Goal: Information Seeking & Learning: Learn about a topic

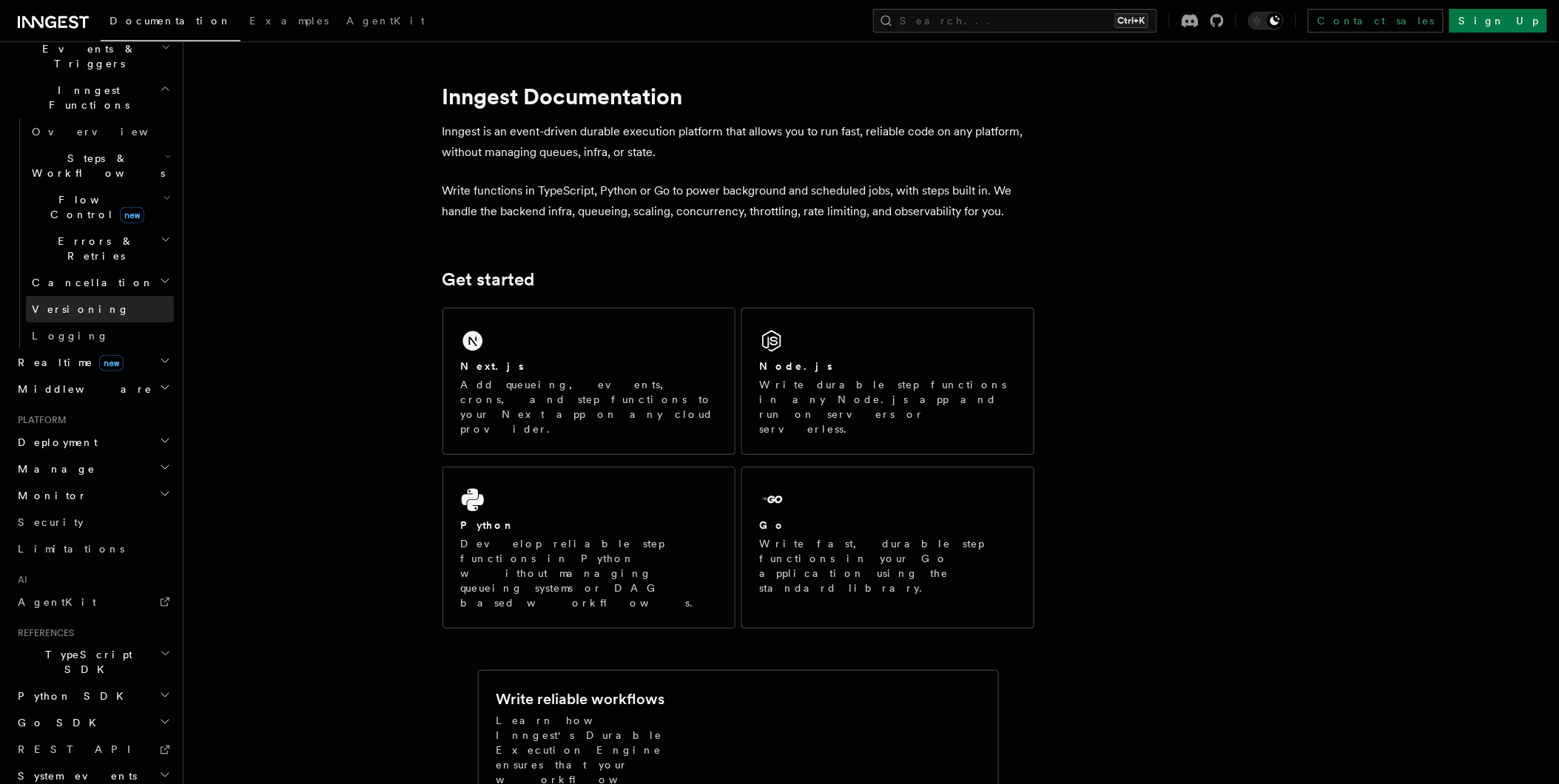
scroll to position [398, 0]
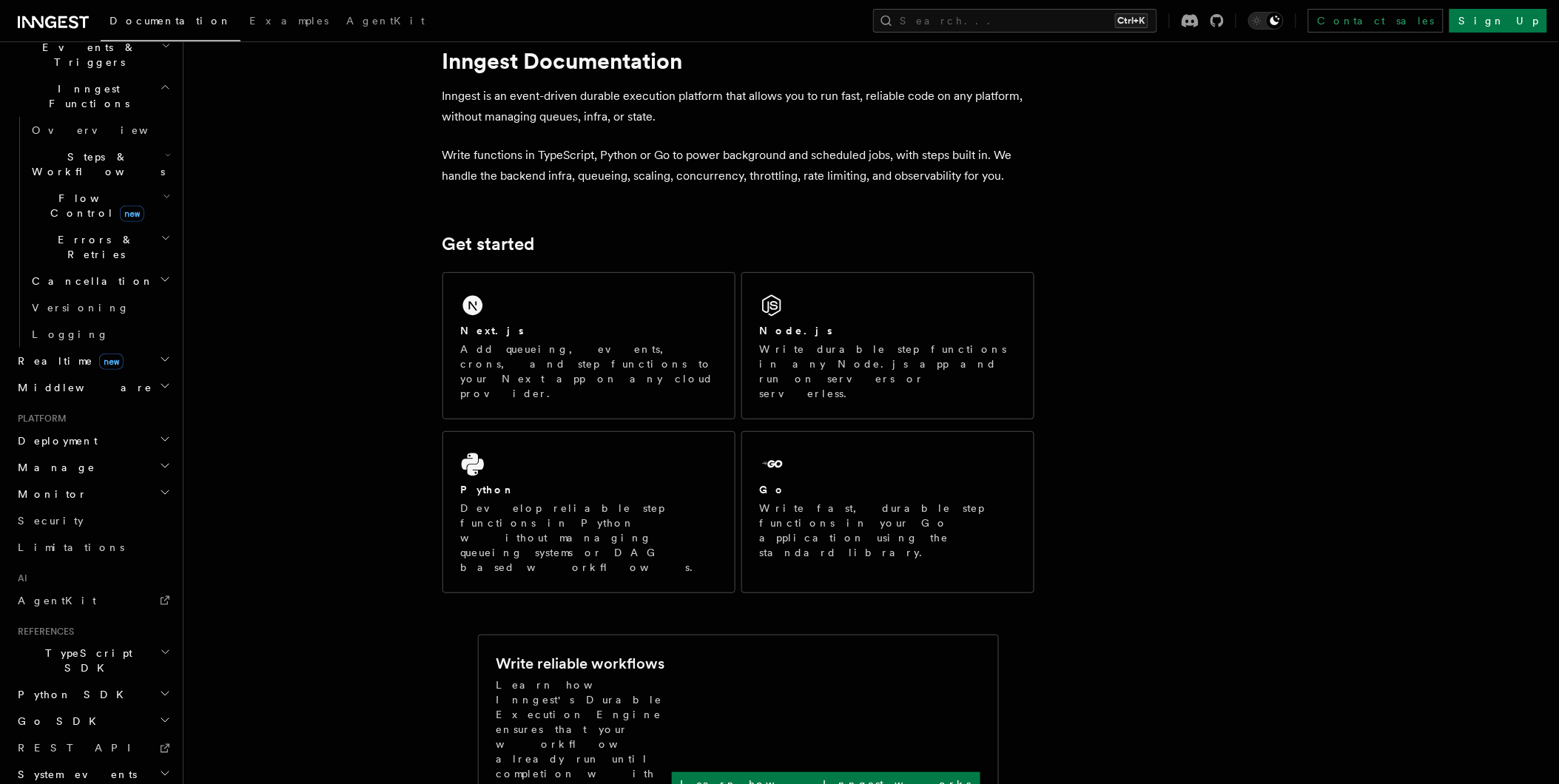
click at [32, 647] on span "TypeScript SDK" at bounding box center [86, 661] width 148 height 29
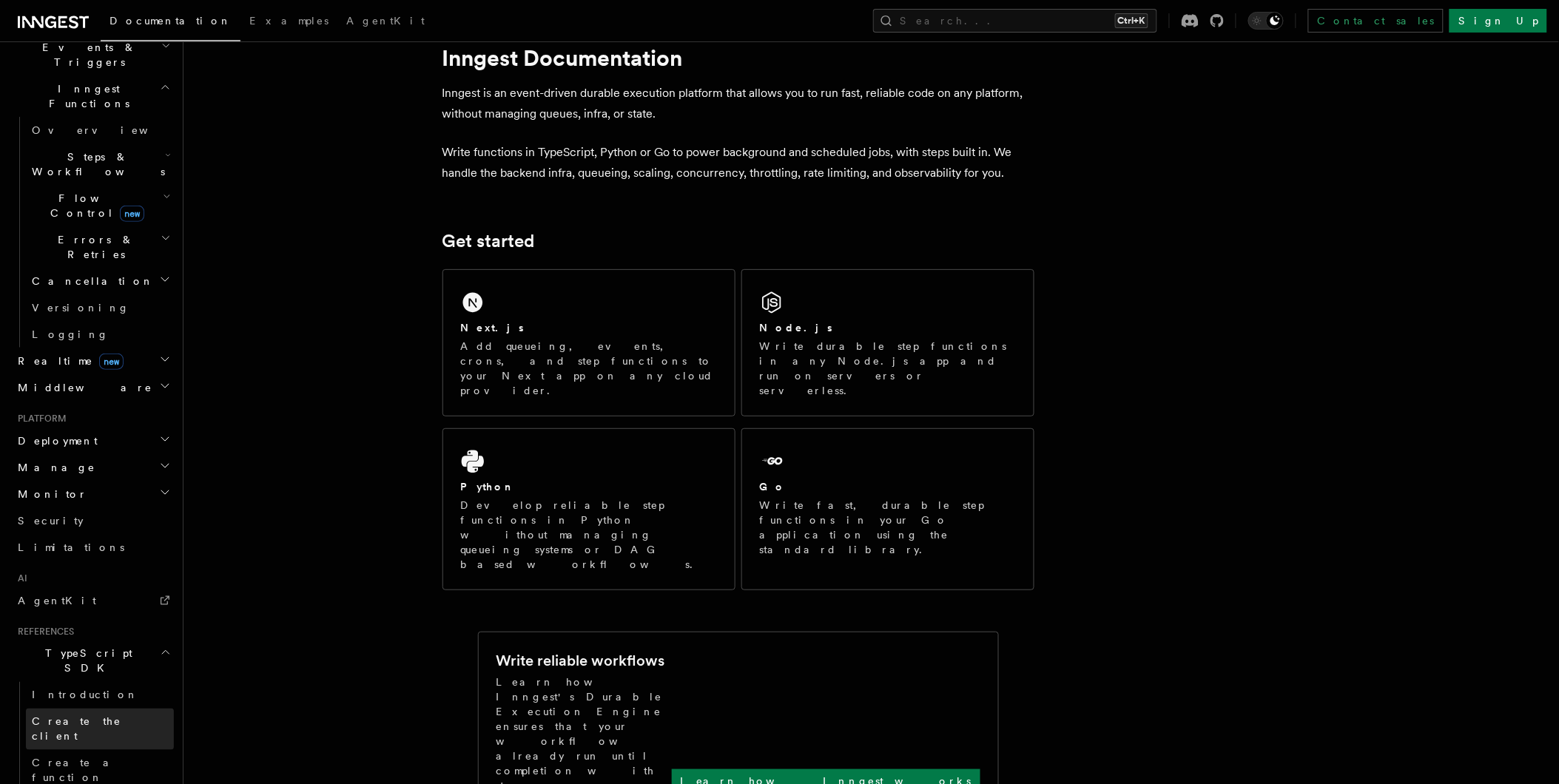
click at [78, 716] on span "Create the client" at bounding box center [77, 730] width 89 height 27
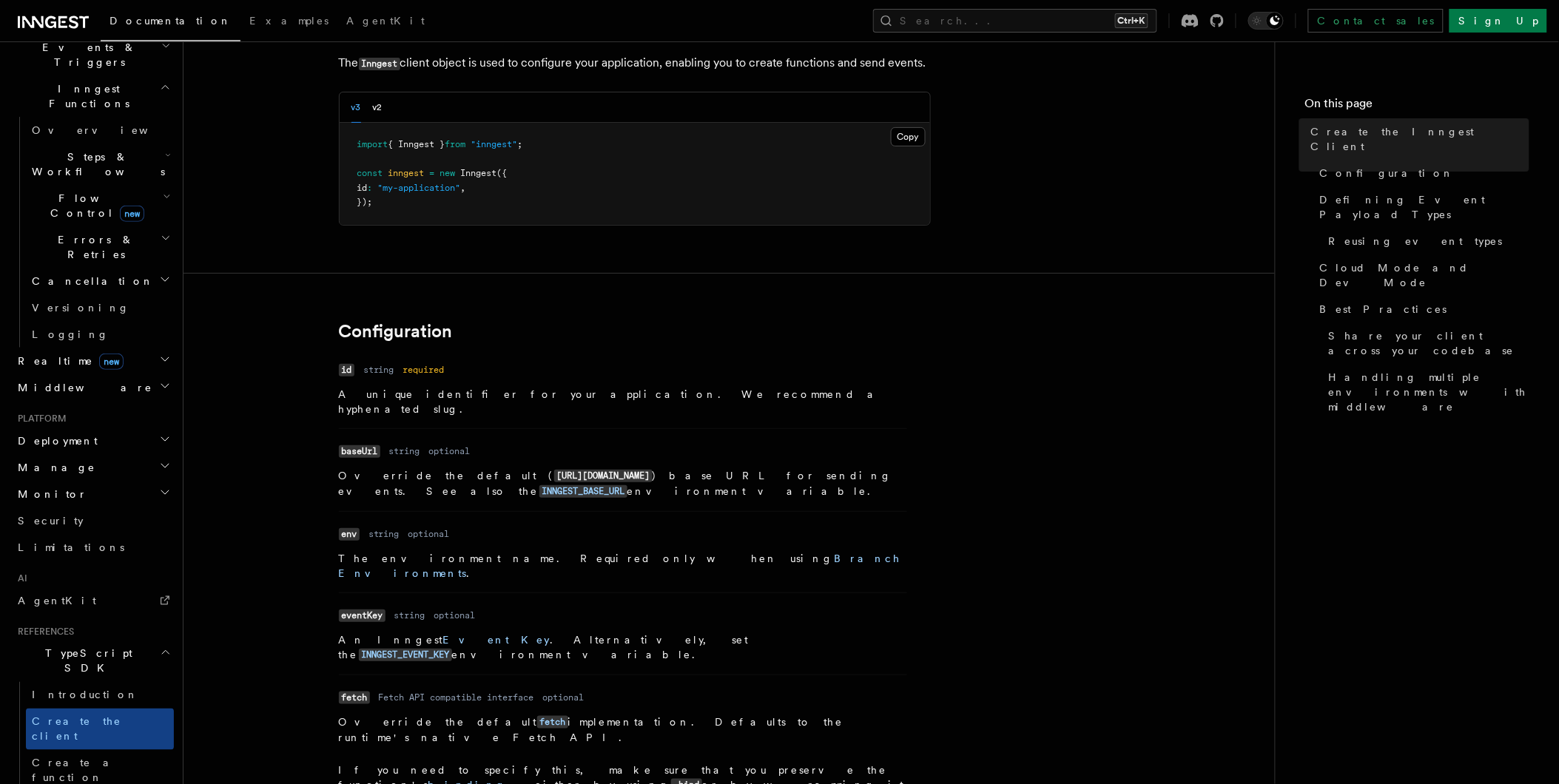
scroll to position [83, 0]
click at [476, 174] on span "Inngest" at bounding box center [479, 174] width 37 height 11
click at [400, 173] on span "inngest" at bounding box center [406, 174] width 37 height 11
click at [431, 214] on pre "import { Inngest } from "inngest" ; const inngest = new Inngest ({ id : "my-app…" at bounding box center [635, 174] width 591 height 102
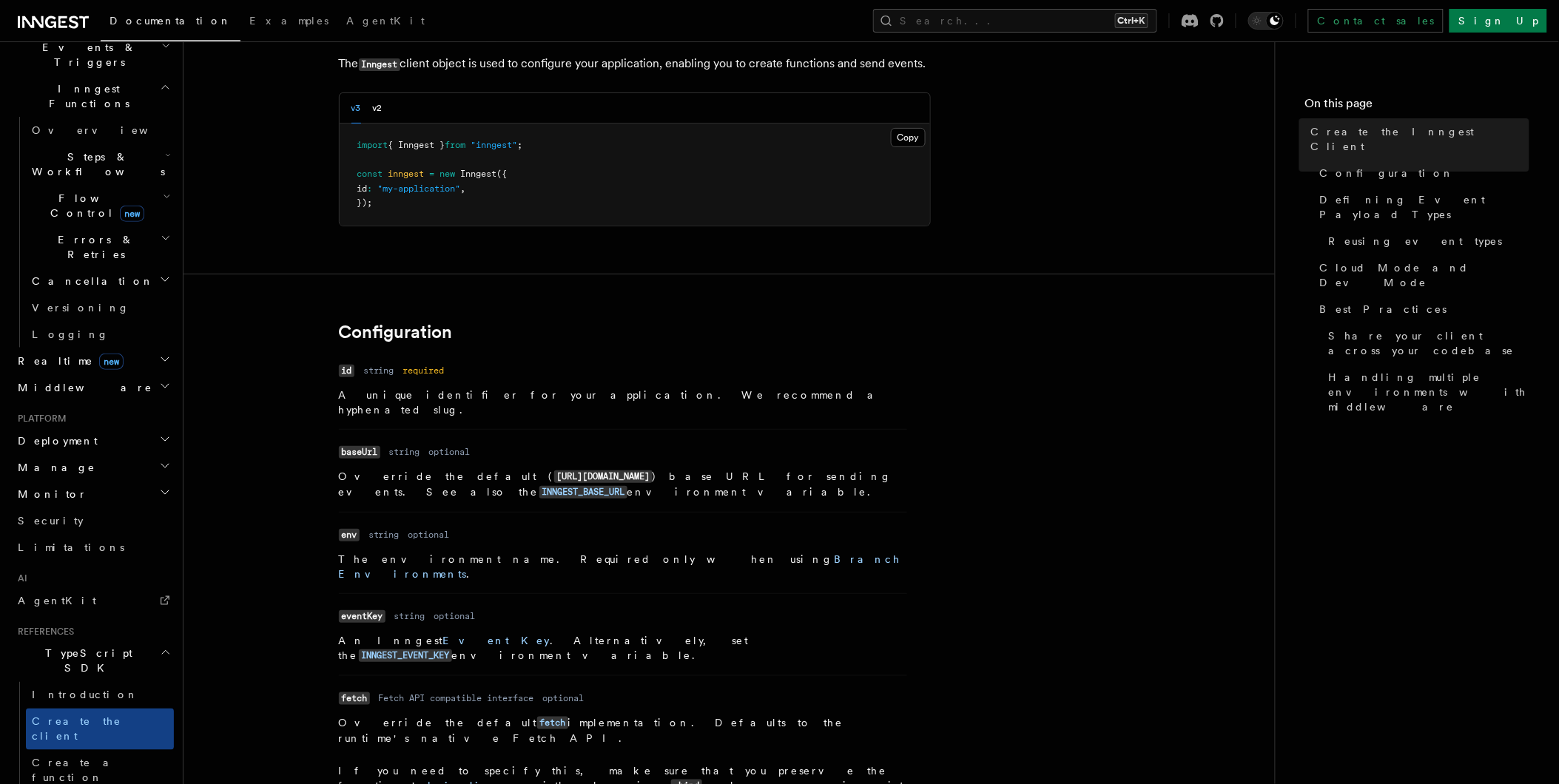
click at [455, 174] on span "new" at bounding box center [447, 174] width 15 height 11
drag, startPoint x: 455, startPoint y: 174, endPoint x: 464, endPoint y: 227, distance: 53.8
click at [474, 177] on span "Inngest" at bounding box center [479, 174] width 37 height 11
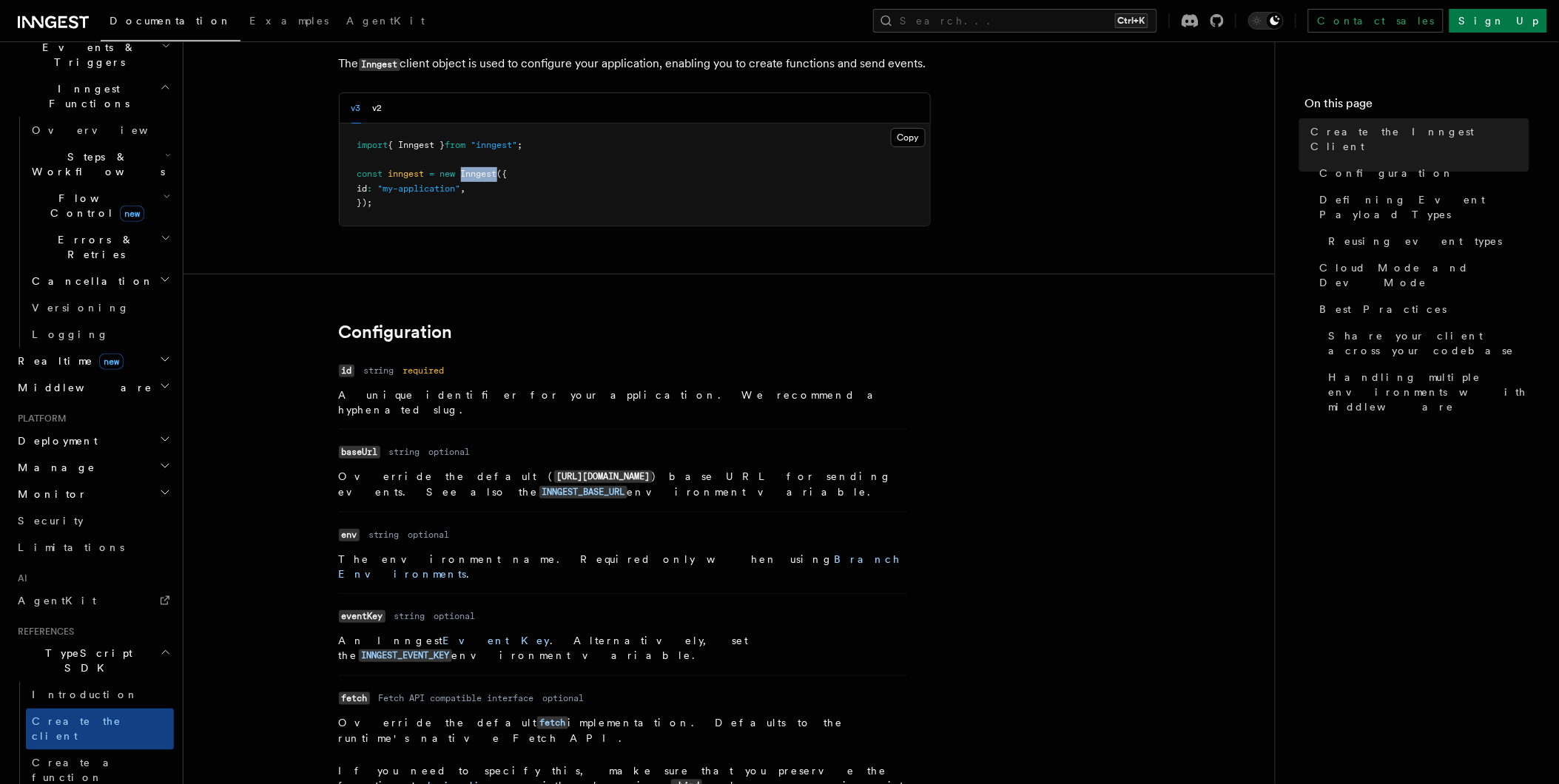
click at [474, 177] on span "Inngest" at bounding box center [479, 174] width 37 height 11
drag, startPoint x: 474, startPoint y: 177, endPoint x: 477, endPoint y: 205, distance: 28.2
click at [477, 205] on pre "import { Inngest } from "inngest" ; const inngest = new Inngest ({ id : "my-app…" at bounding box center [635, 174] width 591 height 102
click at [87, 757] on span "Create a function" at bounding box center [76, 771] width 88 height 27
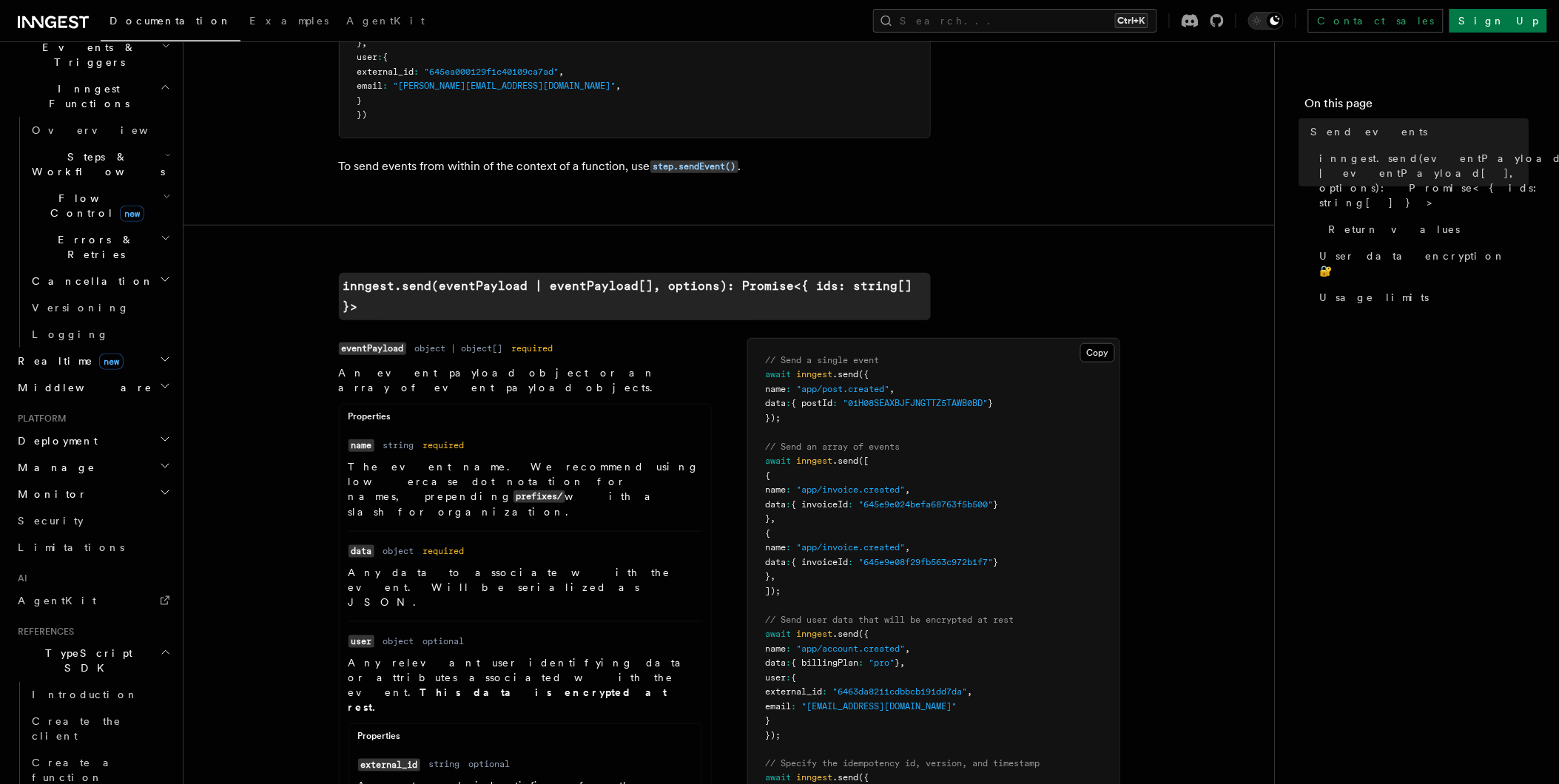
scroll to position [256, 0]
click at [35, 573] on h2 "AI" at bounding box center [93, 578] width 162 height 12
click at [162, 651] on icon "button" at bounding box center [166, 653] width 7 height 4
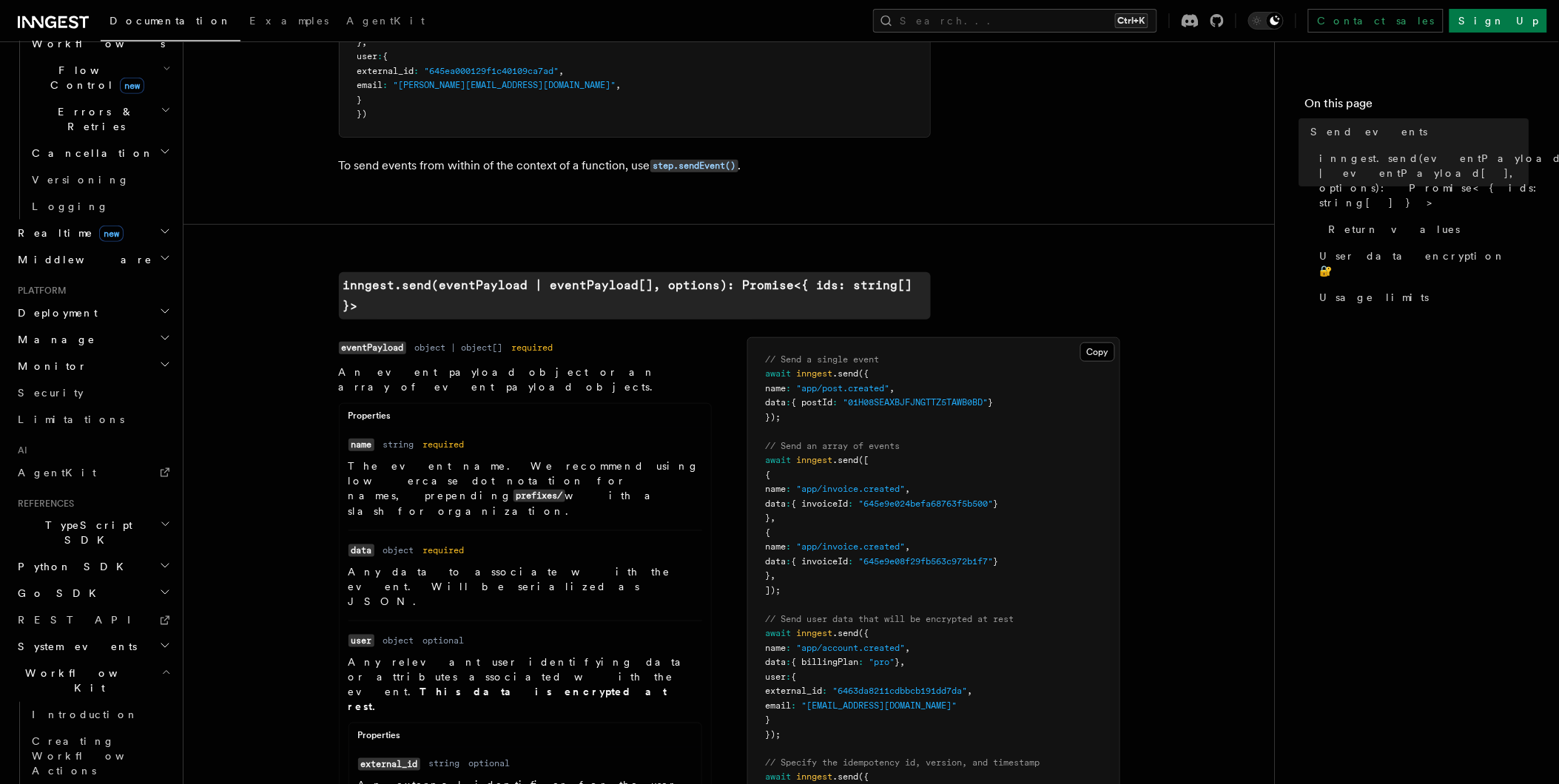
scroll to position [531, 0]
click at [162, 661] on icon "button" at bounding box center [166, 666] width 10 height 12
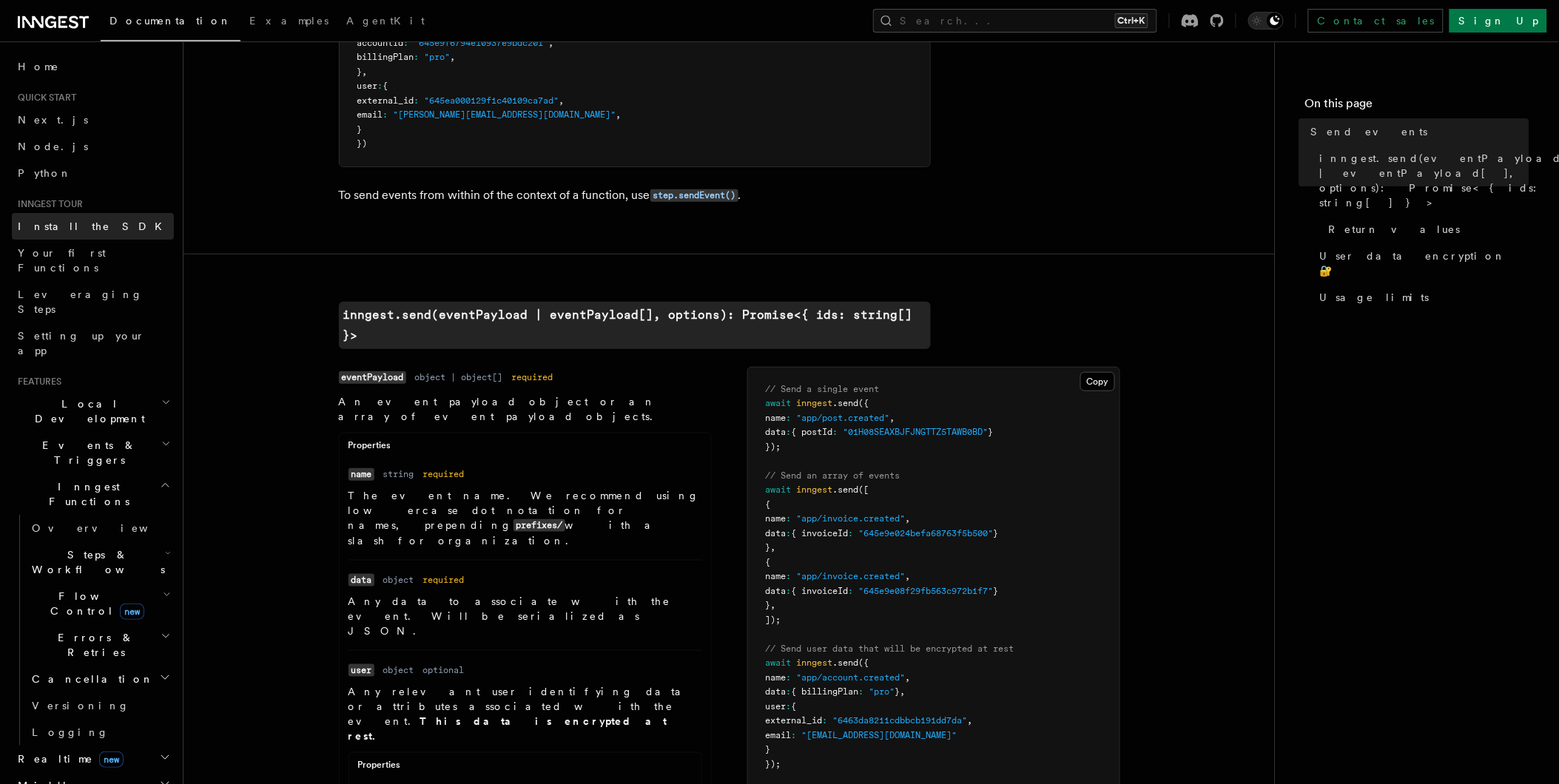
scroll to position [226, 0]
click at [41, 116] on span "Next.js" at bounding box center [53, 120] width 70 height 12
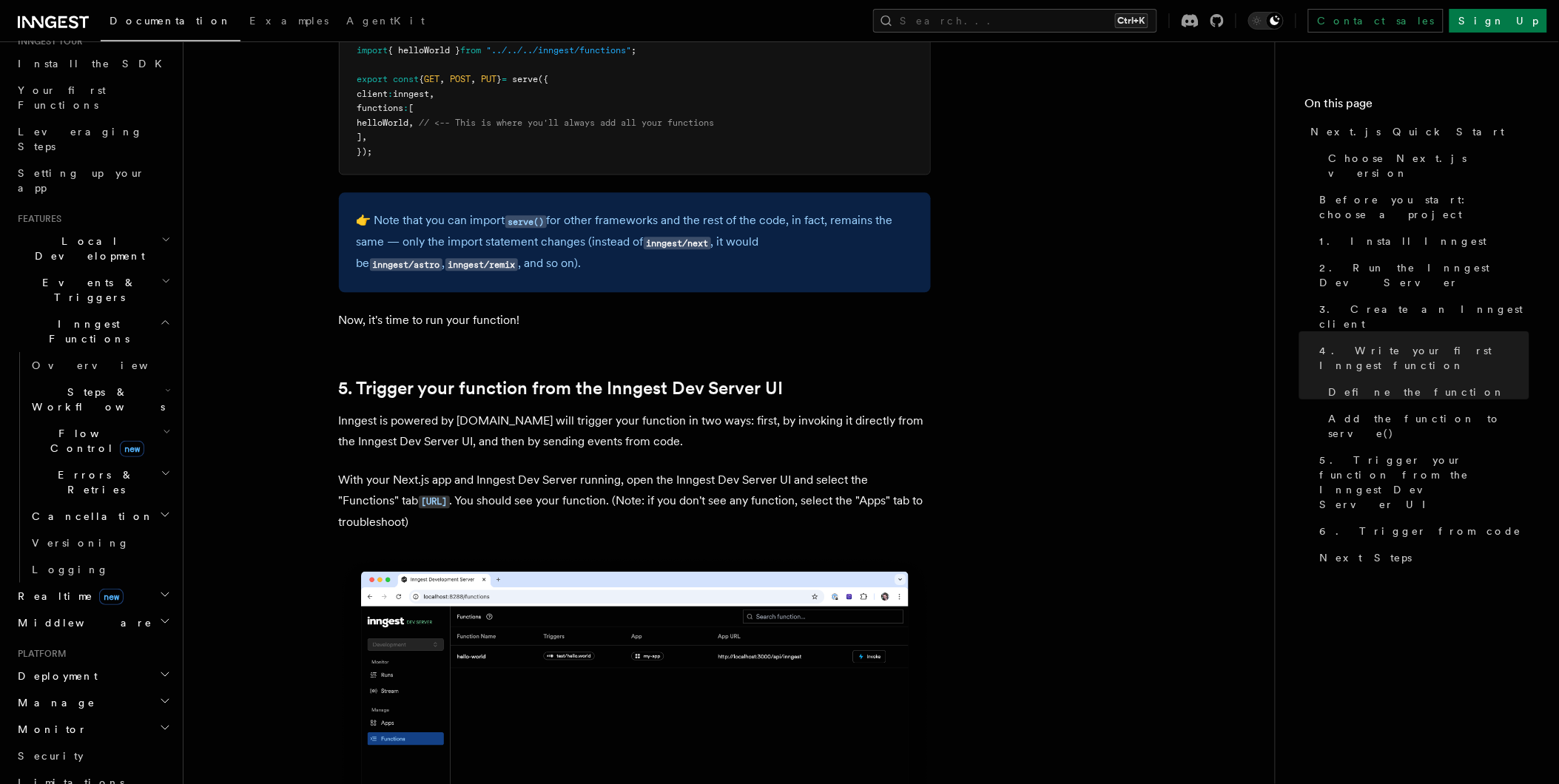
scroll to position [163, 0]
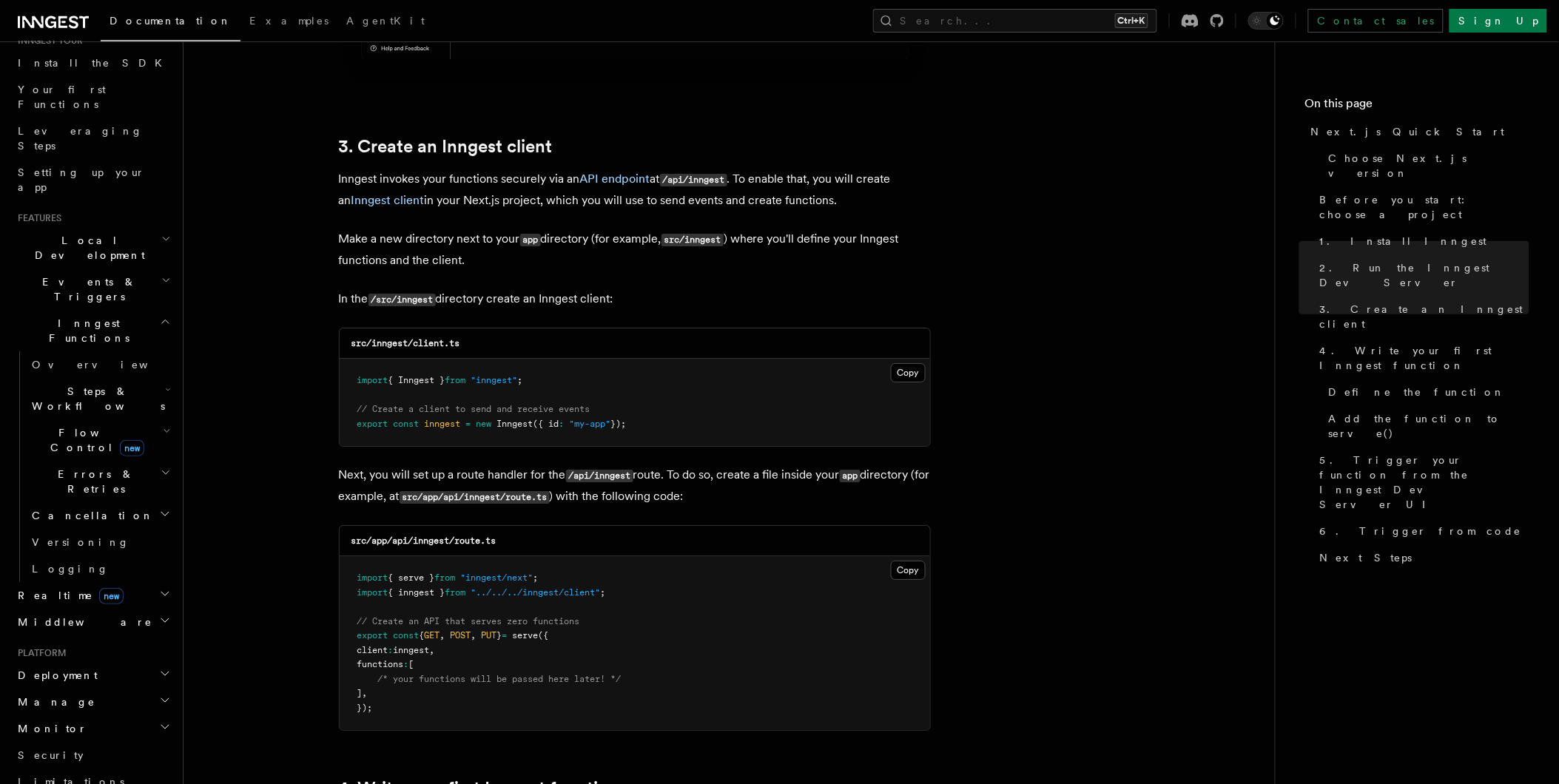
scroll to position [1642, 0]
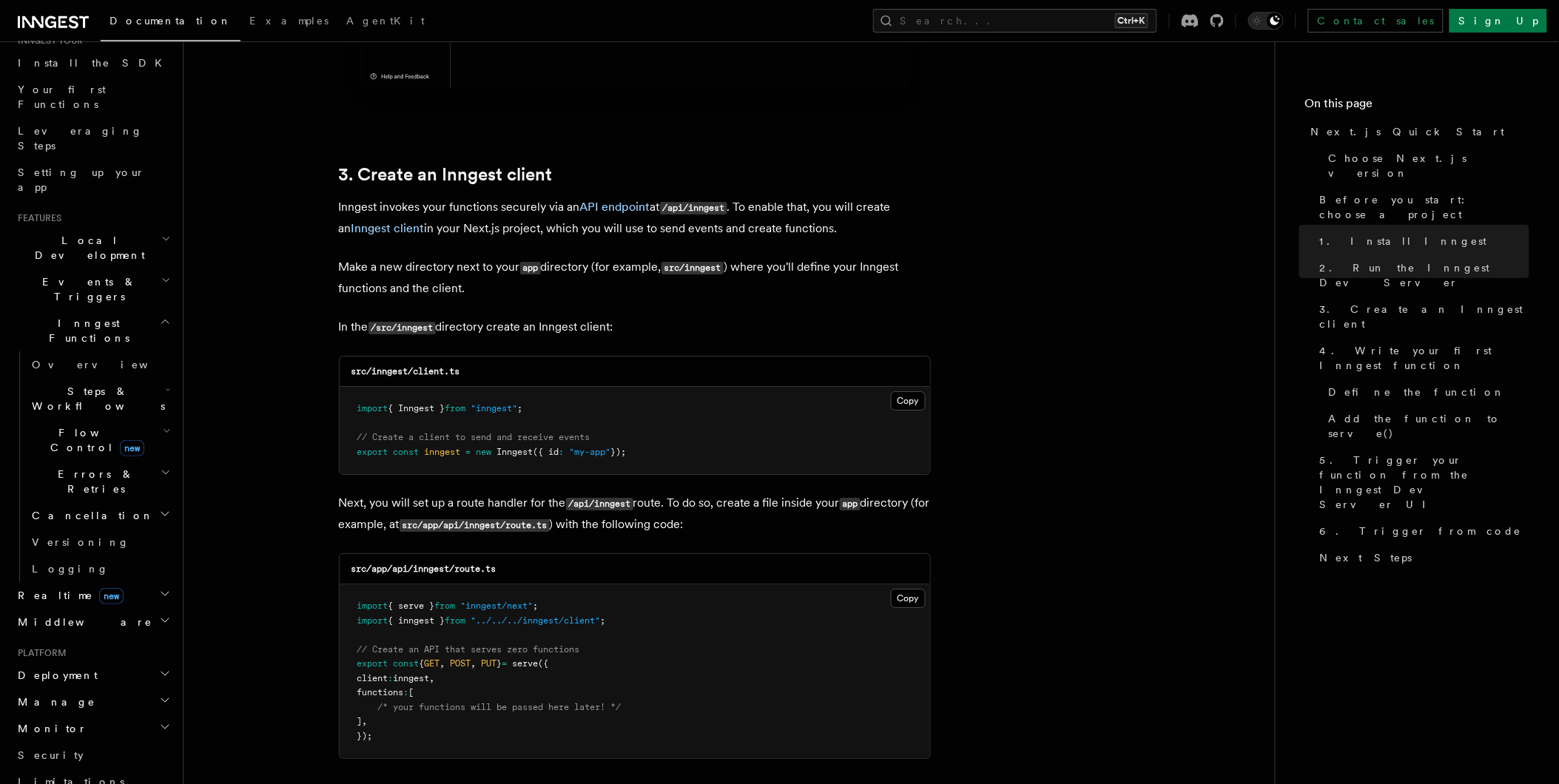
click at [159, 508] on icon "button" at bounding box center [164, 514] width 12 height 12
click at [79, 536] on span "Overview" at bounding box center [121, 541] width 153 height 12
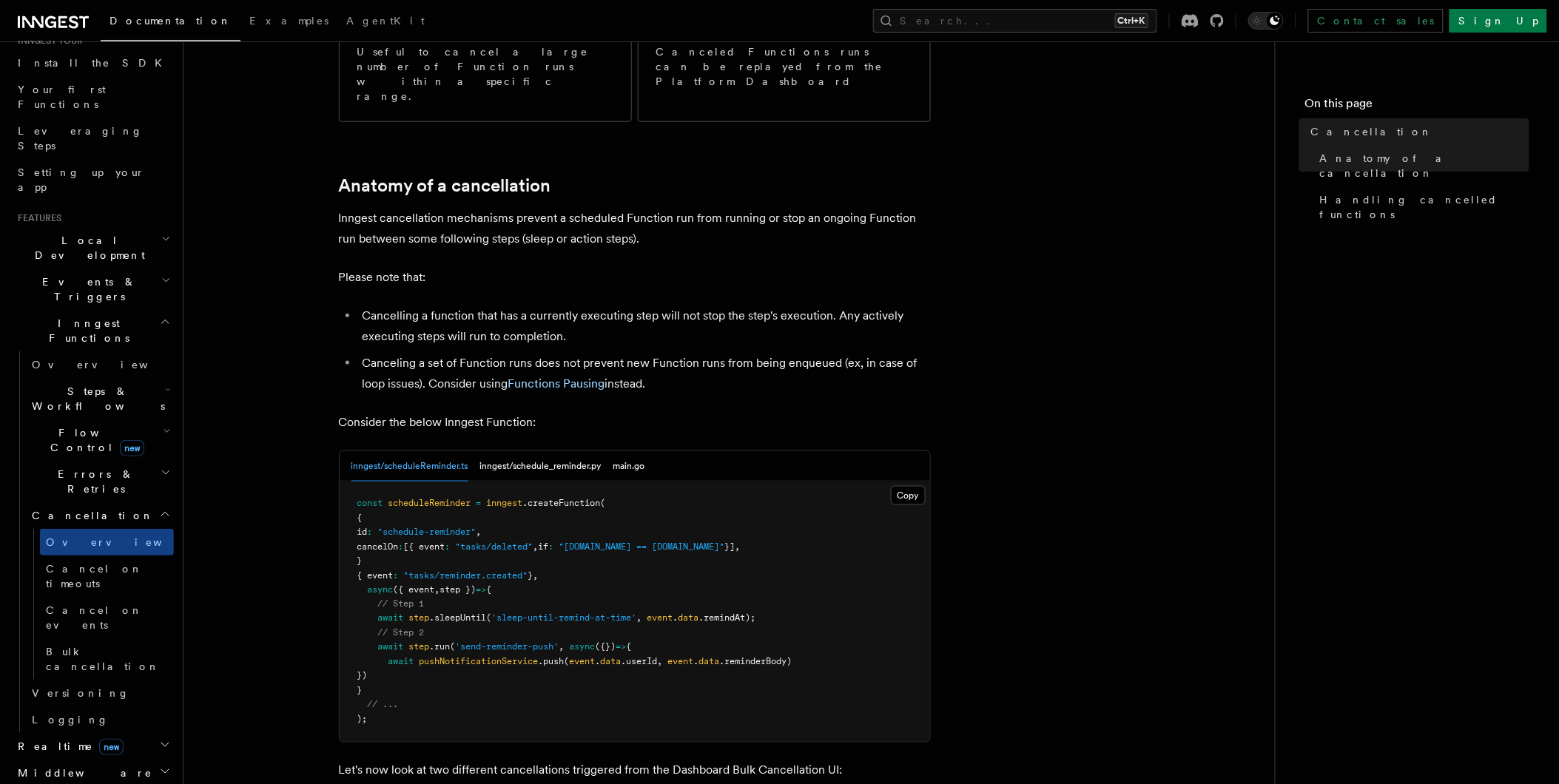
scroll to position [409, 0]
click at [513, 569] on span ""tasks/reminder.created"" at bounding box center [466, 574] width 124 height 11
drag, startPoint x: 513, startPoint y: 485, endPoint x: 611, endPoint y: 504, distance: 99.8
click at [611, 504] on pre "const scheduleReminder = inngest .createFunction ( { id : "schedule-reminder" ,…" at bounding box center [635, 611] width 591 height 260
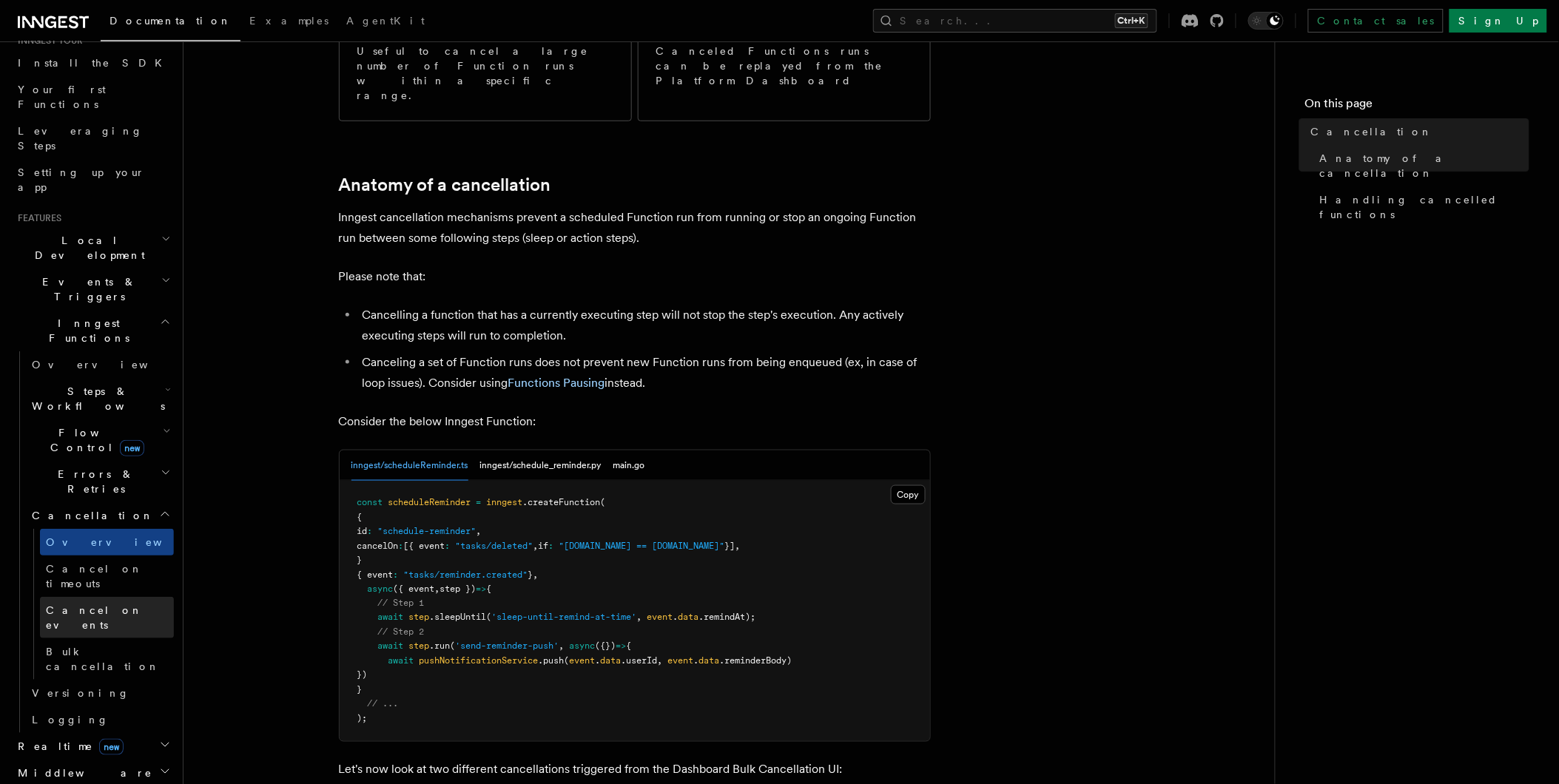
click at [120, 604] on span "Cancel on events" at bounding box center [94, 617] width 97 height 27
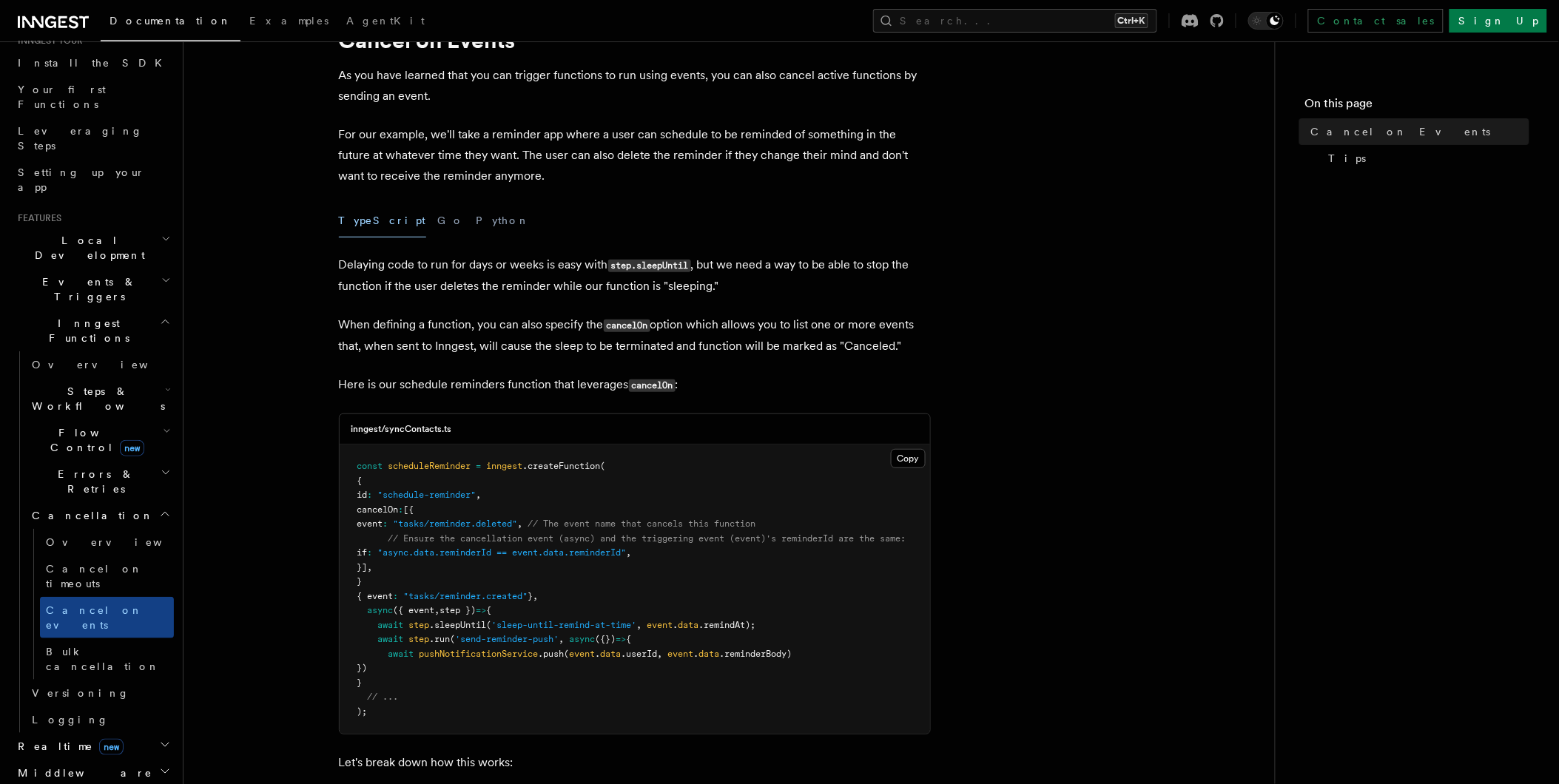
scroll to position [77, 0]
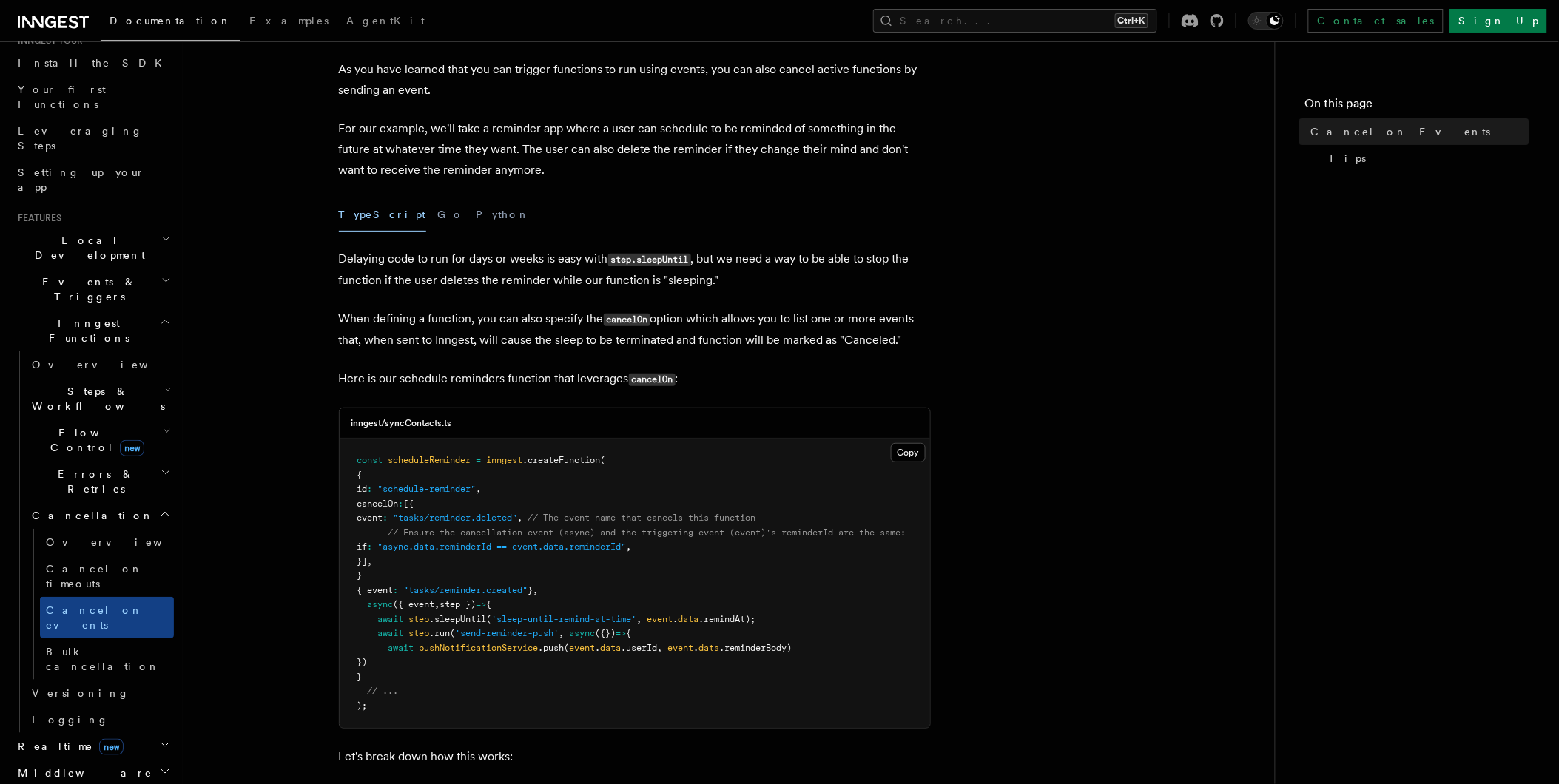
click at [518, 516] on span ""tasks/reminder.deleted"" at bounding box center [455, 518] width 124 height 11
drag, startPoint x: 530, startPoint y: 516, endPoint x: 590, endPoint y: 559, distance: 73.8
click at [590, 559] on pre "const scheduleReminder = inngest .createFunction ( { id : "schedule-reminder" ,…" at bounding box center [635, 583] width 591 height 289
click at [518, 516] on span ""tasks/reminder.deleted"" at bounding box center [455, 518] width 124 height 11
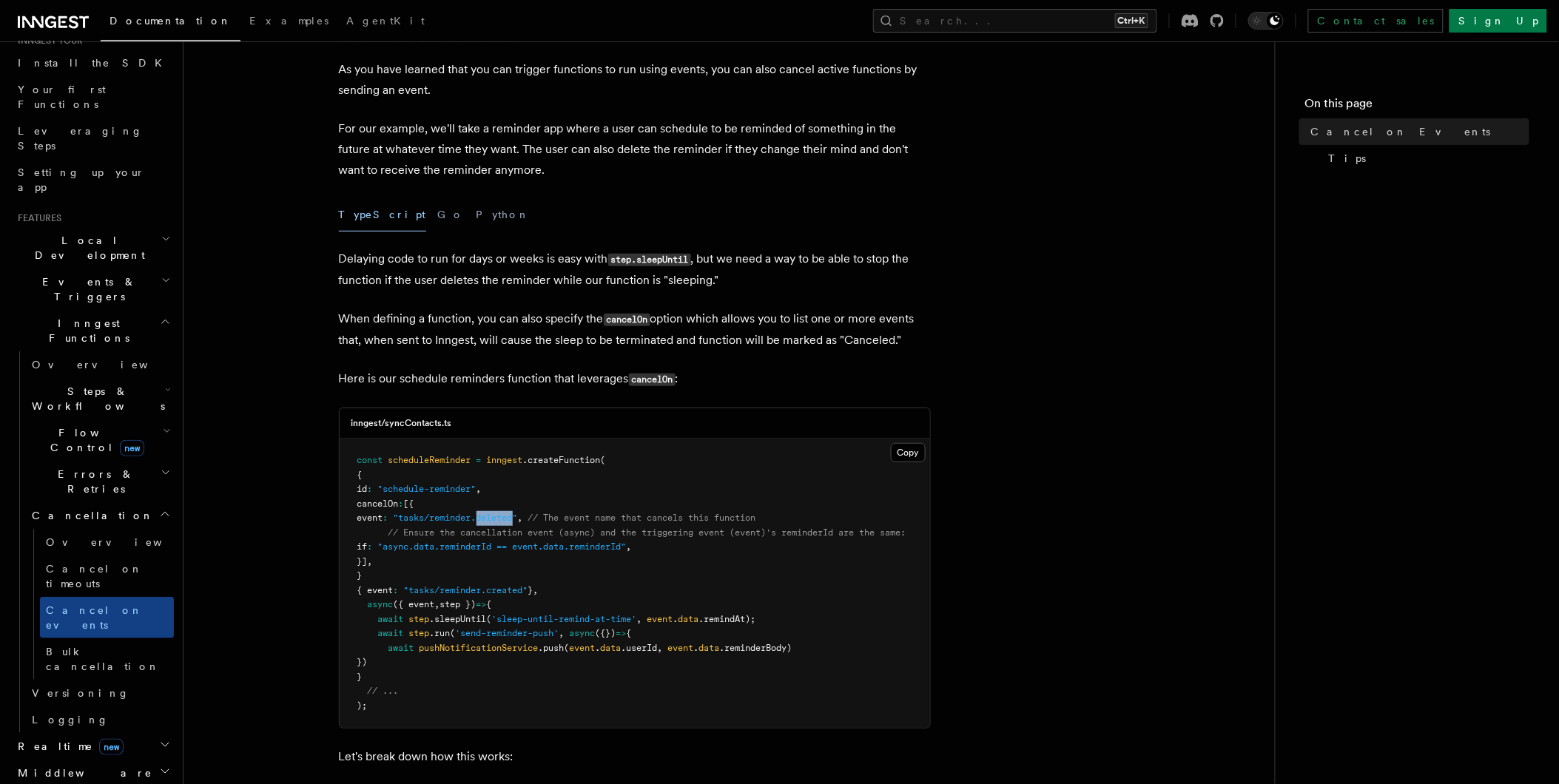
click at [518, 516] on span ""tasks/reminder.deleted"" at bounding box center [455, 518] width 124 height 11
drag, startPoint x: 530, startPoint y: 516, endPoint x: 564, endPoint y: 557, distance: 53.3
click at [564, 557] on pre "const scheduleReminder = inngest .createFunction ( { id : "schedule-reminder" ,…" at bounding box center [635, 583] width 591 height 289
click at [518, 517] on span ""tasks/reminder.deleted"" at bounding box center [455, 518] width 124 height 11
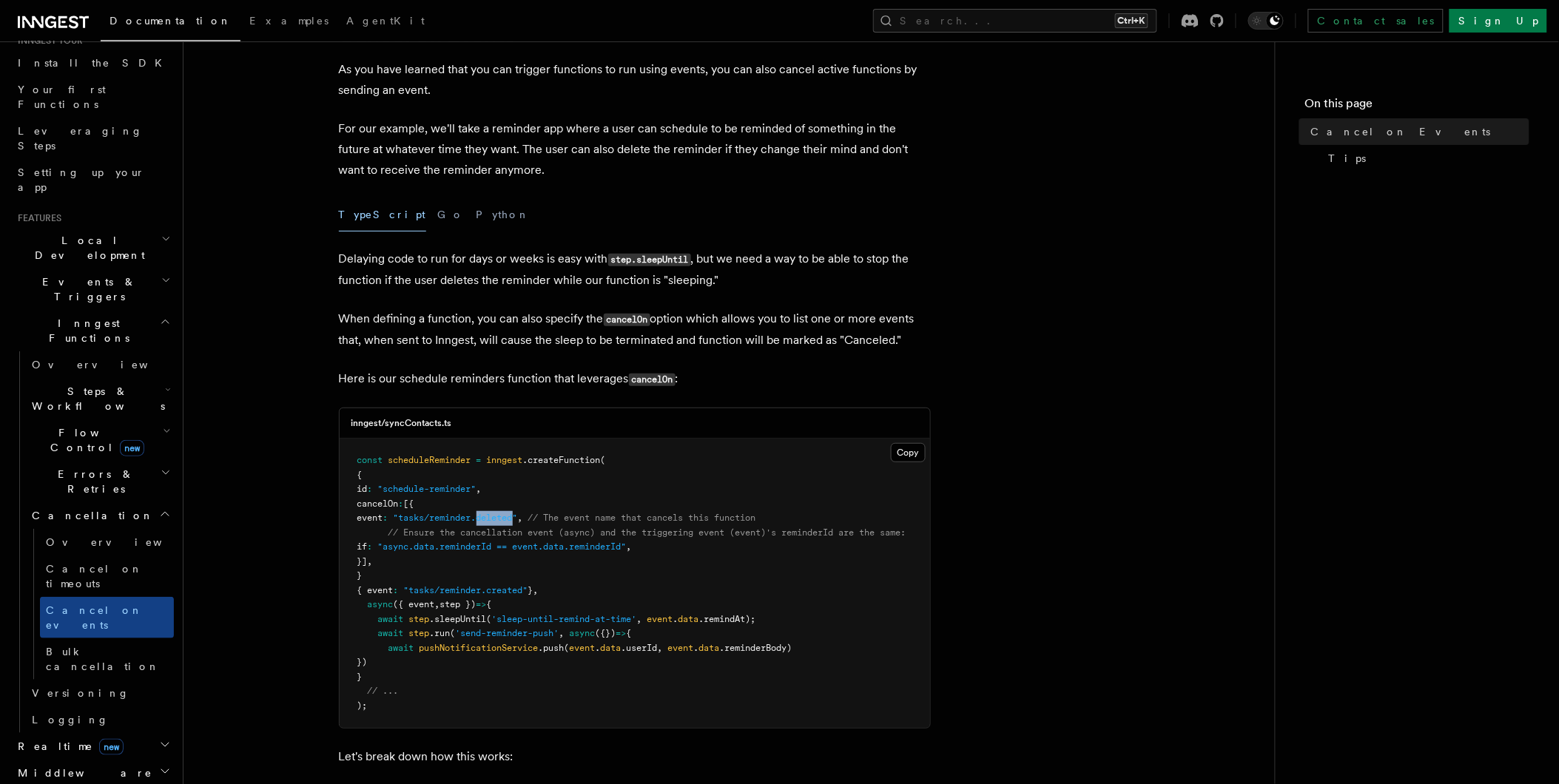
click at [563, 556] on pre "const scheduleReminder = inngest .createFunction ( { id : "schedule-reminder" ,…" at bounding box center [635, 583] width 591 height 289
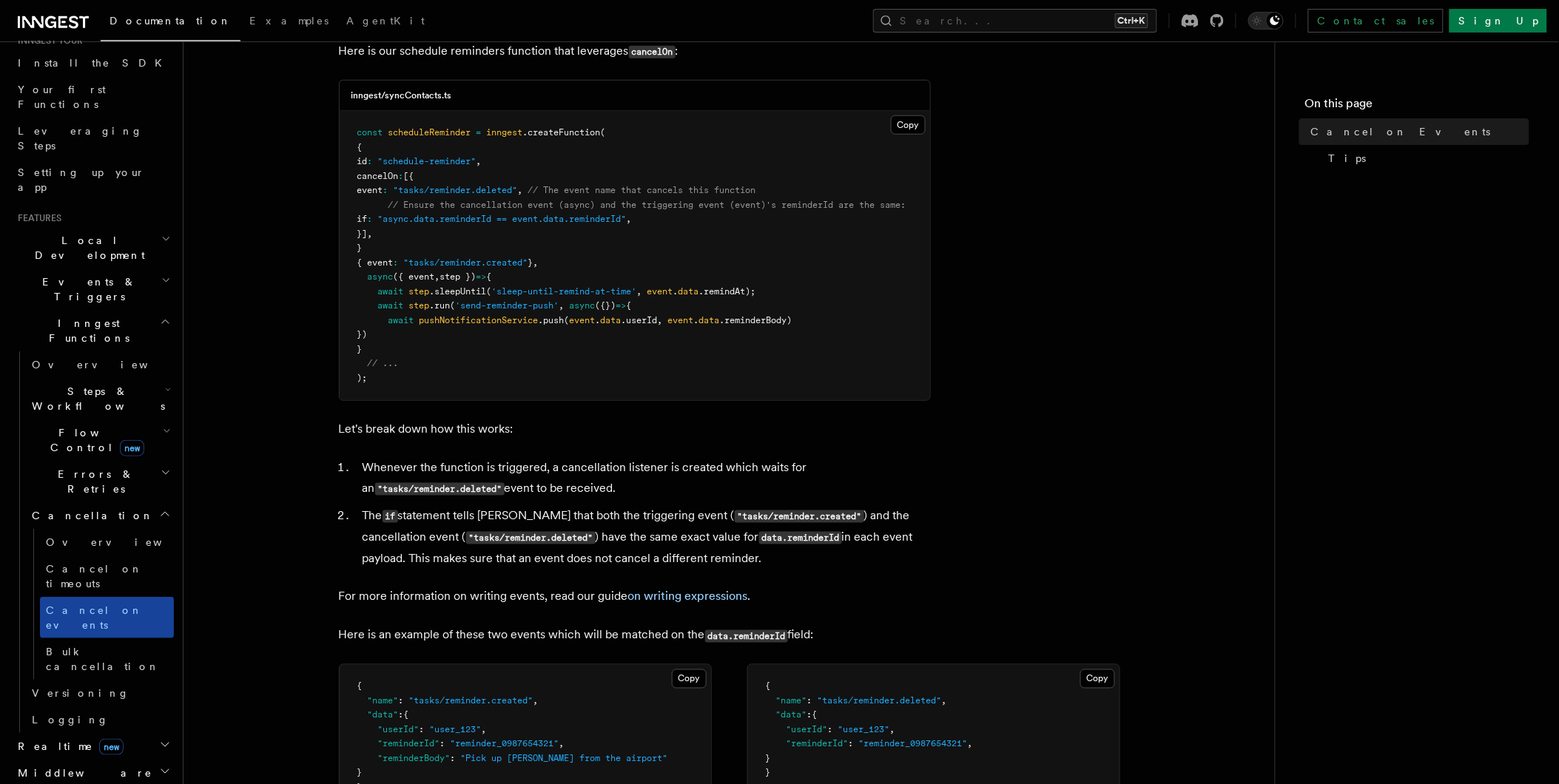
scroll to position [405, 0]
click at [83, 604] on span "Cancel on events" at bounding box center [94, 617] width 97 height 27
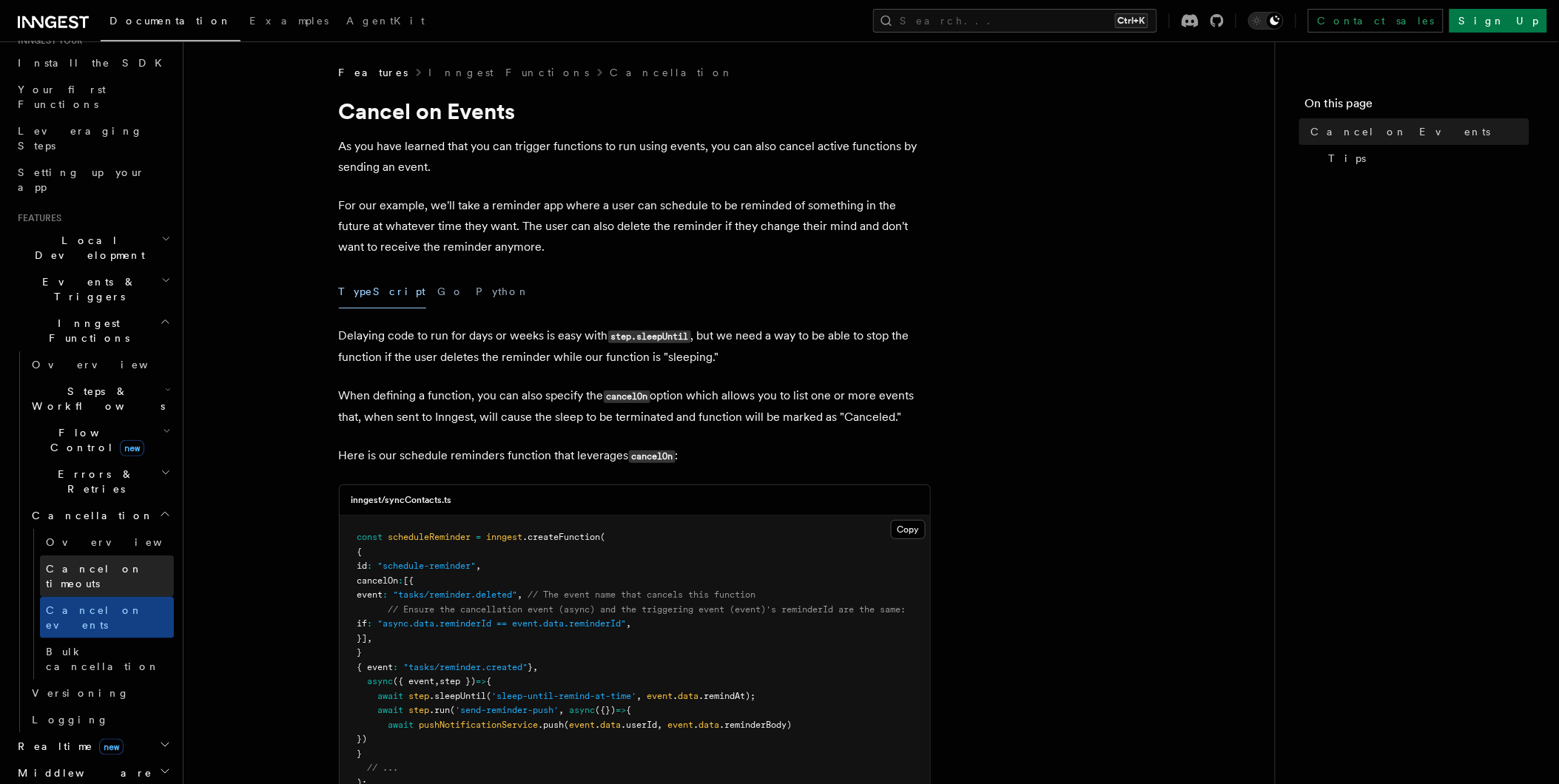
click at [79, 563] on span "Cancel on timeouts" at bounding box center [94, 576] width 97 height 27
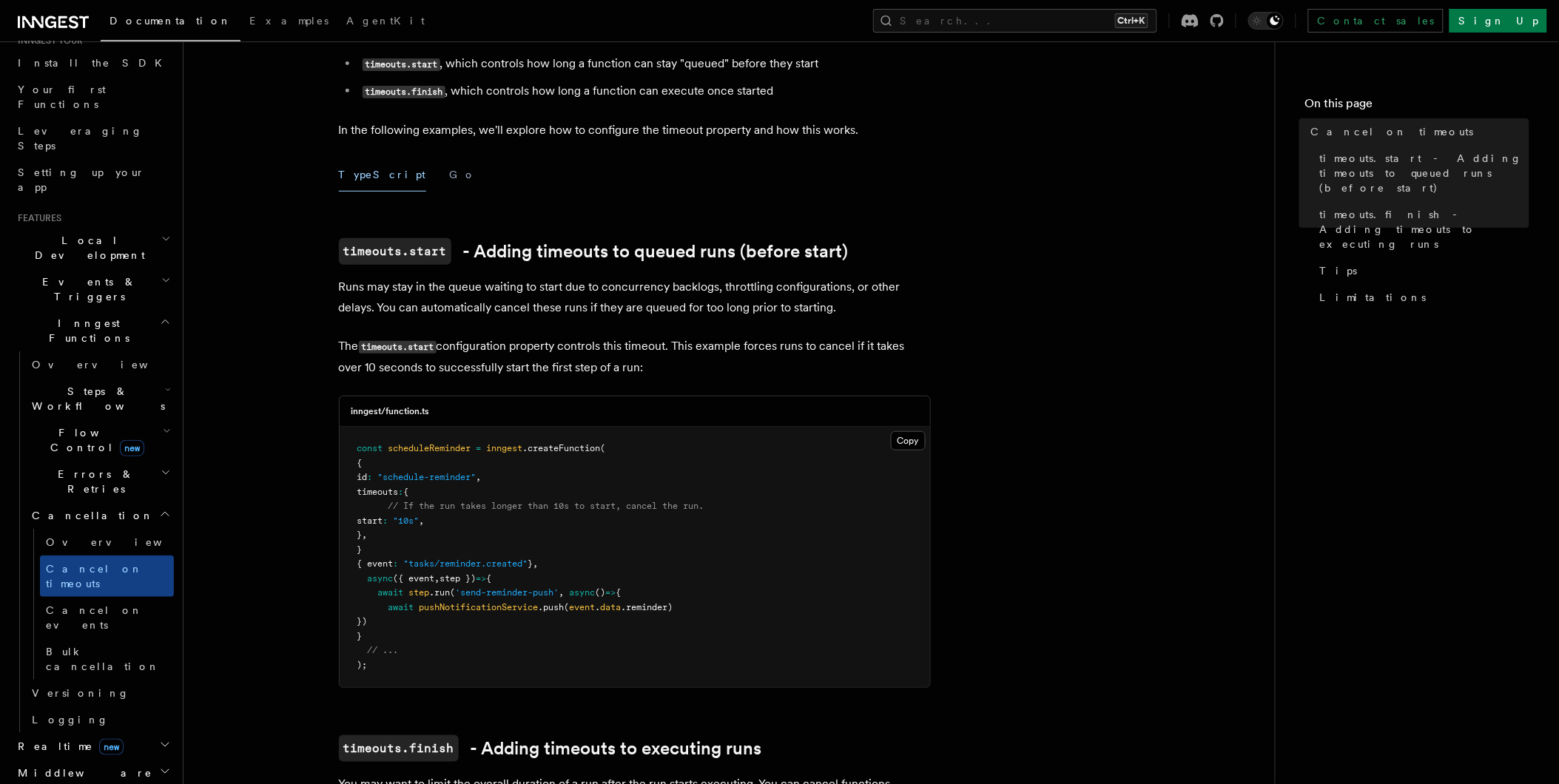
scroll to position [164, 0]
click at [104, 604] on span "Cancel on events" at bounding box center [94, 617] width 97 height 27
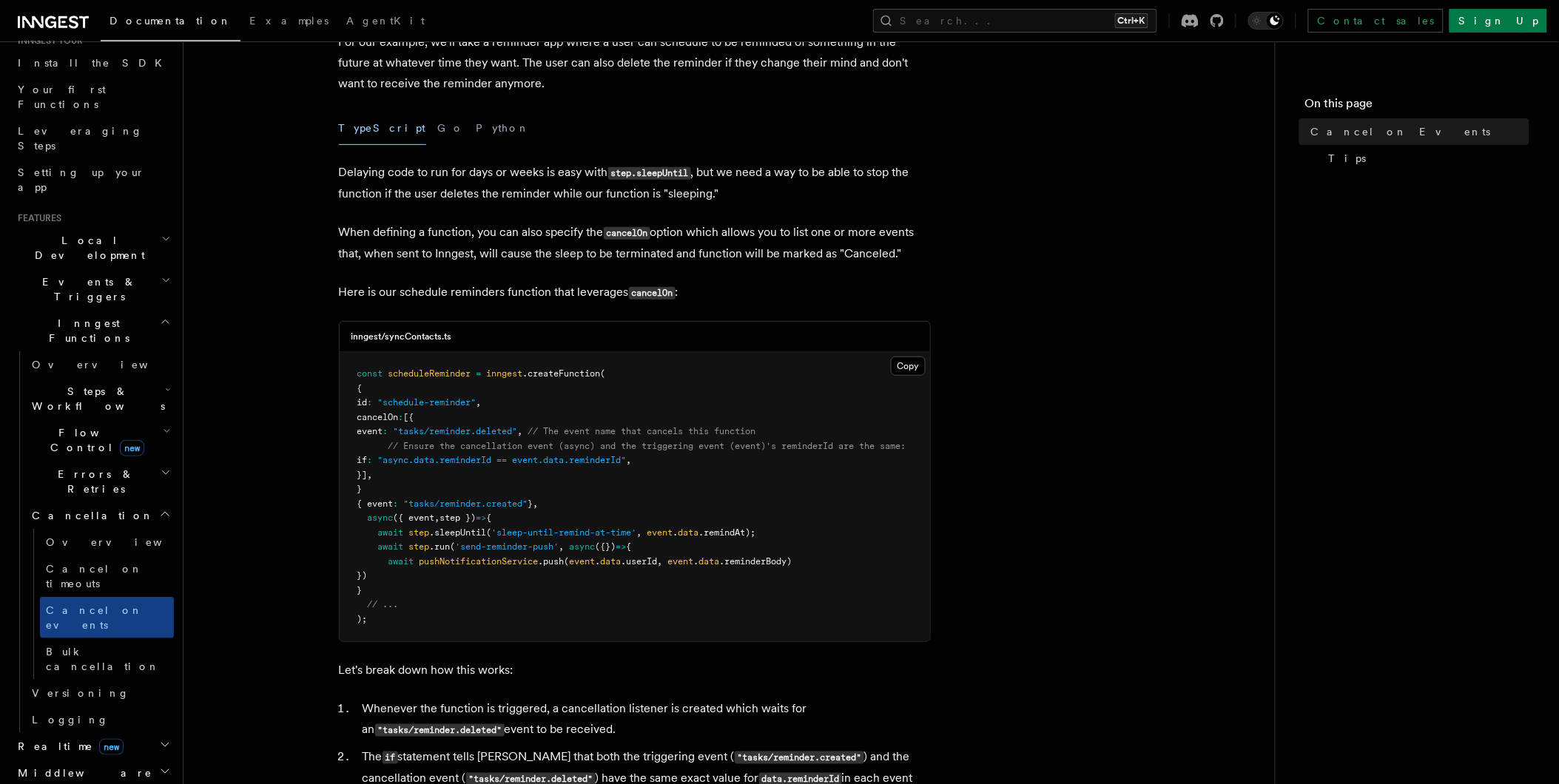
scroll to position [164, 0]
click at [84, 536] on span "Overview" at bounding box center [121, 541] width 153 height 12
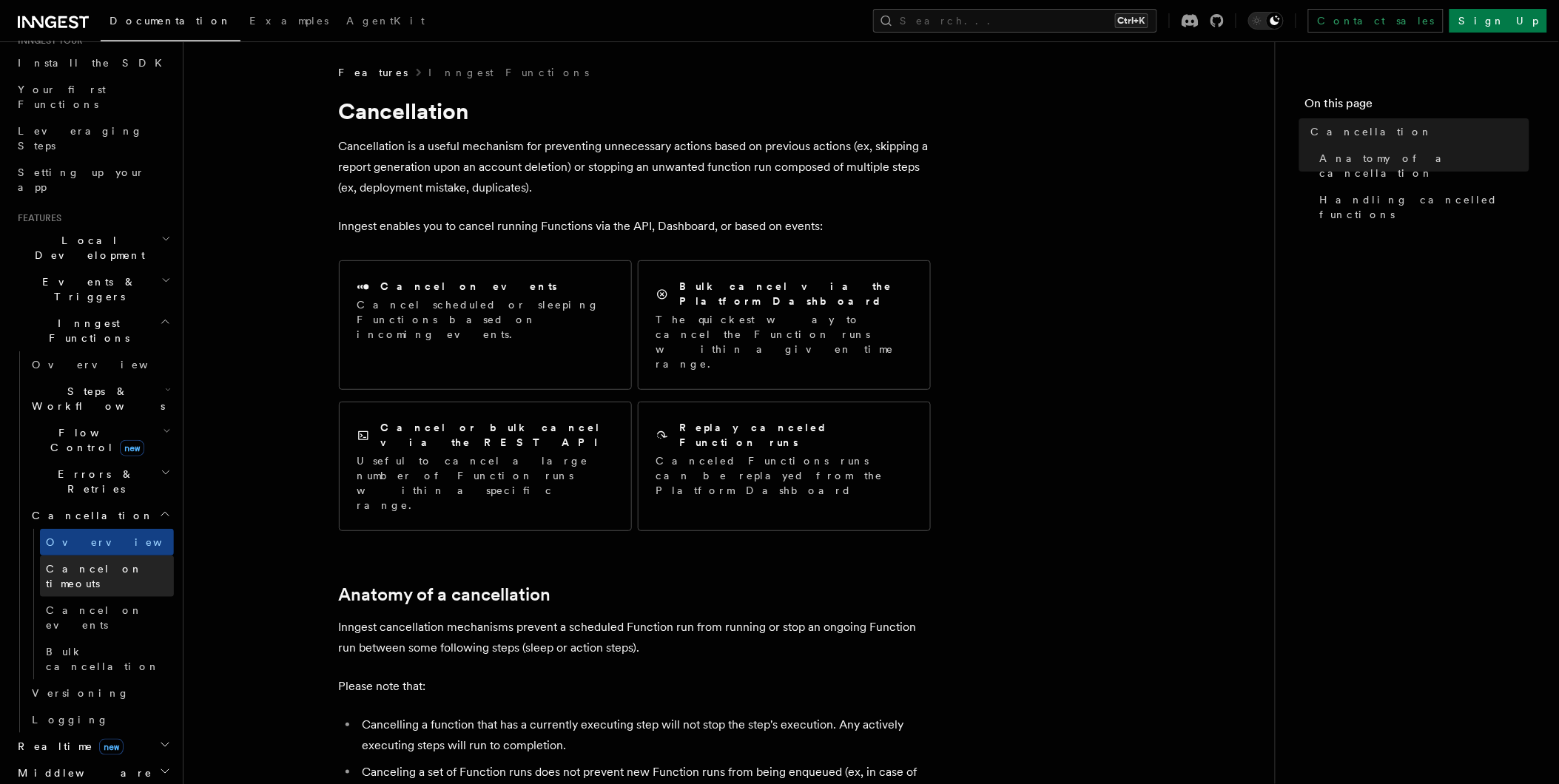
click at [79, 563] on span "Cancel on timeouts" at bounding box center [94, 576] width 97 height 27
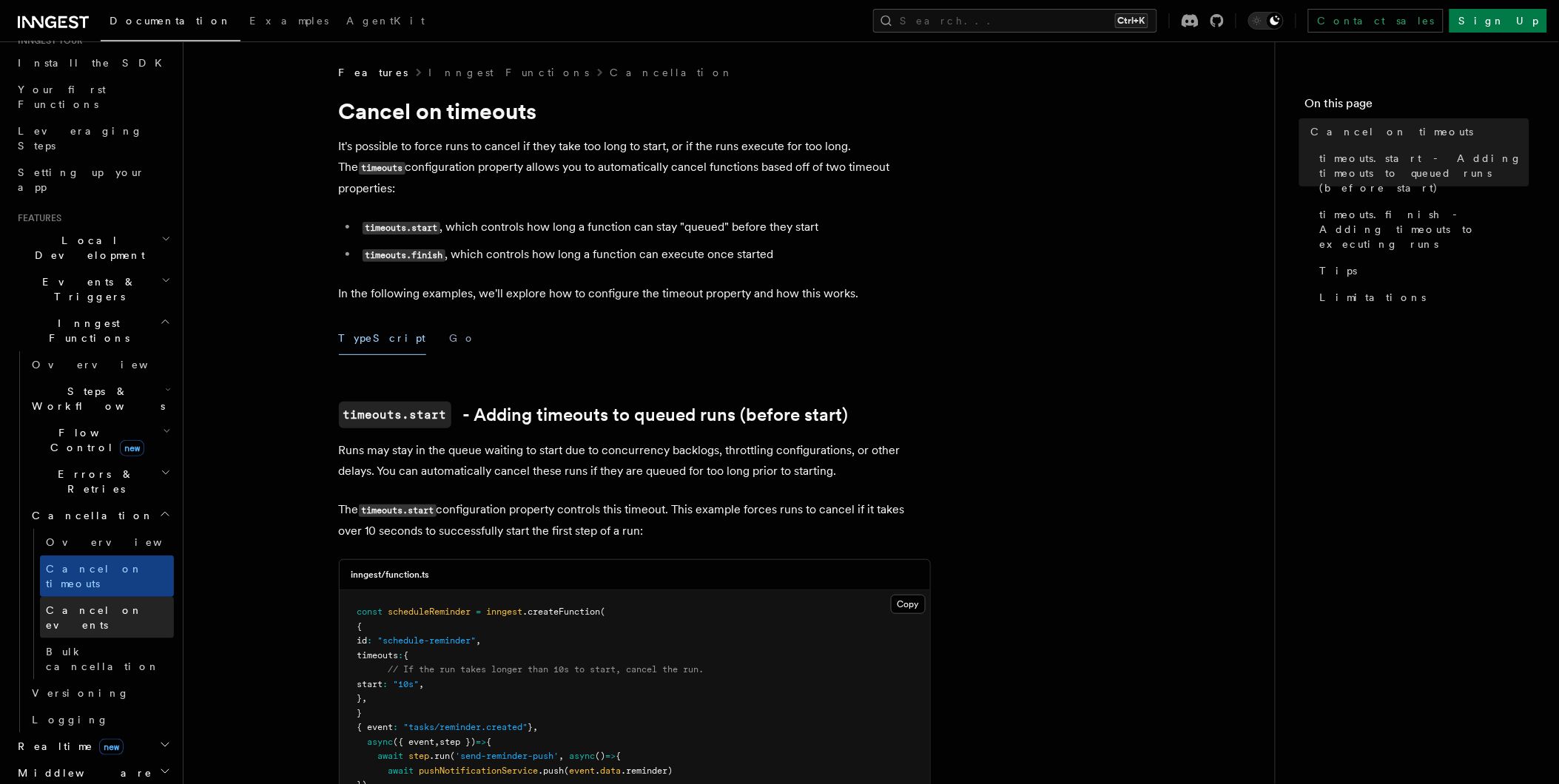
click at [104, 604] on span "Cancel on events" at bounding box center [94, 617] width 97 height 27
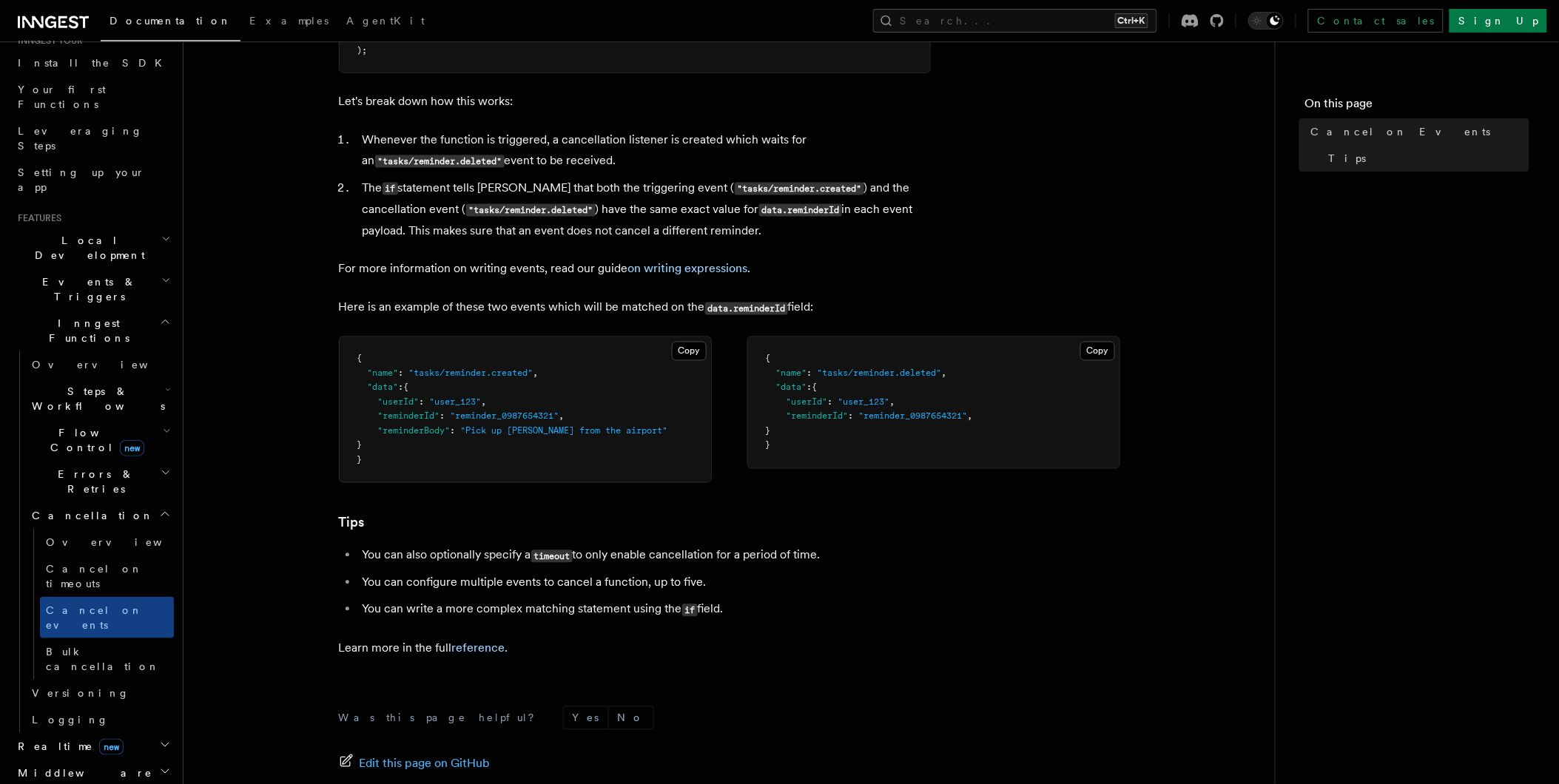
scroll to position [913, 0]
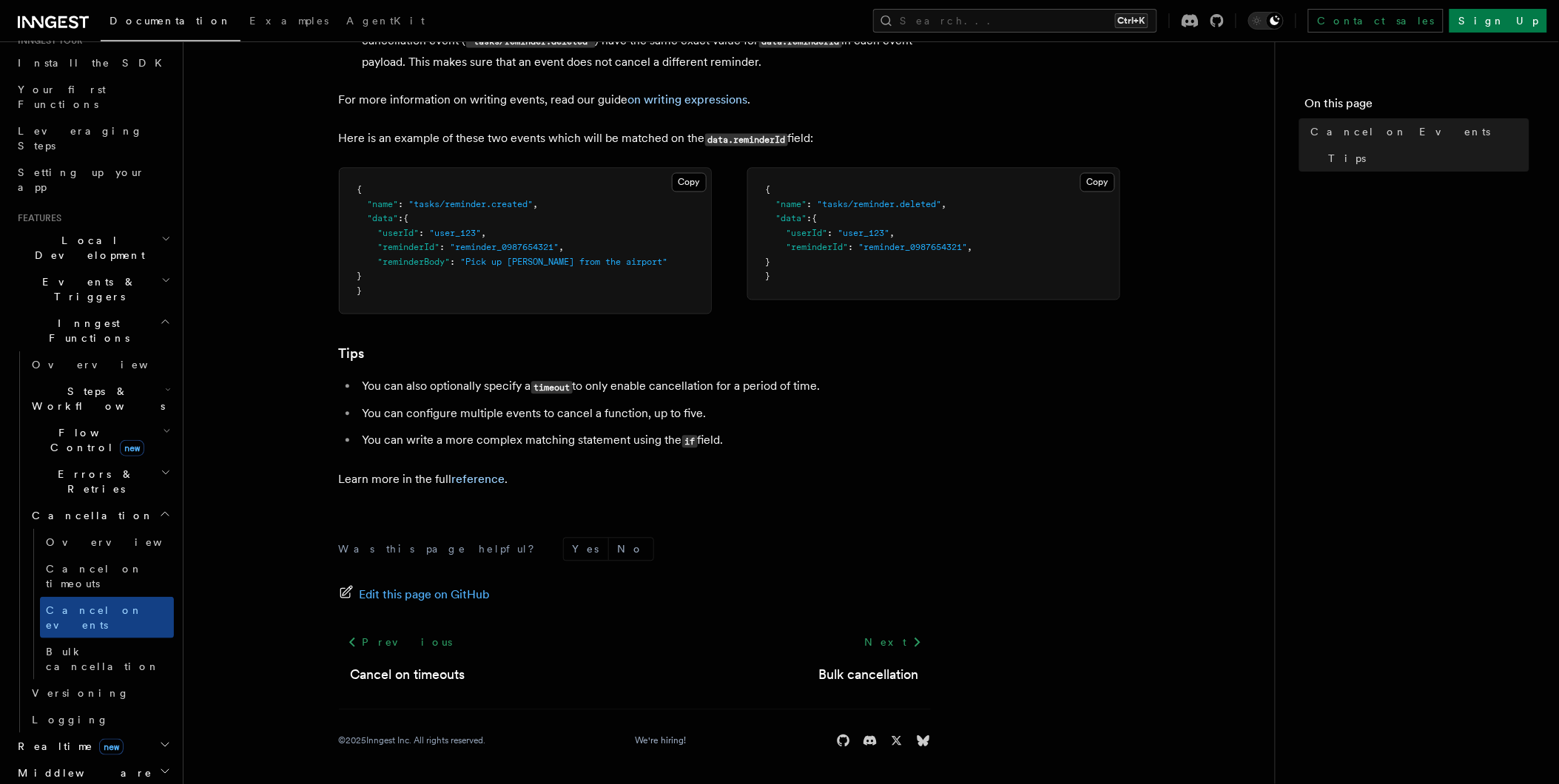
click at [159, 508] on icon "button" at bounding box center [164, 514] width 12 height 12
click at [136, 378] on h2 "Steps & Workflows" at bounding box center [100, 399] width 148 height 41
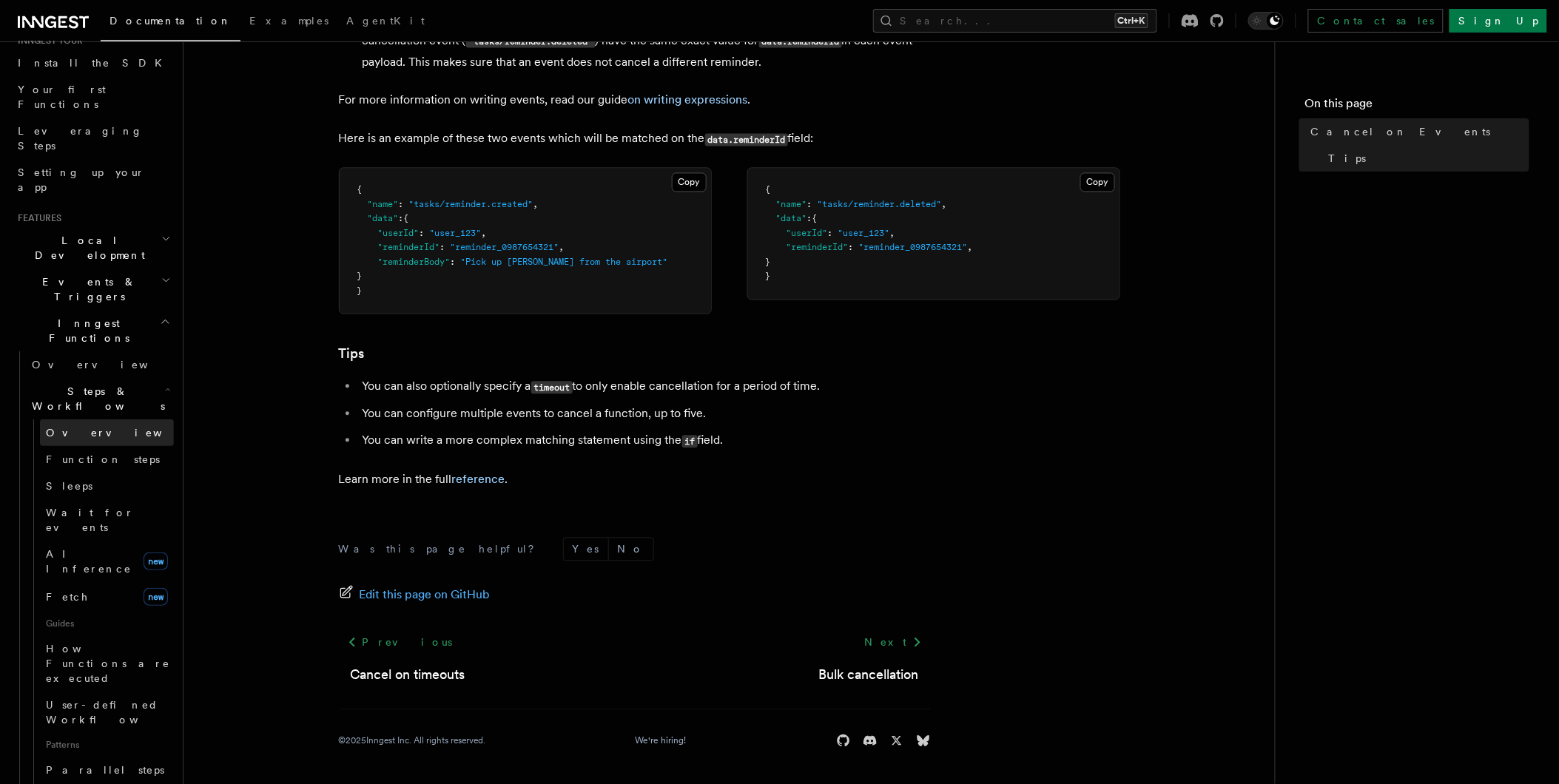
click at [85, 426] on span "Overview" at bounding box center [121, 432] width 153 height 12
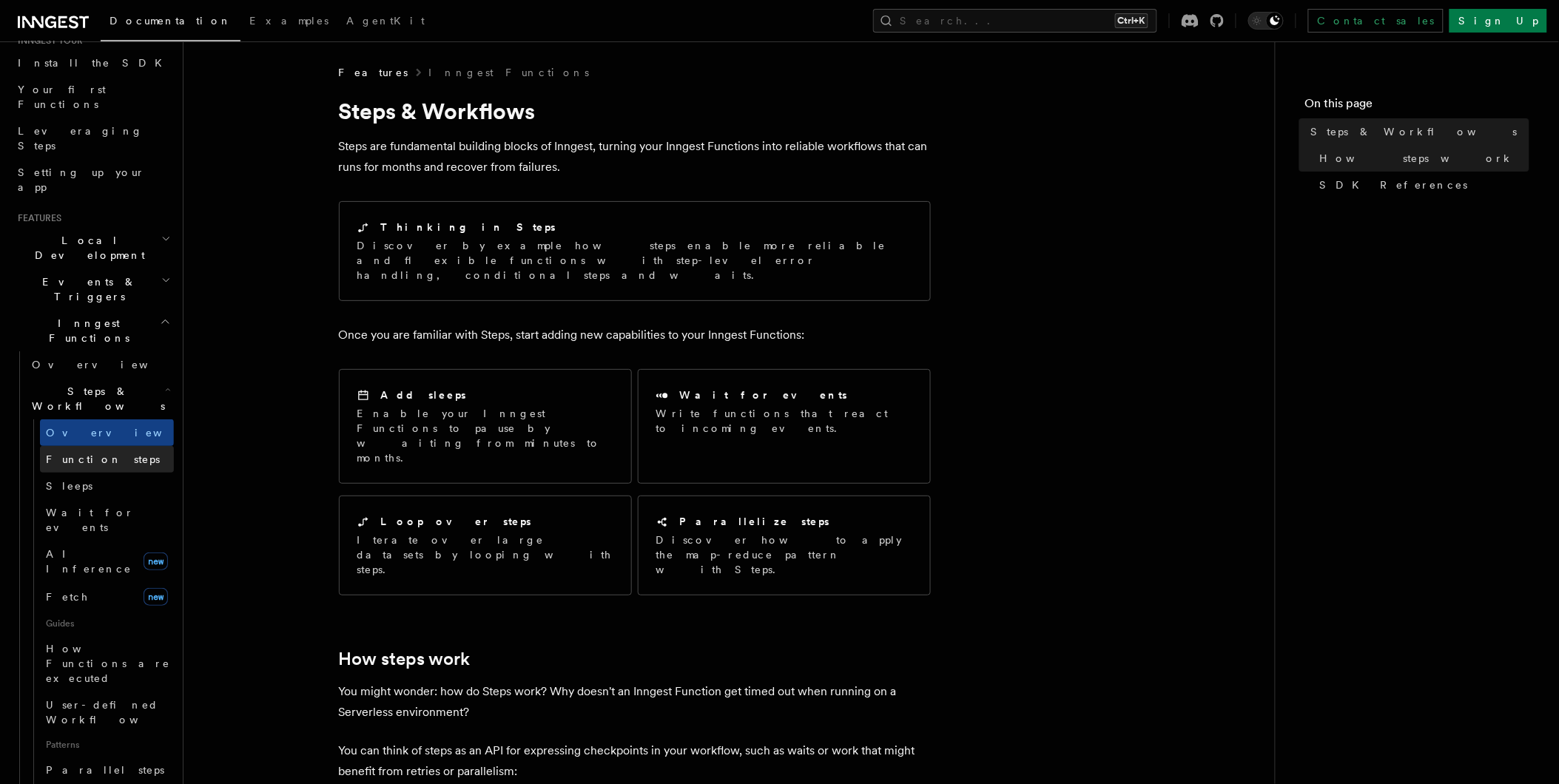
click at [81, 453] on span "Function steps" at bounding box center [103, 458] width 114 height 12
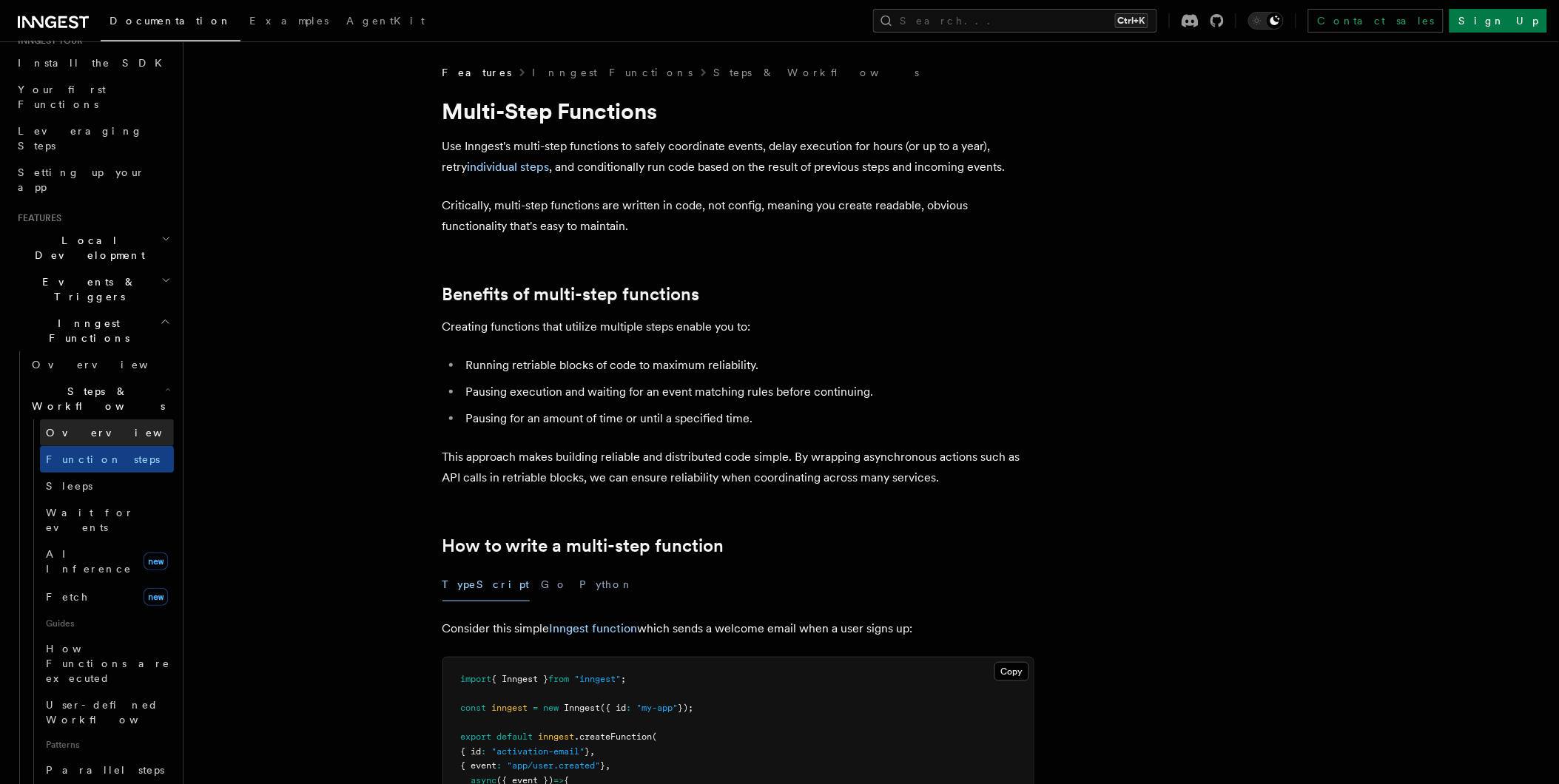
click at [84, 426] on span "Overview" at bounding box center [121, 432] width 153 height 12
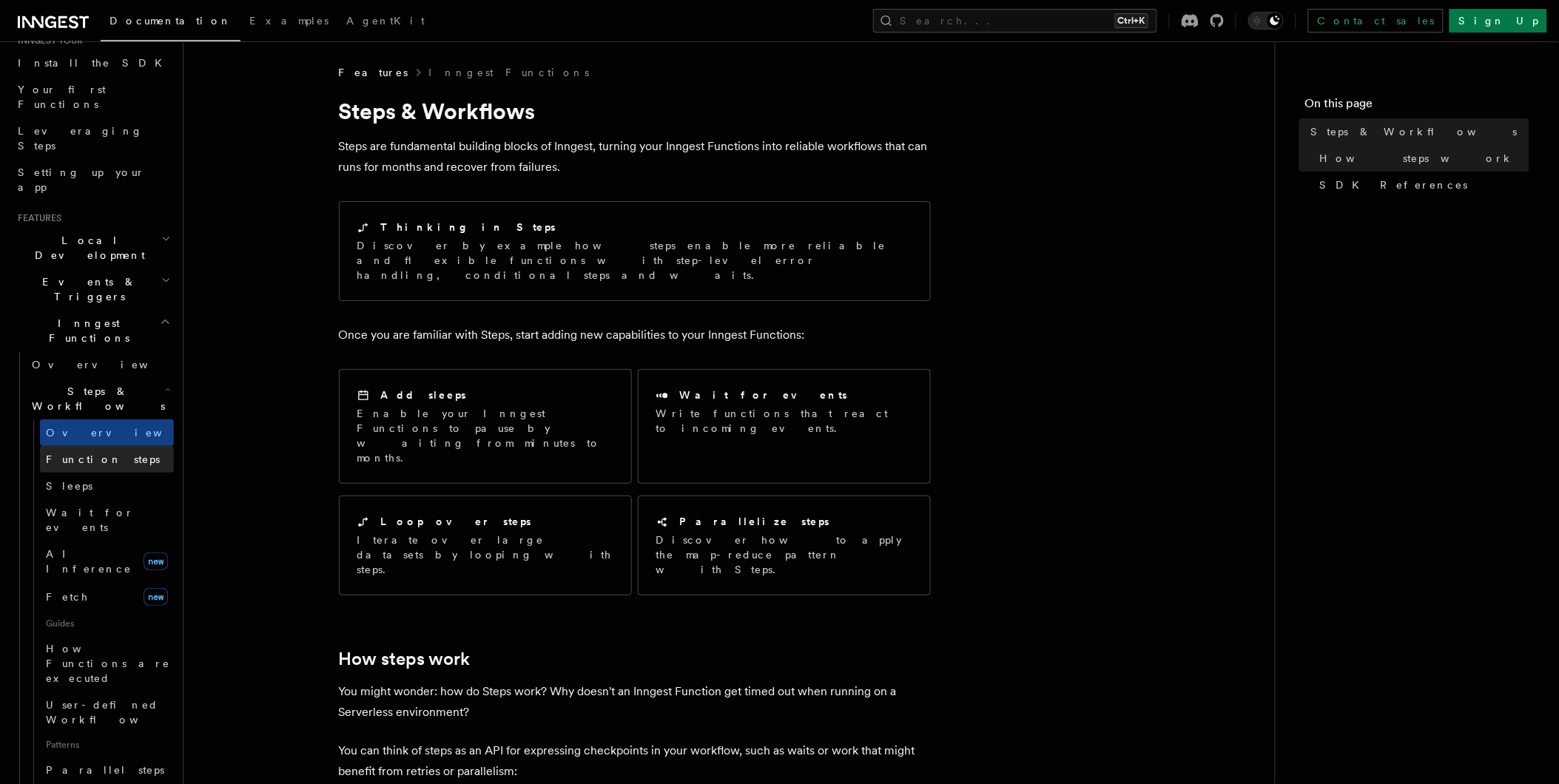
click at [78, 453] on span "Function steps" at bounding box center [103, 458] width 114 height 12
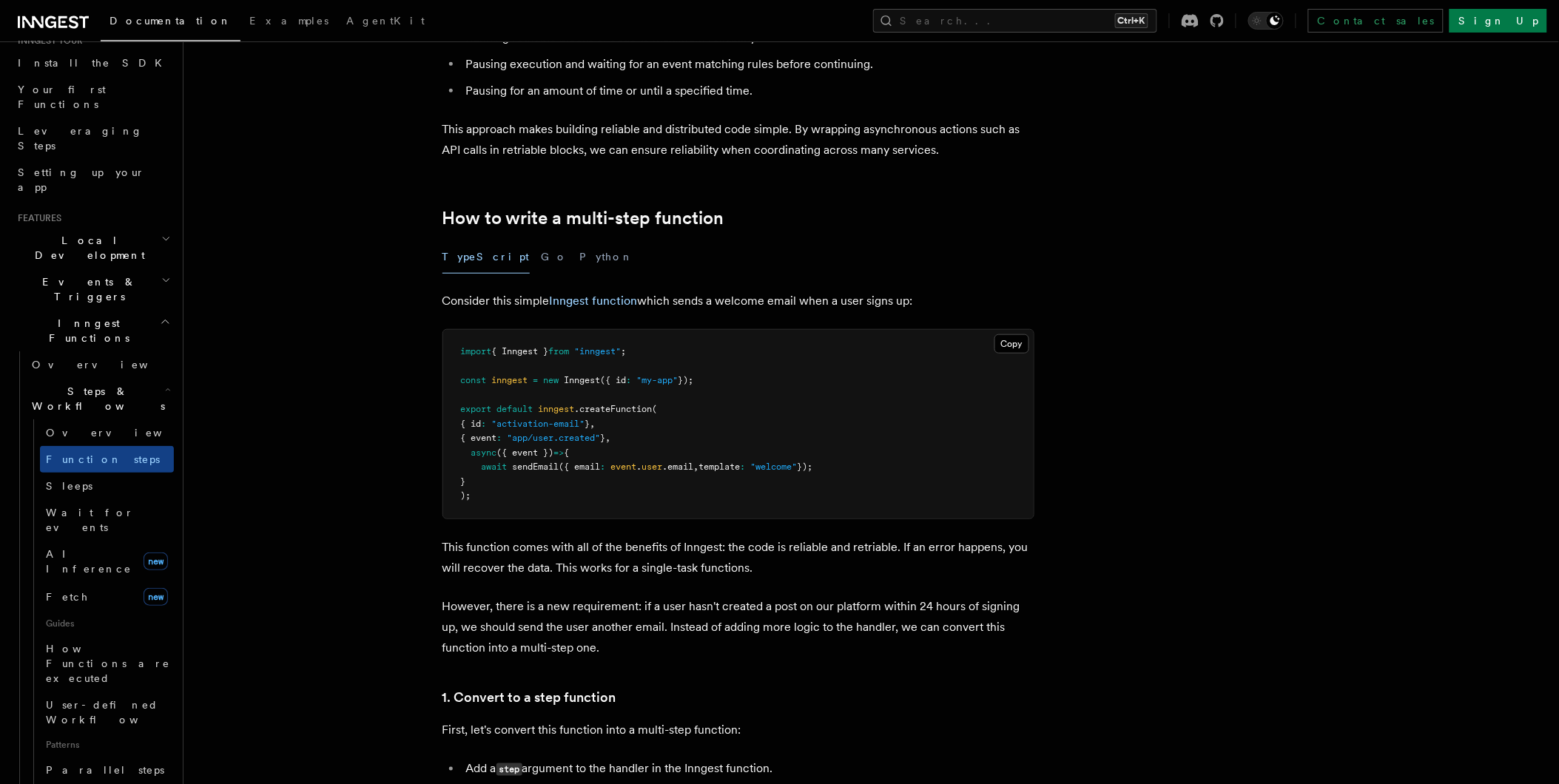
scroll to position [328, 0]
click at [69, 478] on span "Sleeps" at bounding box center [69, 485] width 46 height 15
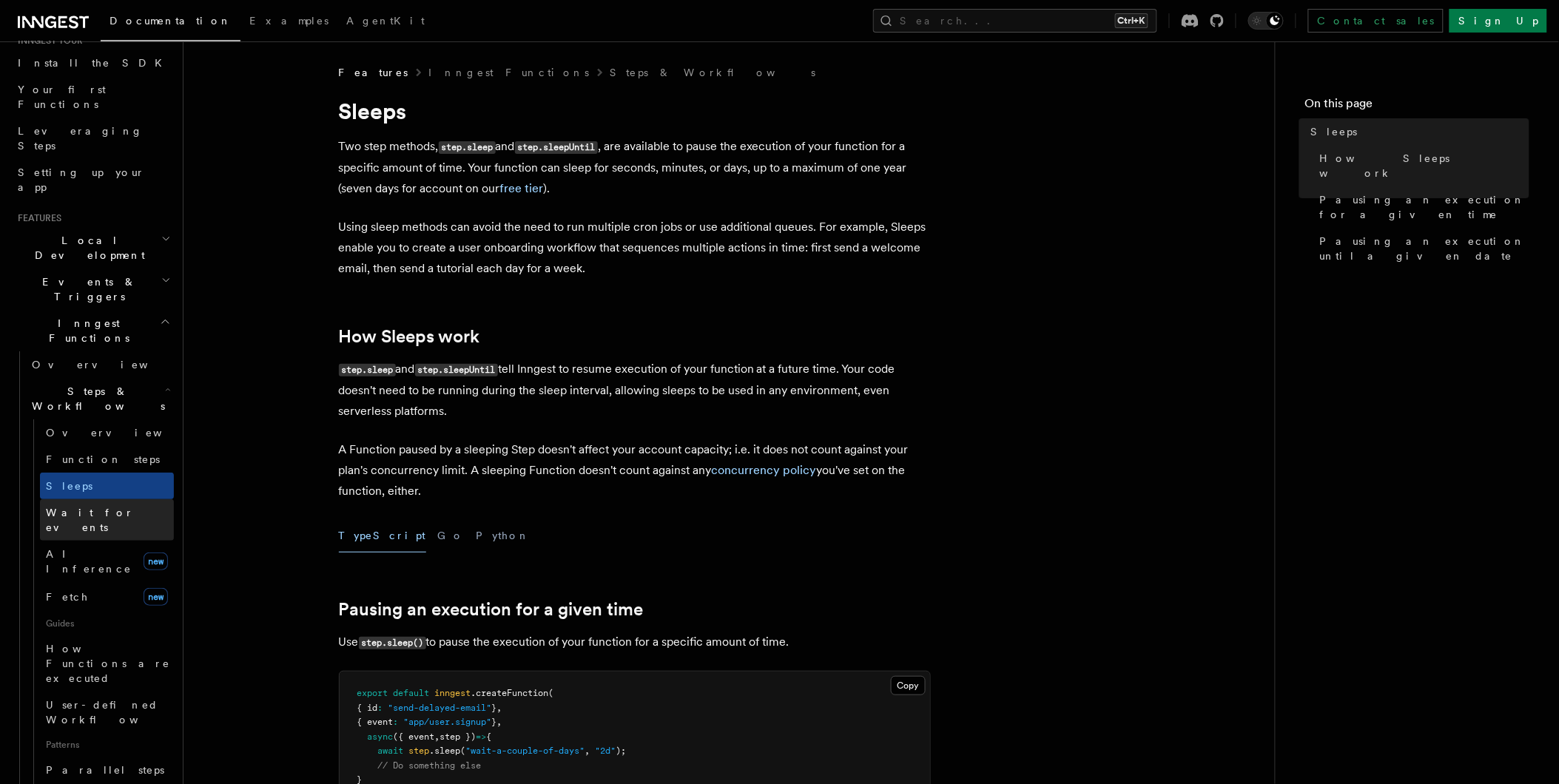
click at [70, 505] on span "Wait for events" at bounding box center [109, 519] width 128 height 29
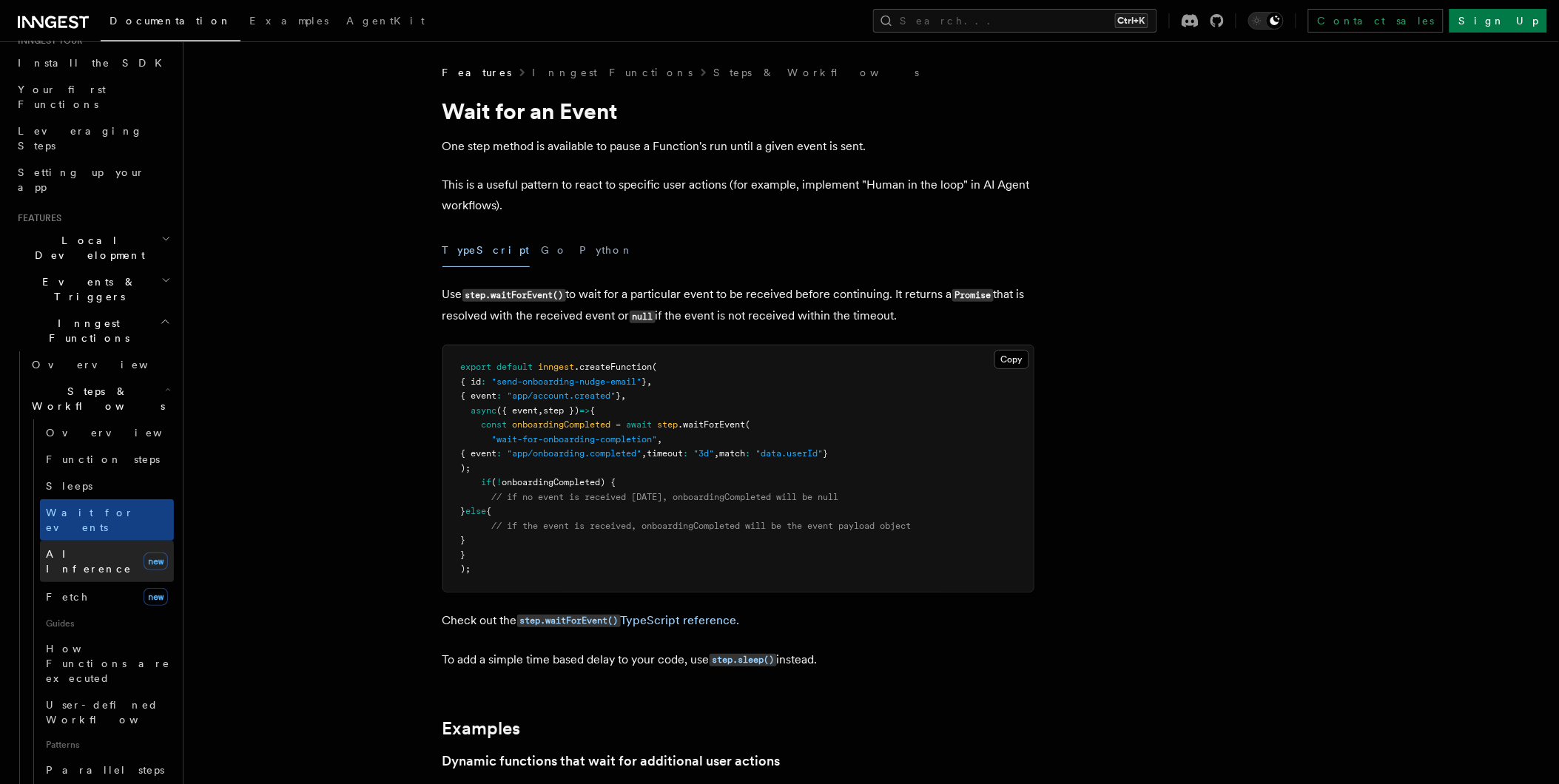
click at [70, 547] on span "AI Inference" at bounding box center [91, 561] width 92 height 29
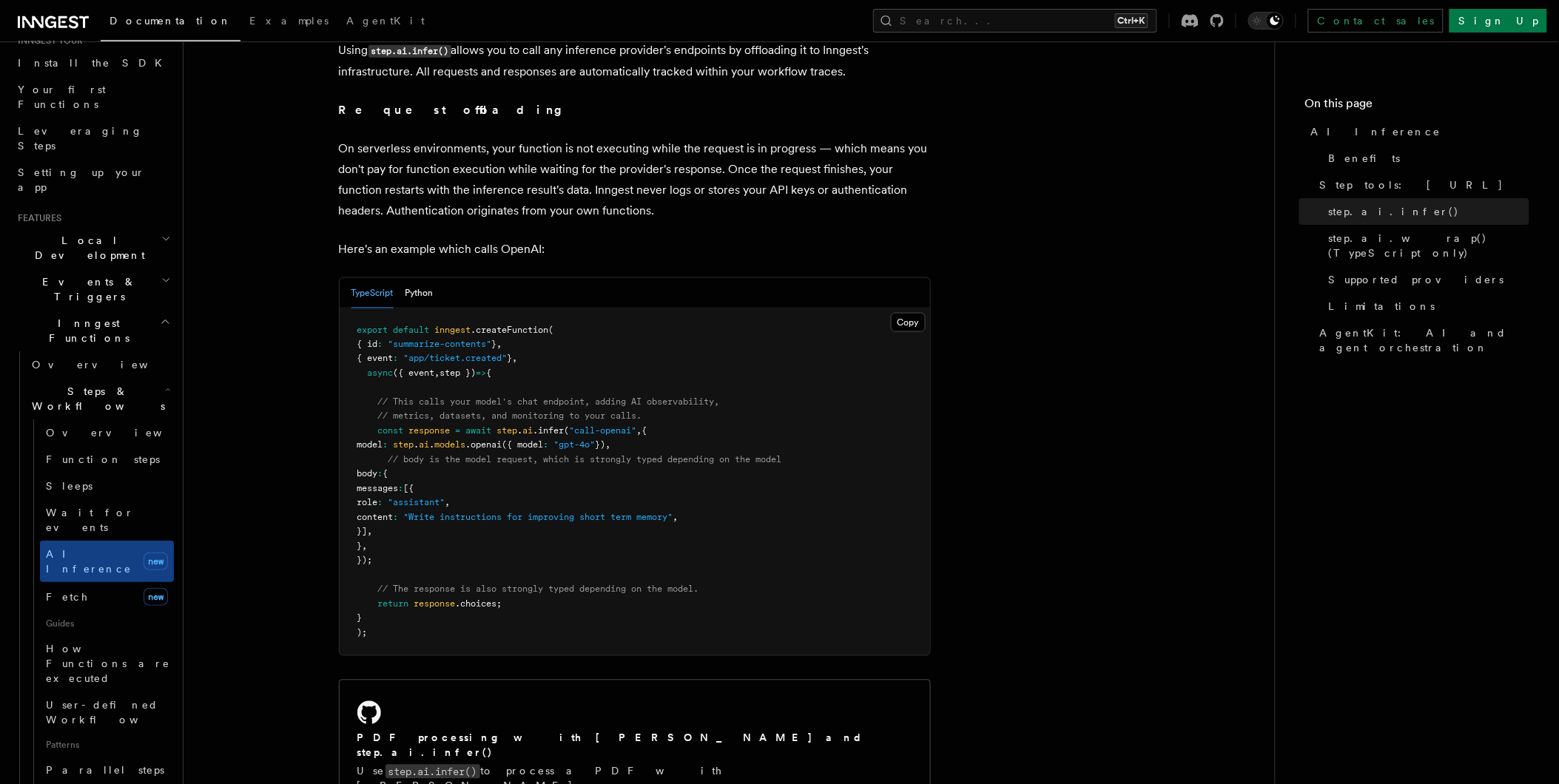
scroll to position [656, 0]
click at [548, 425] on span ".infer" at bounding box center [549, 431] width 31 height 11
click at [429, 277] on button "Python" at bounding box center [419, 293] width 29 height 30
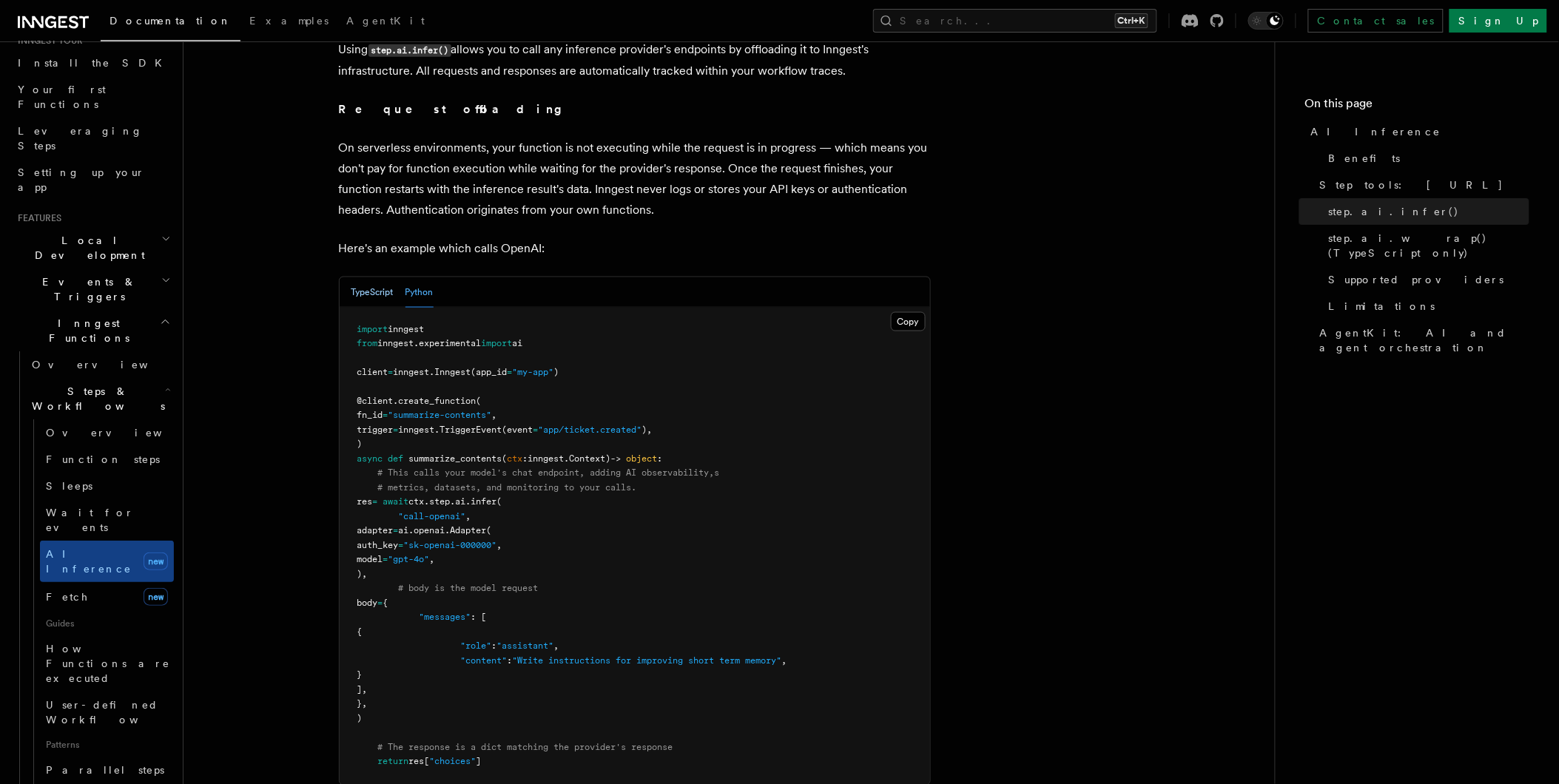
click at [383, 277] on button "TypeScript" at bounding box center [372, 293] width 42 height 30
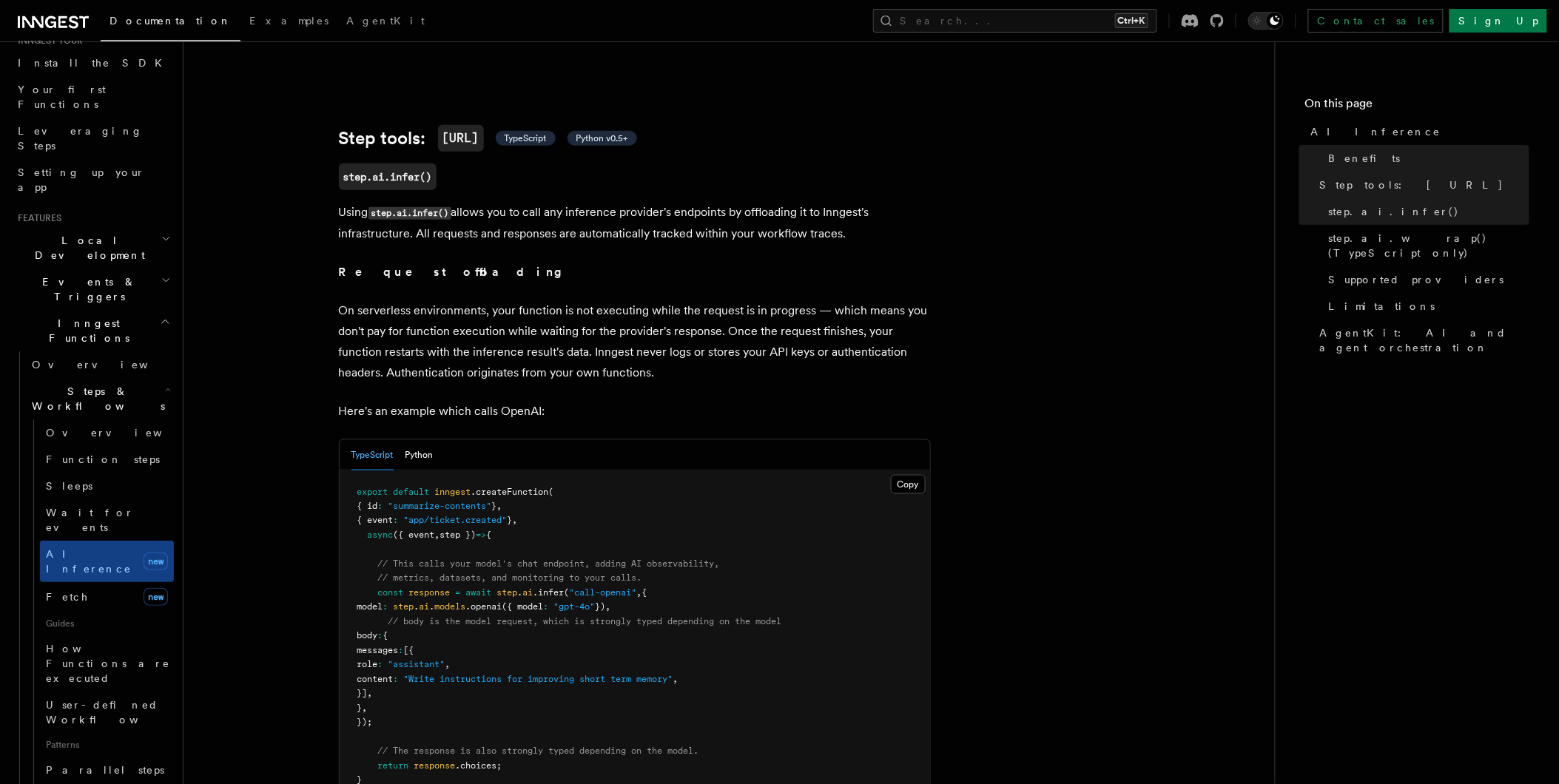
scroll to position [492, 0]
click at [162, 233] on icon "button" at bounding box center [166, 238] width 10 height 12
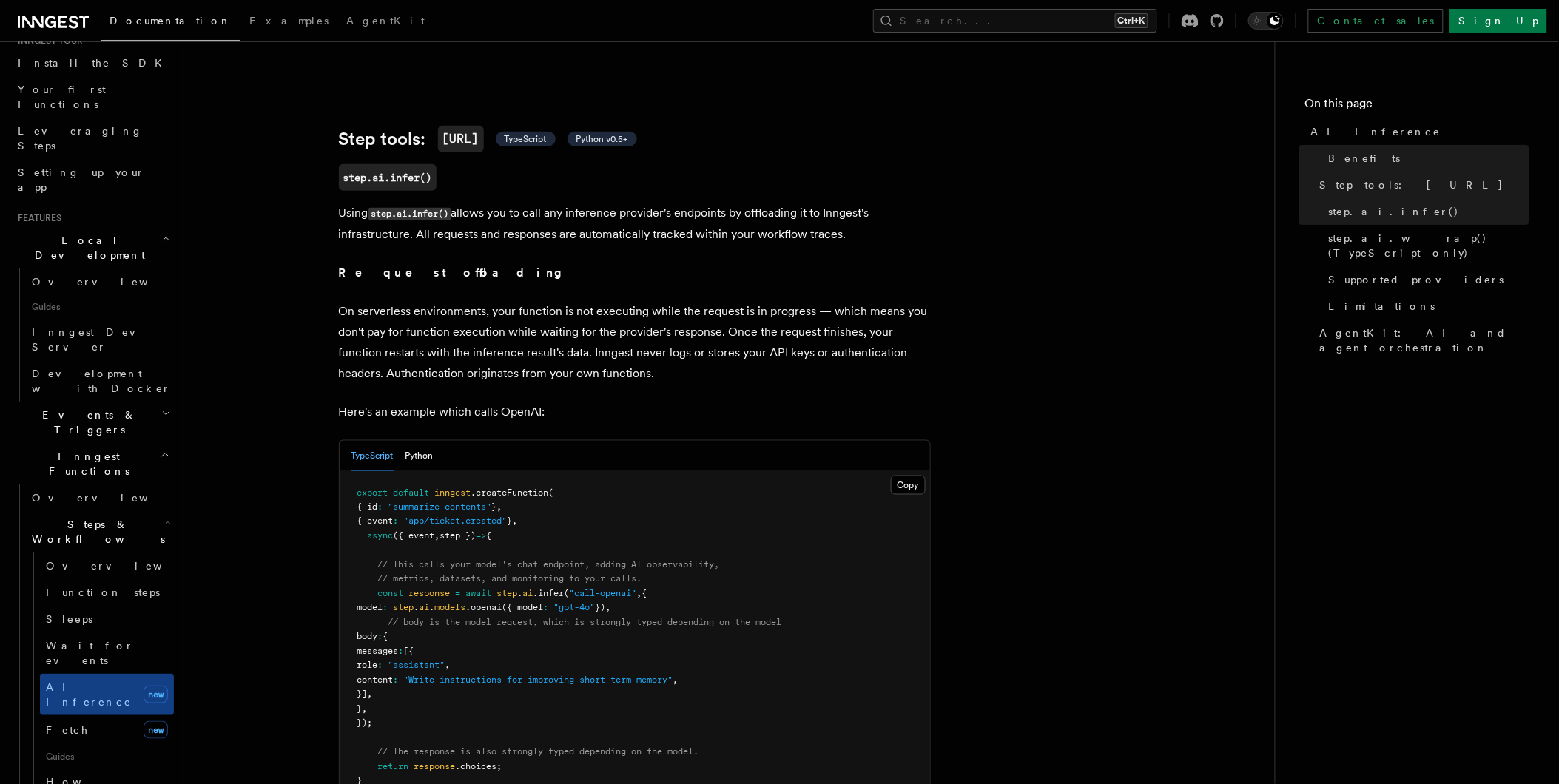
click at [162, 233] on icon "button" at bounding box center [166, 238] width 10 height 12
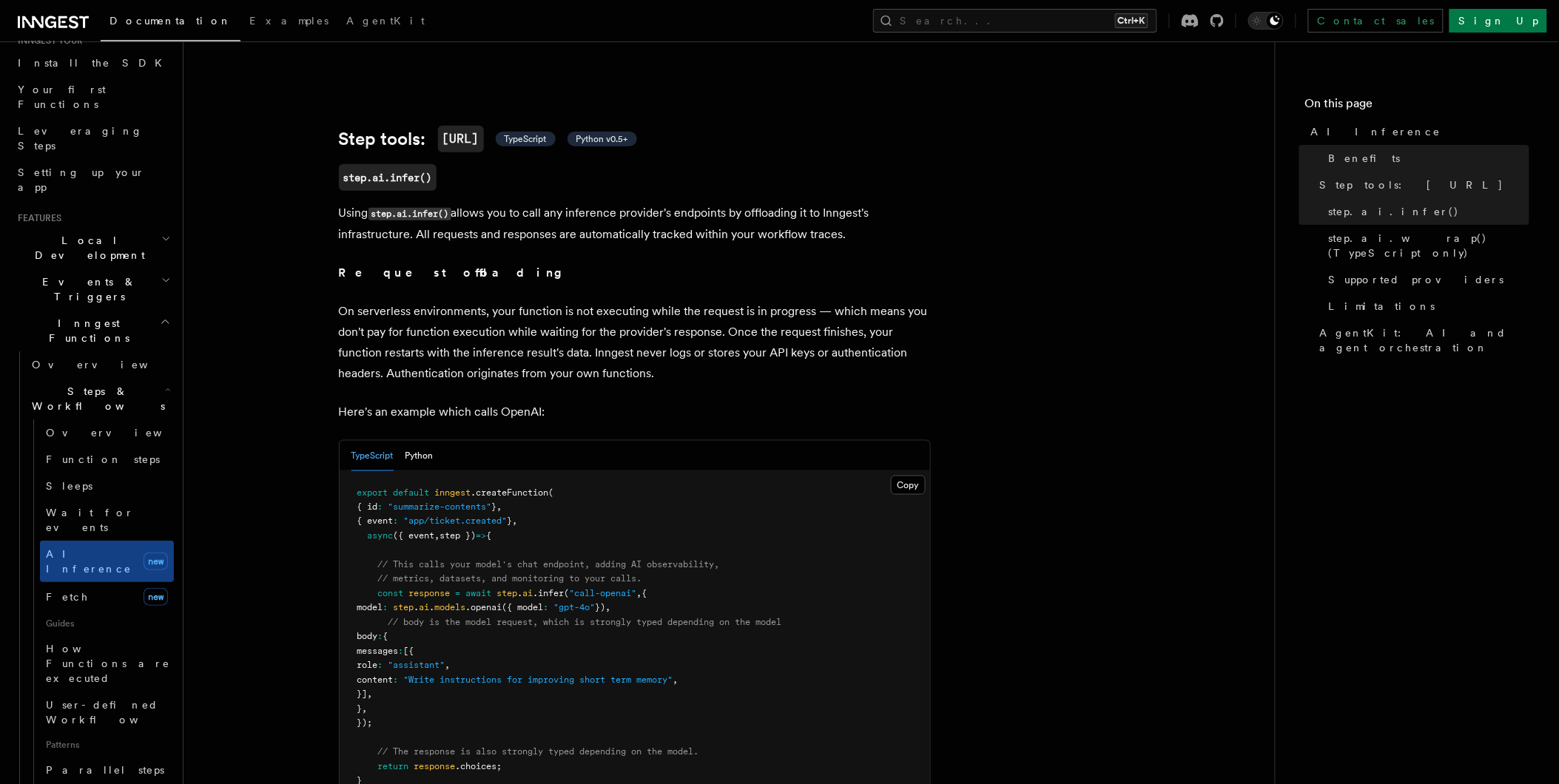
click at [162, 275] on icon "button" at bounding box center [166, 280] width 10 height 12
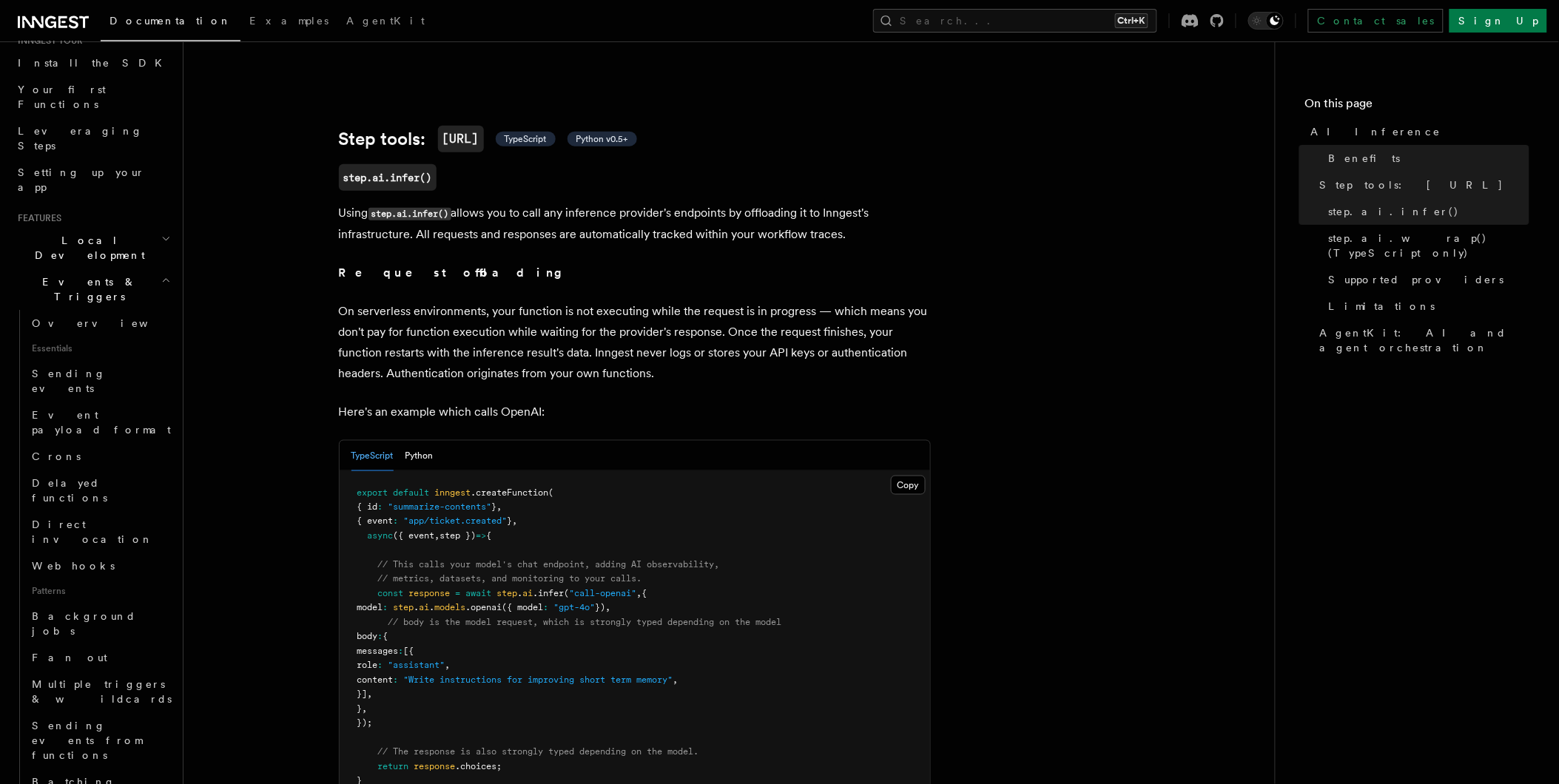
click at [162, 275] on icon "button" at bounding box center [166, 280] width 10 height 12
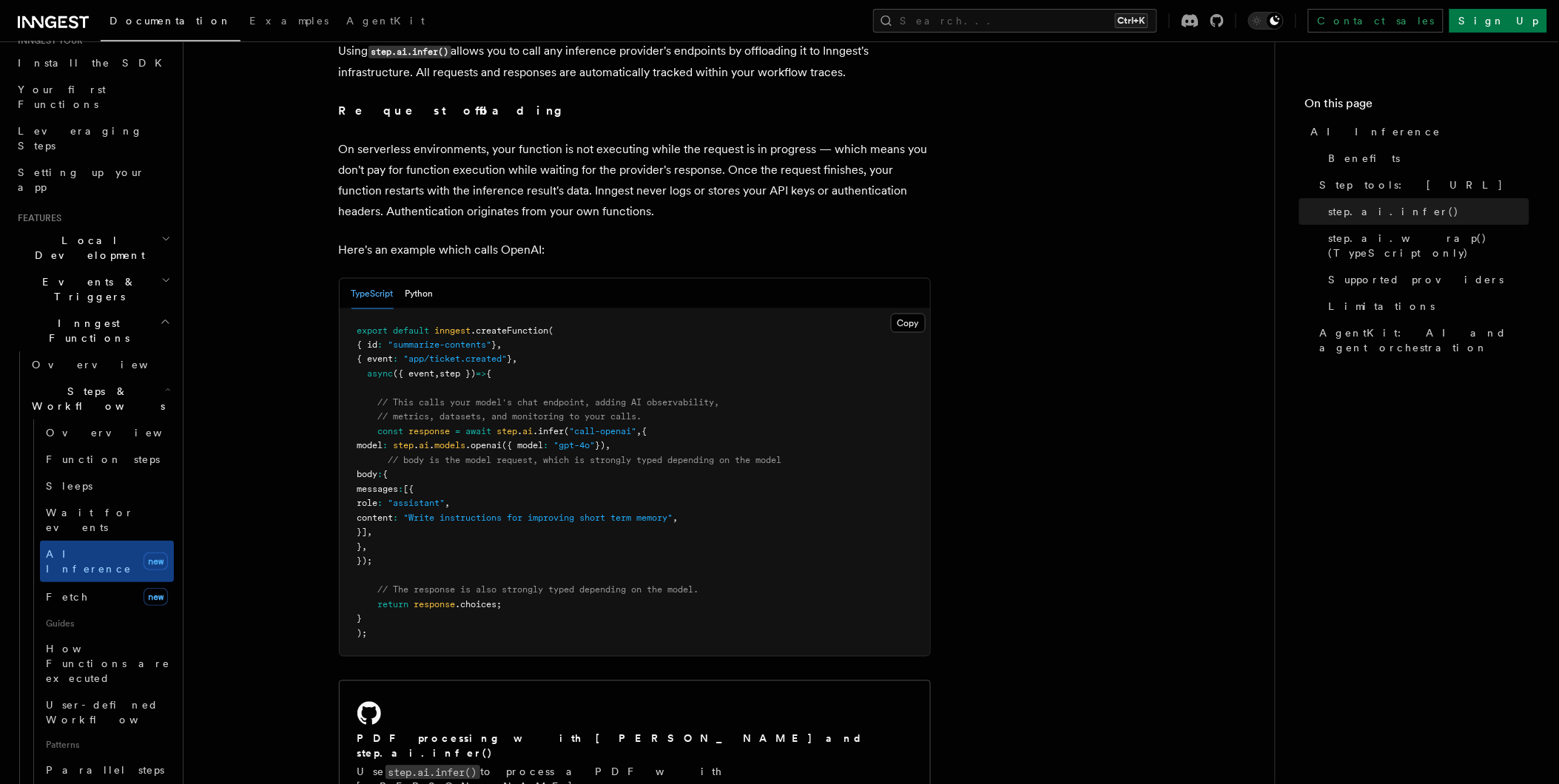
scroll to position [656, 0]
drag, startPoint x: 357, startPoint y: 312, endPoint x: 487, endPoint y: 604, distance: 319.6
click at [487, 604] on pre "export default inngest .createFunction ( { id : "summarize-contents" } , { even…" at bounding box center [635, 482] width 591 height 347
click at [378, 469] on span "body" at bounding box center [367, 475] width 21 height 11
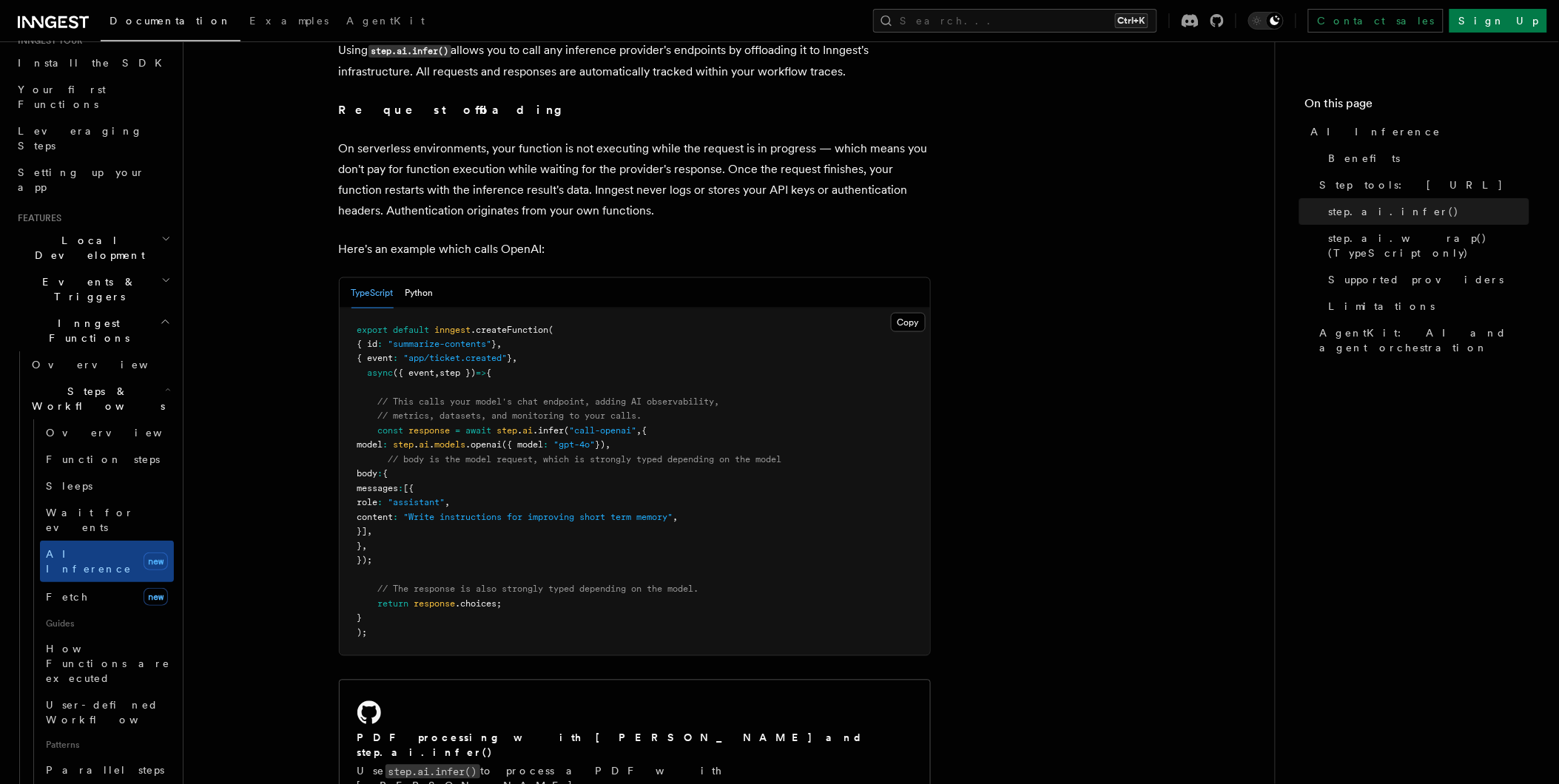
click at [378, 469] on span "body" at bounding box center [367, 475] width 21 height 11
drag, startPoint x: 409, startPoint y: 456, endPoint x: 412, endPoint y: 466, distance: 10.4
click at [399, 483] on span "messages" at bounding box center [377, 489] width 41 height 11
drag, startPoint x: 412, startPoint y: 466, endPoint x: 425, endPoint y: 485, distance: 23.0
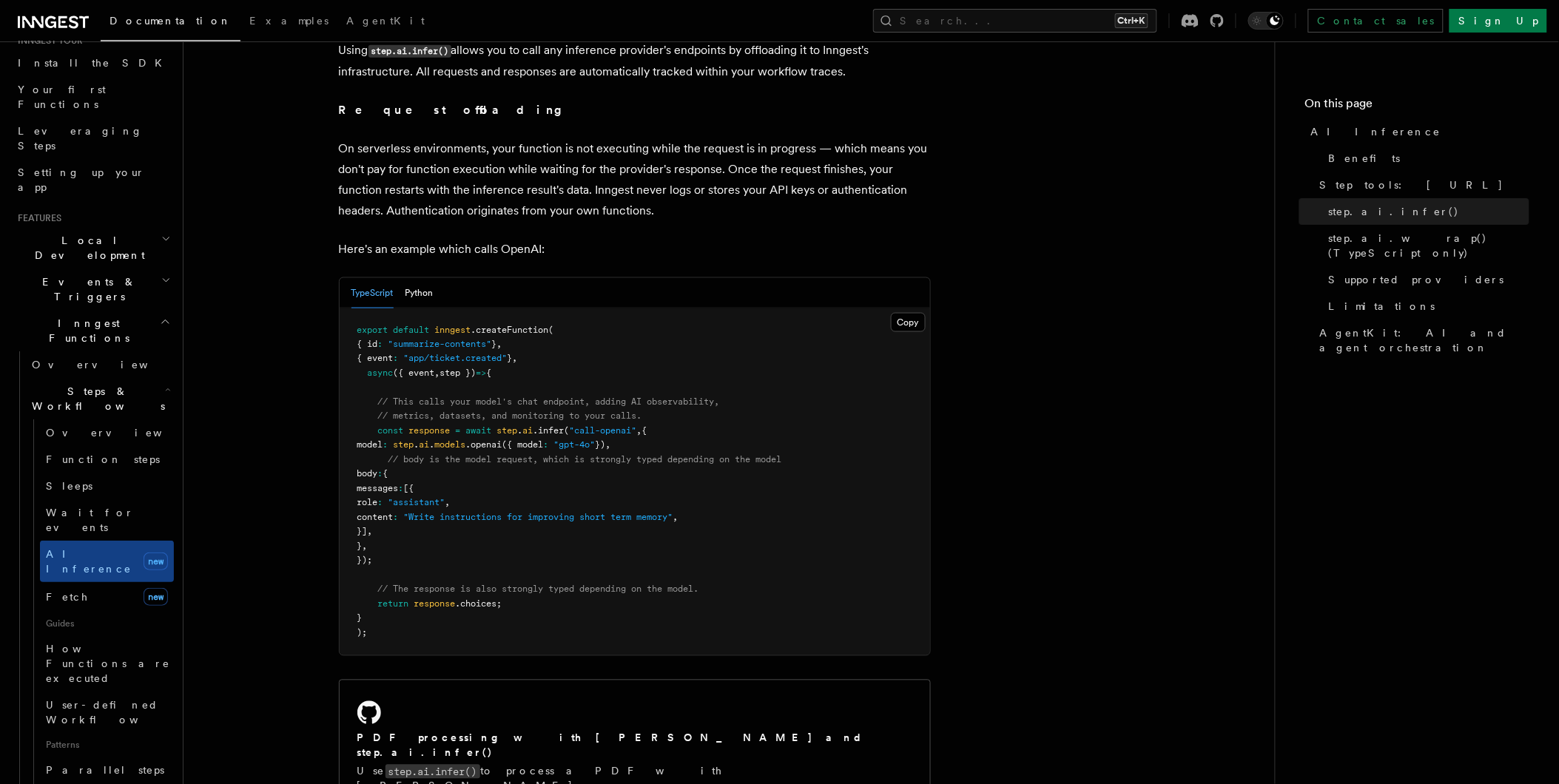
click at [378, 498] on span "role" at bounding box center [367, 503] width 21 height 11
drag, startPoint x: 425, startPoint y: 485, endPoint x: 423, endPoint y: 496, distance: 11.2
click at [394, 513] on span "content" at bounding box center [375, 518] width 37 height 11
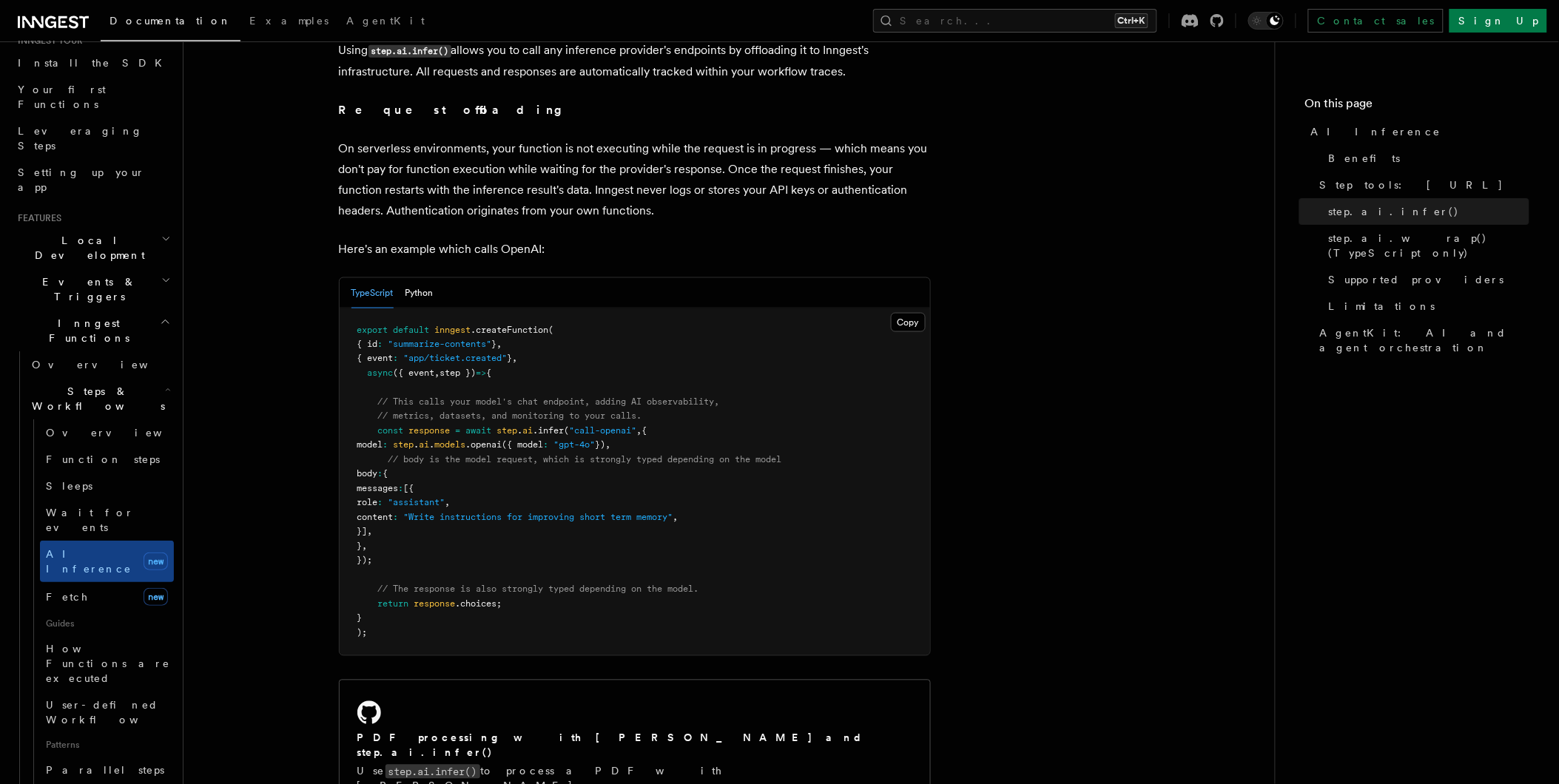
click at [630, 538] on pre "export default inngest .createFunction ( { id : "summarize-contents" } , { even…" at bounding box center [635, 482] width 591 height 347
click at [435, 599] on span "response" at bounding box center [435, 605] width 41 height 11
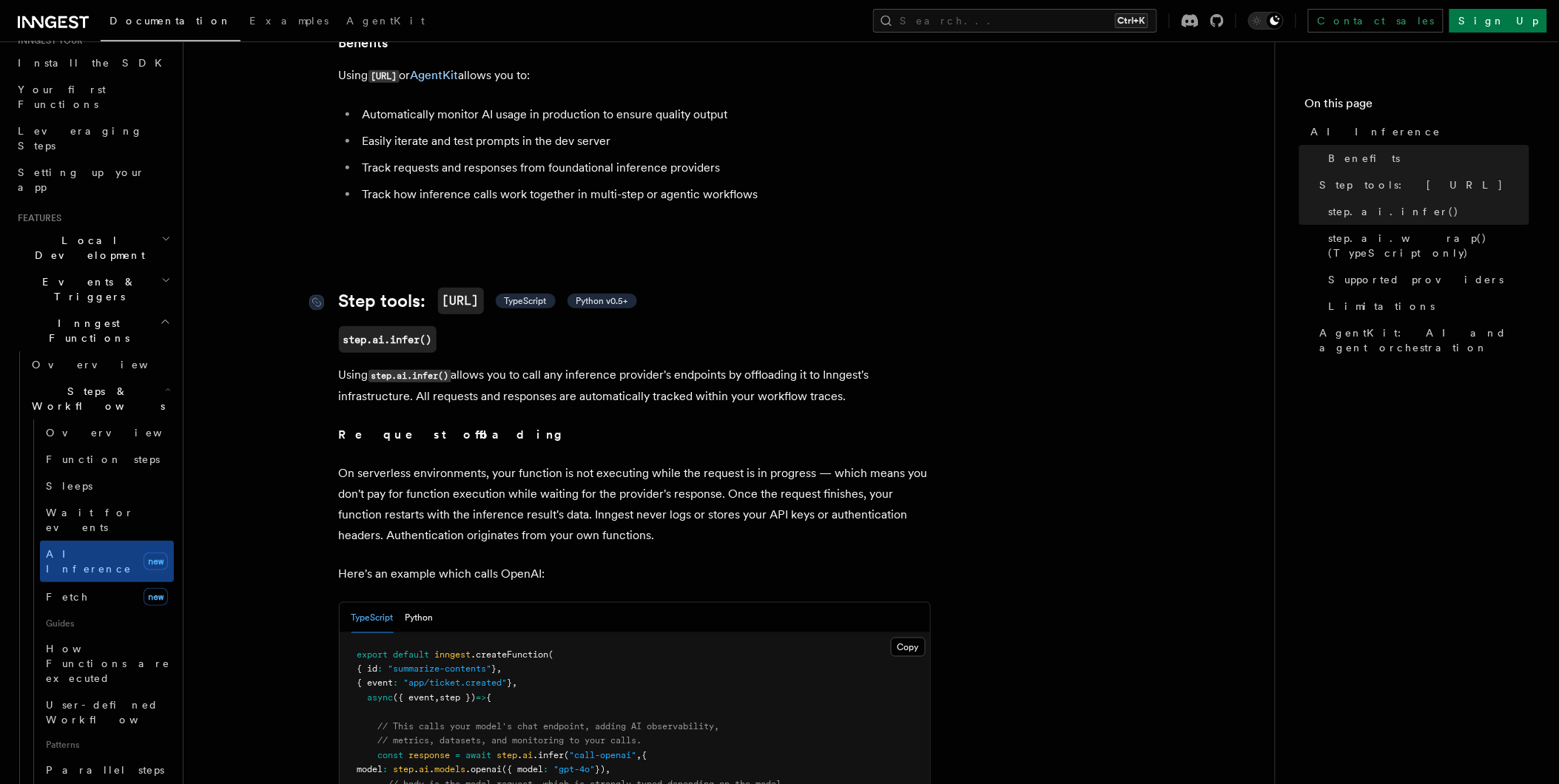
scroll to position [330, 0]
click at [531, 296] on span "TypeScript" at bounding box center [525, 301] width 42 height 12
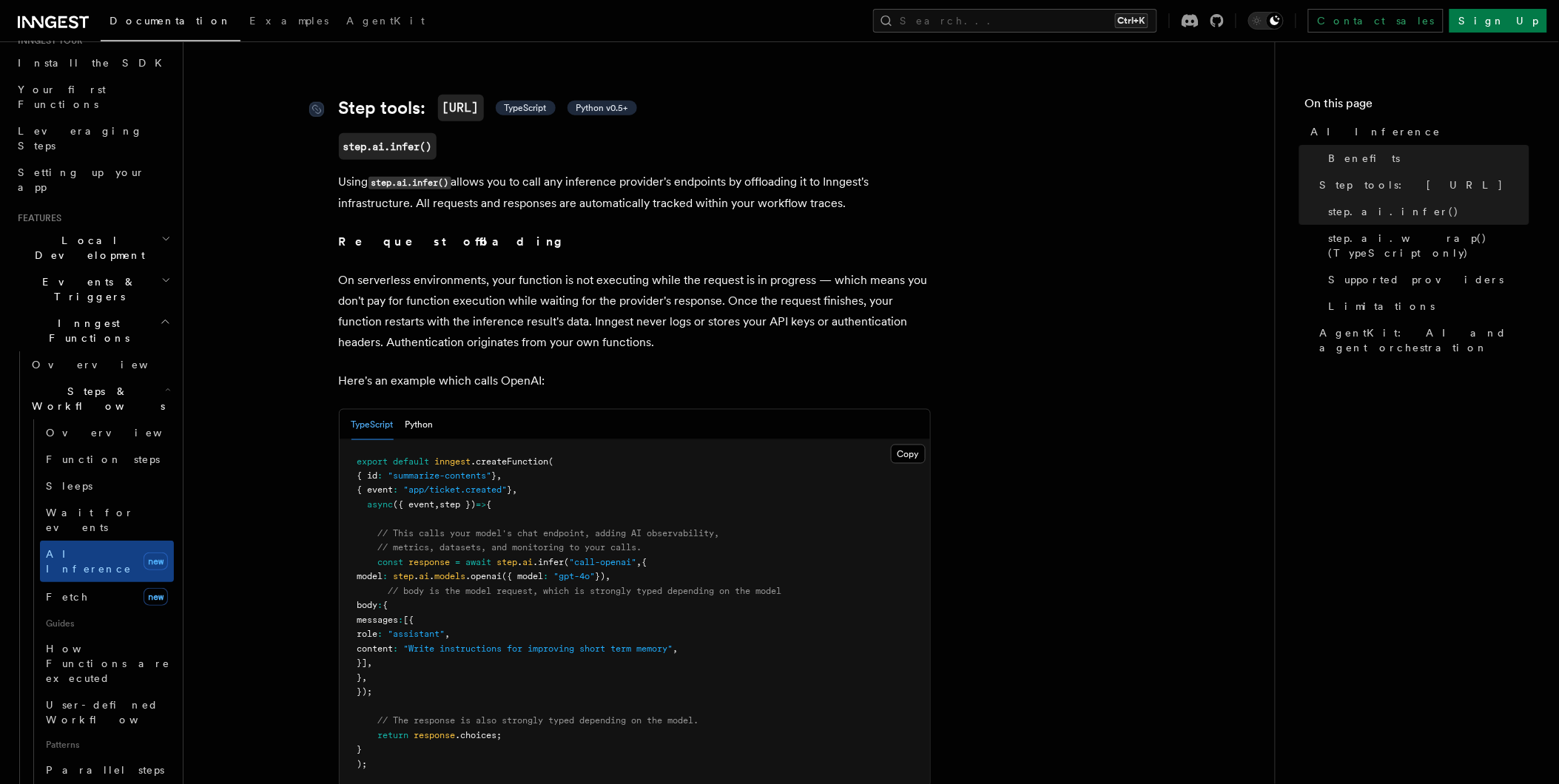
scroll to position [527, 0]
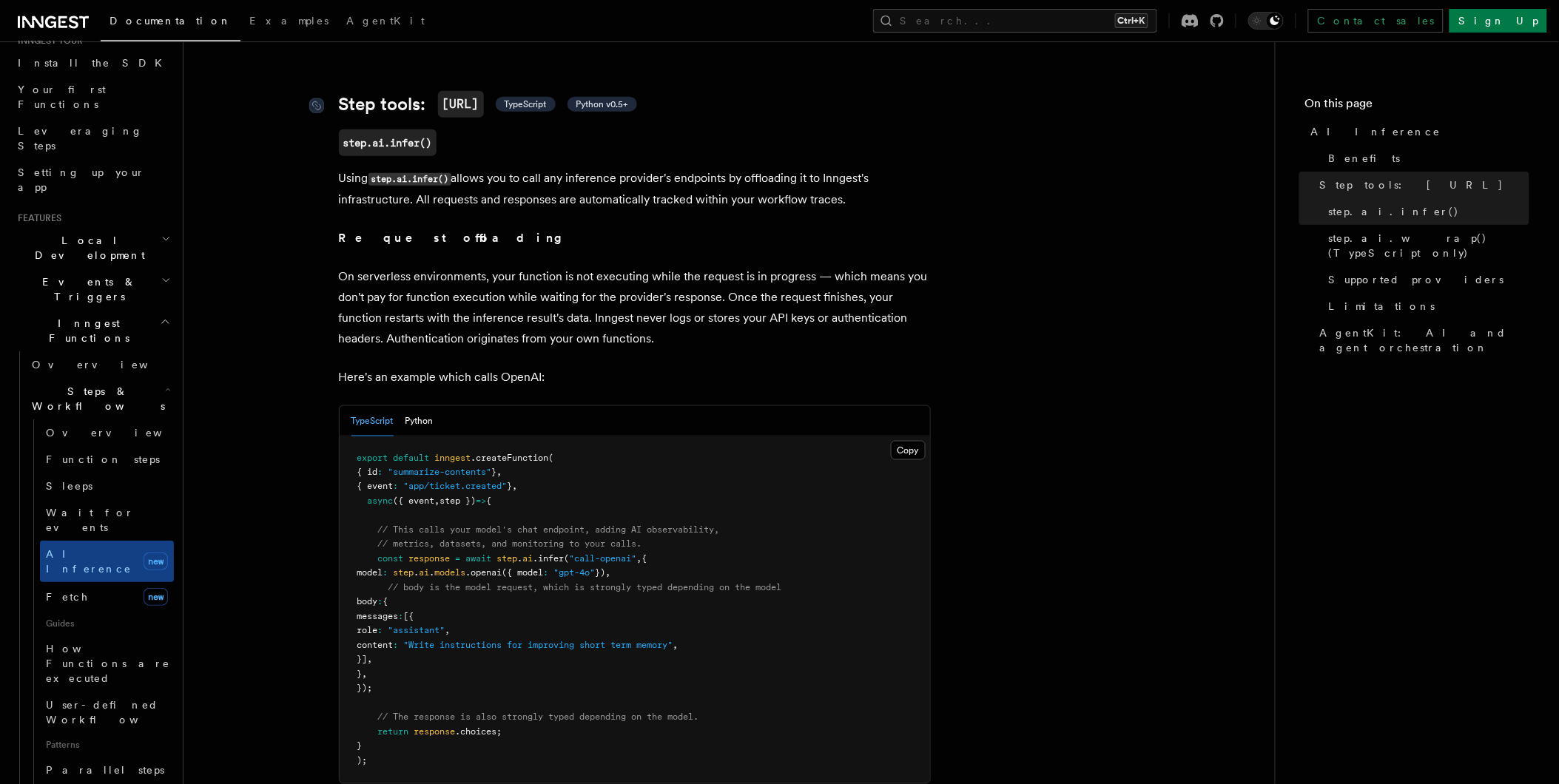
click at [597, 98] on span "Python v0.5+" at bounding box center [602, 103] width 52 height 12
click at [524, 98] on span "TypeScript" at bounding box center [525, 103] width 42 height 12
click at [481, 568] on span "model : step . ai . models .openai ({ model : "gpt-4o" }) ," at bounding box center [484, 574] width 253 height 11
drag, startPoint x: 481, startPoint y: 557, endPoint x: 626, endPoint y: 591, distance: 148.9
click at [626, 591] on pre "export default inngest .createFunction ( { id : "summarize-contents" } , { even…" at bounding box center [635, 609] width 591 height 347
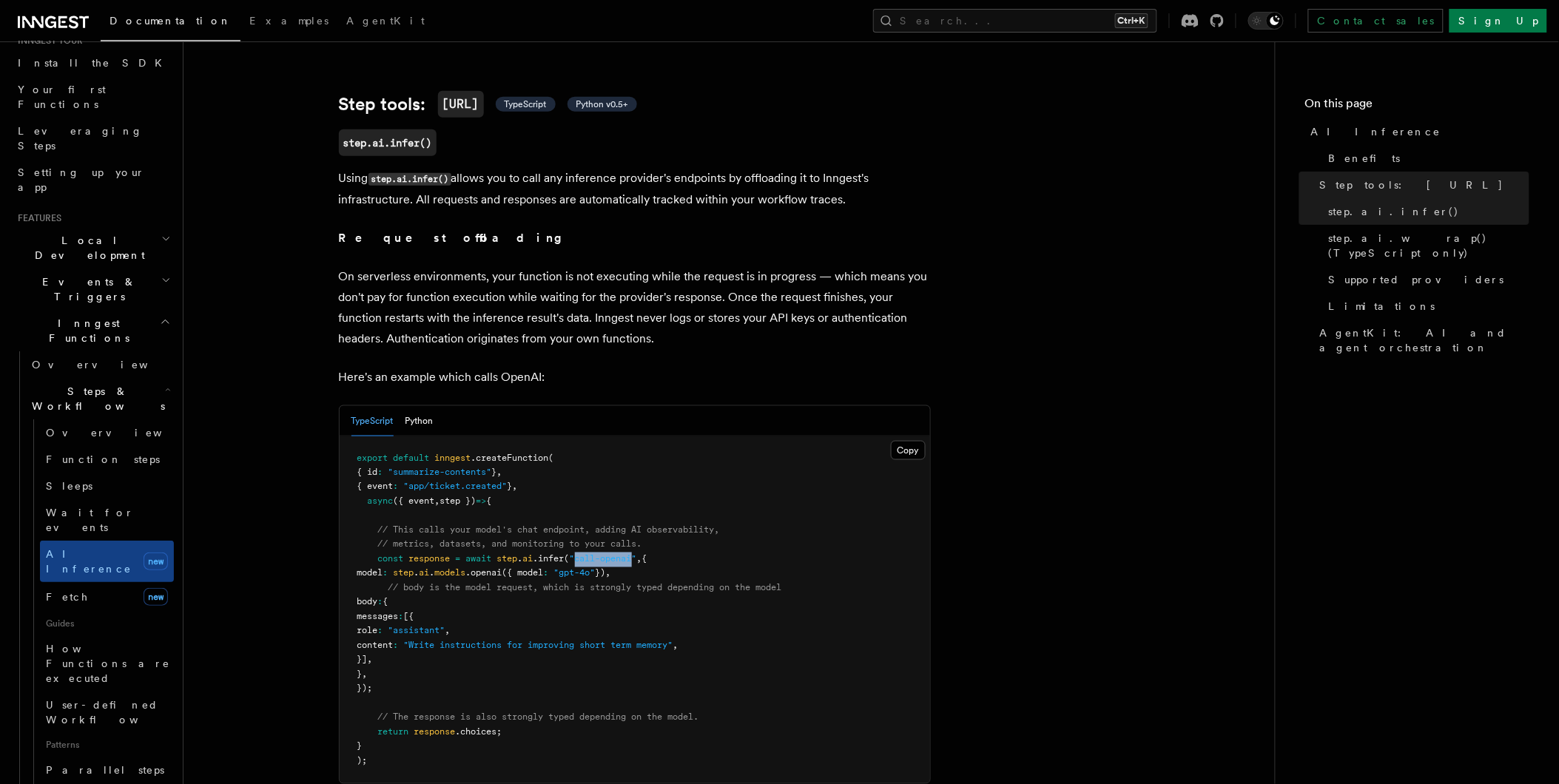
drag, startPoint x: 582, startPoint y: 541, endPoint x: 640, endPoint y: 541, distance: 58.0
click at [637, 554] on span ""call-openai"" at bounding box center [602, 559] width 67 height 11
drag, startPoint x: 640, startPoint y: 541, endPoint x: 656, endPoint y: 549, distance: 17.9
click at [656, 549] on pre "export default inngest .createFunction ( { id : "summarize-contents" } , { even…" at bounding box center [635, 609] width 591 height 347
drag, startPoint x: 656, startPoint y: 539, endPoint x: 414, endPoint y: 557, distance: 242.7
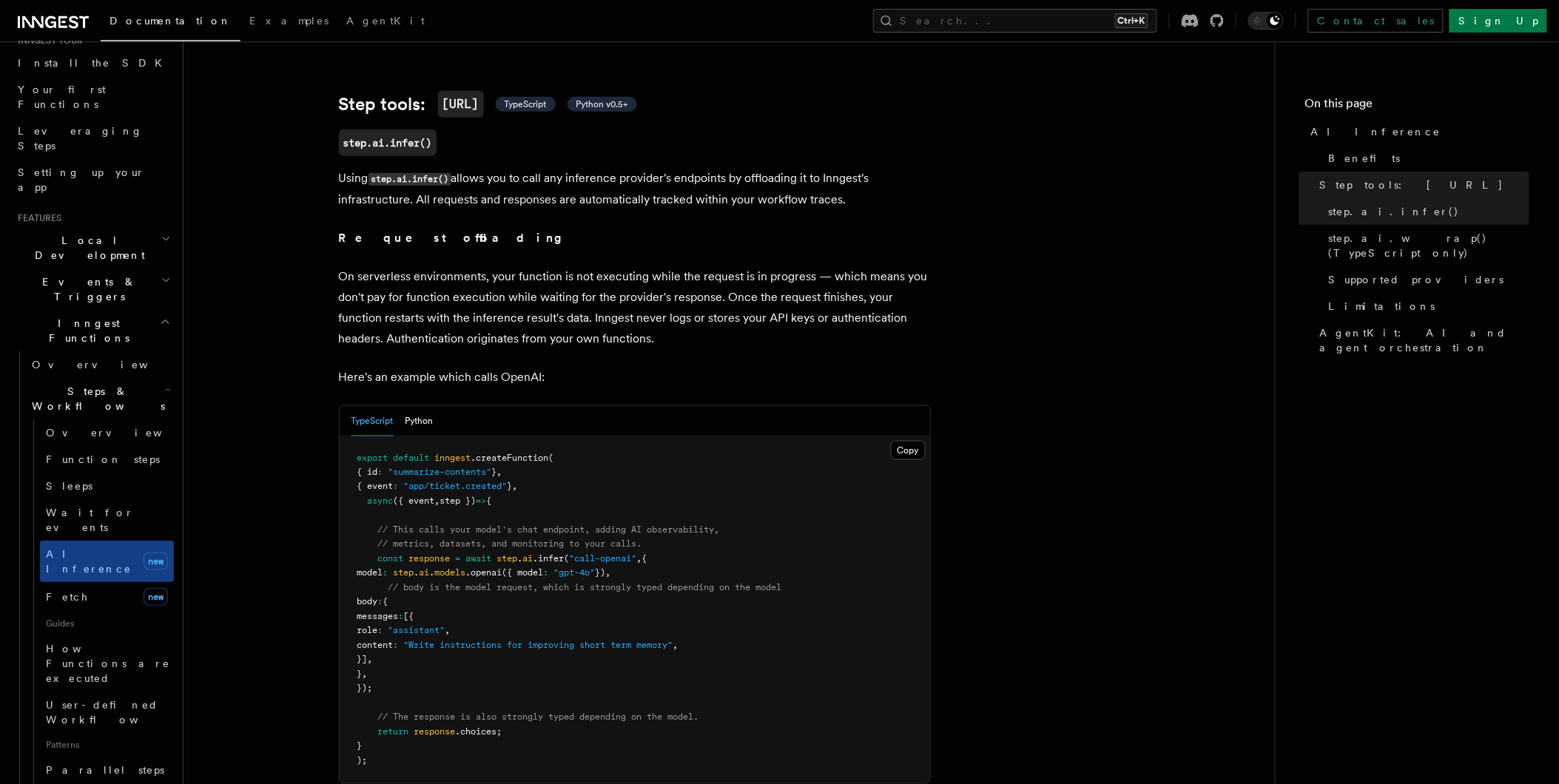
click at [414, 557] on code "export default inngest .createFunction ( { id : "summarize-contents" } , { even…" at bounding box center [569, 609] width 425 height 314
drag, startPoint x: 414, startPoint y: 557, endPoint x: 440, endPoint y: 653, distance: 99.5
click at [440, 653] on pre "export default inngest .createFunction ( { id : "summarize-contents" } , { even…" at bounding box center [635, 609] width 591 height 347
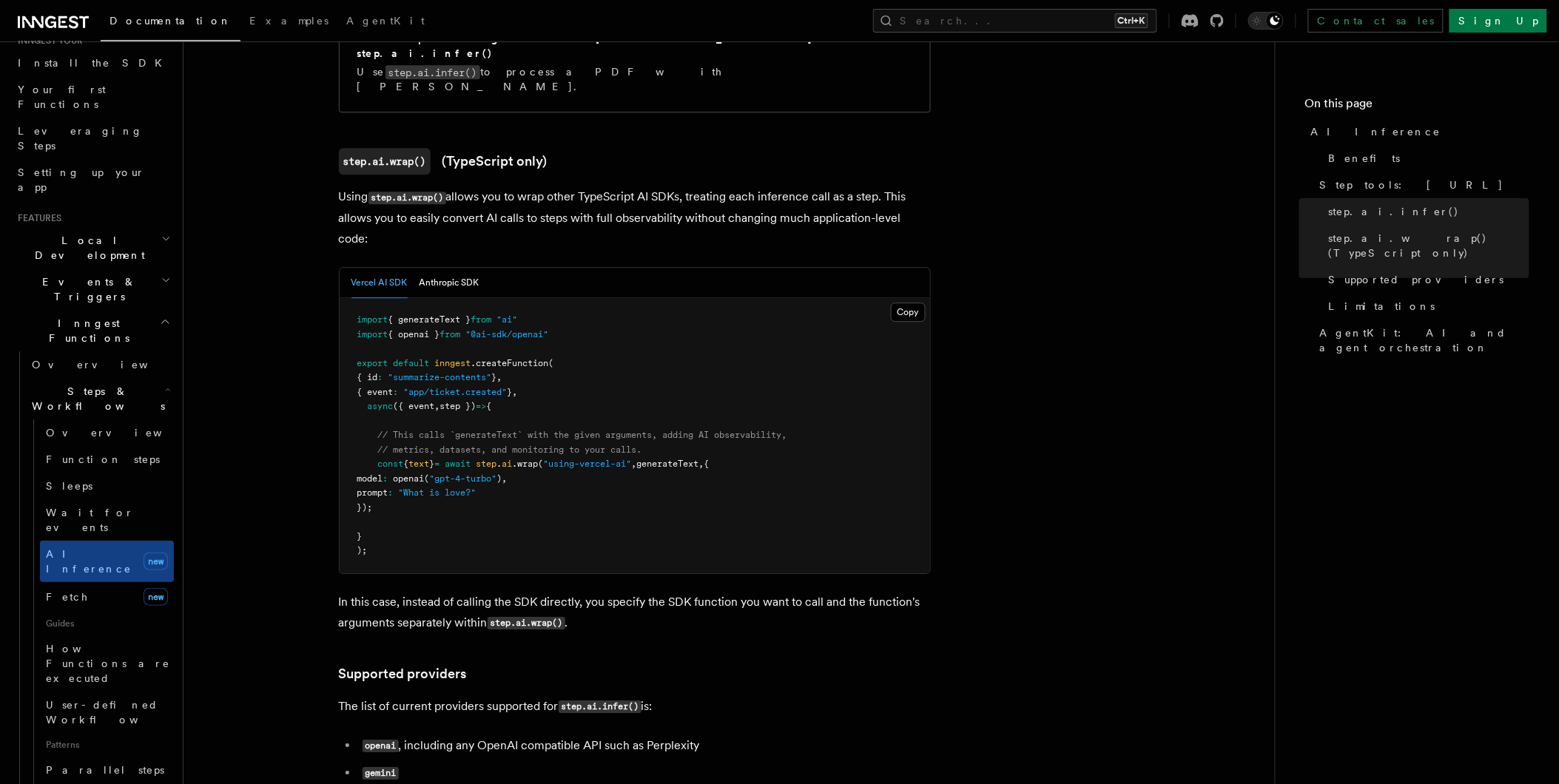
scroll to position [1354, 0]
drag, startPoint x: 382, startPoint y: 427, endPoint x: 527, endPoint y: 426, distance: 145.0
click at [527, 426] on pre "import { generateText } from "ai" import { openai } from "@ai-sdk/openai" expor…" at bounding box center [635, 436] width 591 height 275
click at [481, 447] on pre "import { generateText } from "ai" import { openai } from "@ai-sdk/openai" expor…" at bounding box center [635, 436] width 591 height 275
drag, startPoint x: 577, startPoint y: 394, endPoint x: 656, endPoint y: 392, distance: 79.0
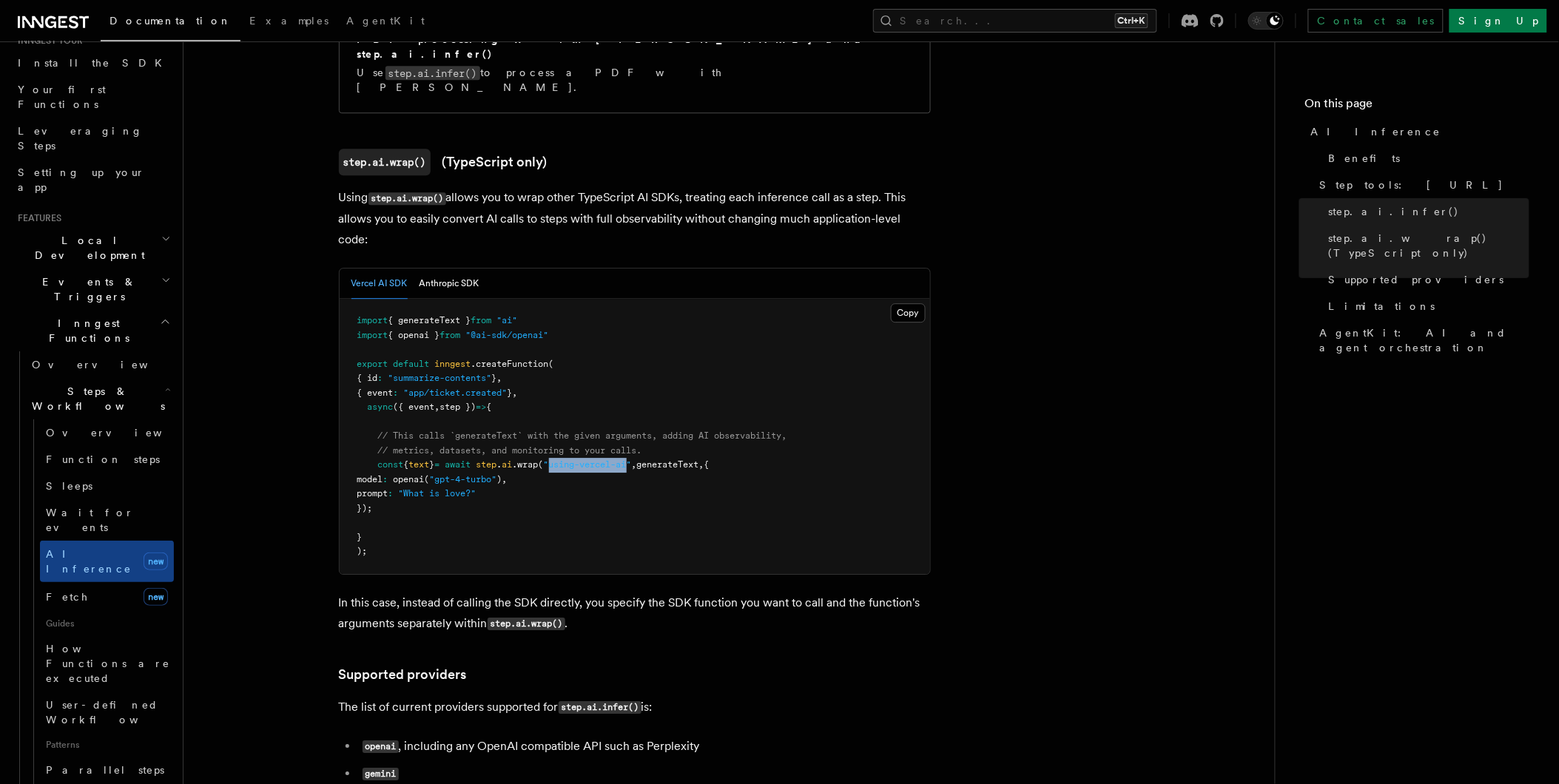
click at [632, 459] on span ""using-vercel-ai"" at bounding box center [587, 465] width 88 height 11
drag, startPoint x: 656, startPoint y: 392, endPoint x: 656, endPoint y: 465, distance: 73.0
click at [656, 465] on pre "import { generateText } from "ai" import { openai } from "@ai-sdk/openai" expor…" at bounding box center [635, 436] width 591 height 275
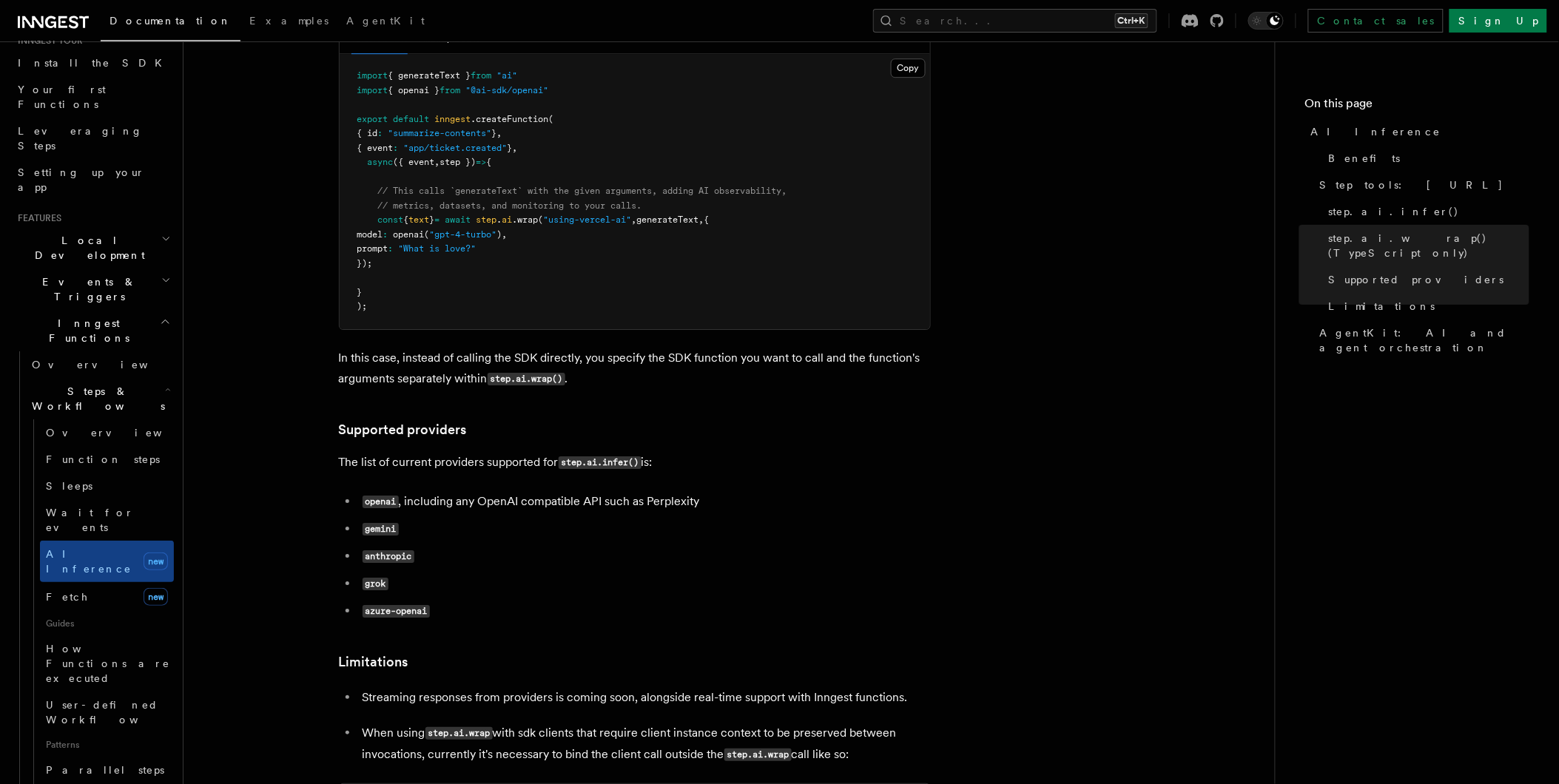
scroll to position [1599, 0]
drag, startPoint x: 568, startPoint y: 396, endPoint x: 652, endPoint y: 393, distance: 84.1
click at [652, 451] on p "The list of current providers supported for step.ai.infer() is:" at bounding box center [634, 462] width 592 height 21
click at [649, 528] on ul "openai , including any OpenAI compatible API such as Perplexity gemini anthropi…" at bounding box center [634, 556] width 592 height 131
drag, startPoint x: 704, startPoint y: 433, endPoint x: 587, endPoint y: 431, distance: 117.0
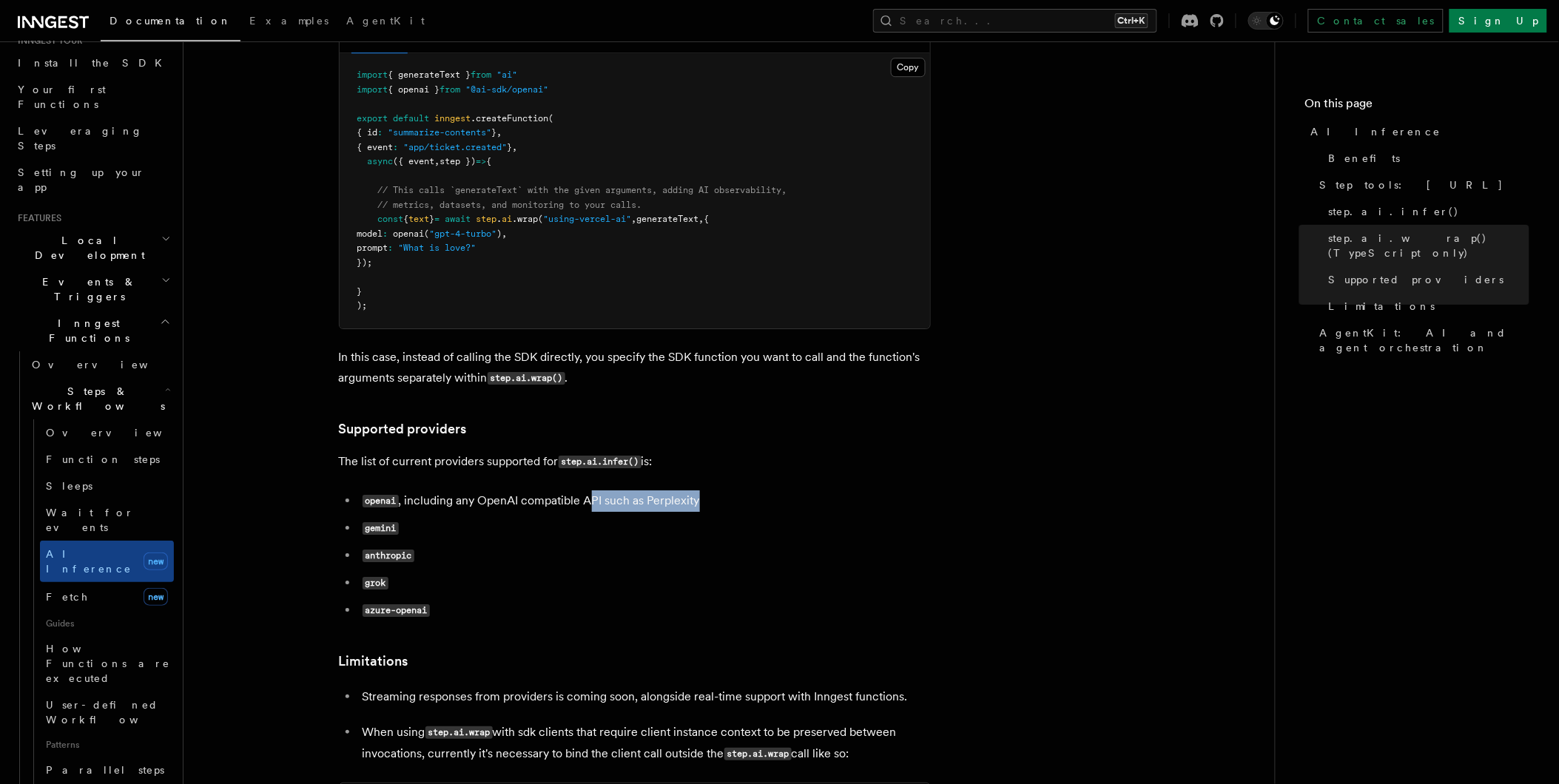
click at [587, 491] on li "openai , including any OpenAI compatible API such as Perplexity" at bounding box center [644, 501] width 573 height 21
drag, startPoint x: 587, startPoint y: 431, endPoint x: 575, endPoint y: 457, distance: 28.6
click at [575, 517] on li "gemini" at bounding box center [644, 528] width 573 height 21
drag, startPoint x: 364, startPoint y: 426, endPoint x: 719, endPoint y: 433, distance: 355.1
click at [719, 491] on li "openai , including any OpenAI compatible API such as Perplexity" at bounding box center [644, 501] width 573 height 21
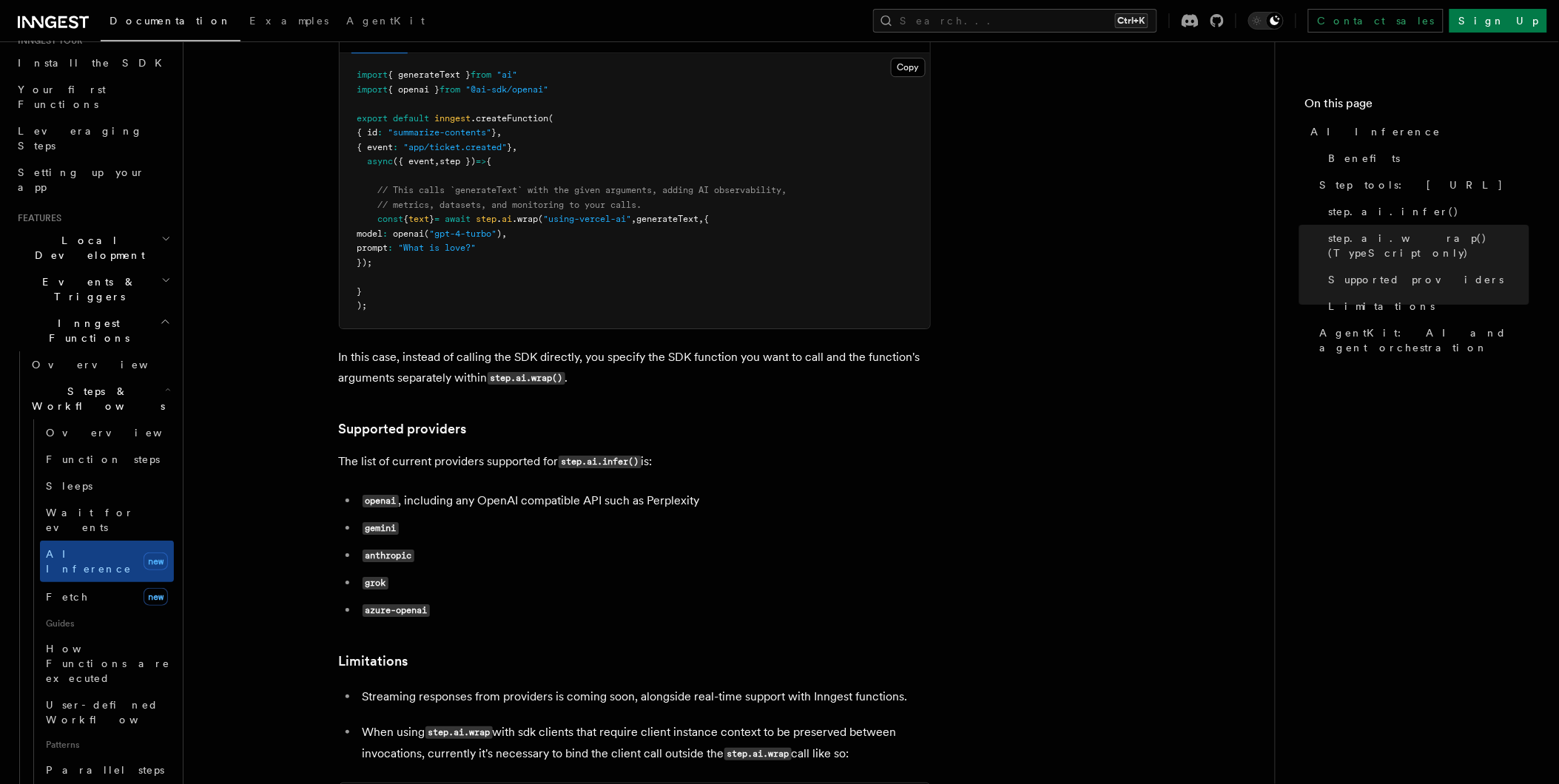
drag, startPoint x: 719, startPoint y: 433, endPoint x: 571, endPoint y: 477, distance: 154.4
click at [571, 545] on li "anthropic" at bounding box center [644, 556] width 573 height 21
click at [693, 491] on li "openai , including any OpenAI compatible API such as Perplexity" at bounding box center [644, 501] width 573 height 21
drag, startPoint x: 693, startPoint y: 433, endPoint x: 633, endPoint y: 465, distance: 68.0
click at [633, 517] on li "gemini" at bounding box center [644, 528] width 573 height 21
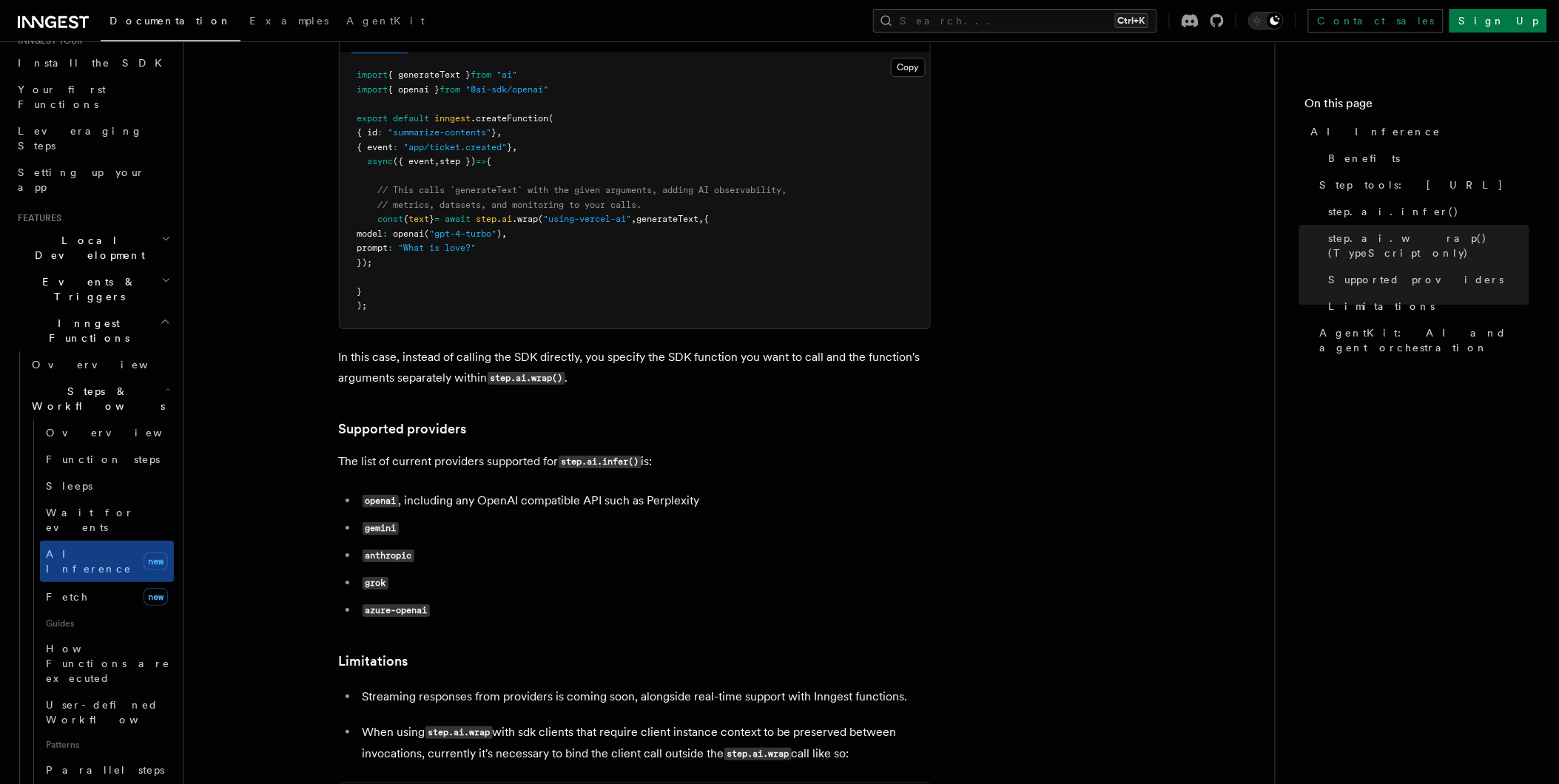
click at [385, 522] on code "gemini" at bounding box center [380, 528] width 37 height 12
drag, startPoint x: 366, startPoint y: 486, endPoint x: 410, endPoint y: 486, distance: 44.0
click at [410, 549] on code "anthropic" at bounding box center [388, 556] width 52 height 12
drag, startPoint x: 410, startPoint y: 486, endPoint x: 500, endPoint y: 542, distance: 106.0
click at [500, 599] on li "azure-openai" at bounding box center [644, 610] width 573 height 21
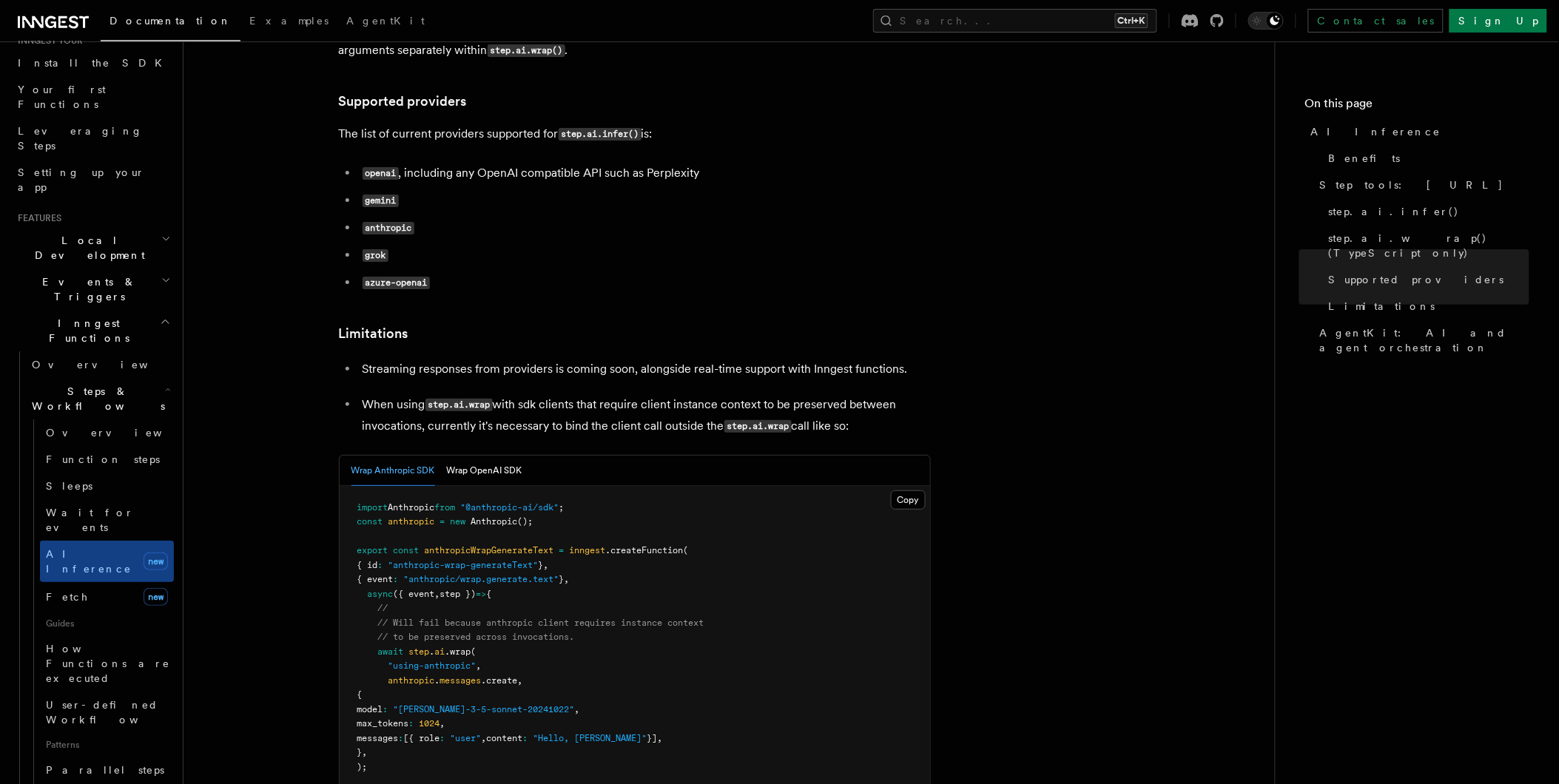
scroll to position [1928, 0]
drag, startPoint x: 401, startPoint y: 669, endPoint x: 691, endPoint y: 673, distance: 290.0
click at [691, 673] on pre "import Anthropic from "@anthropic-ai/sdk" ; const anthropic = new Anthropic ();…" at bounding box center [635, 744] width 591 height 520
click at [638, 694] on pre "import Anthropic from "@anthropic-ai/sdk" ; const anthropic = new Anthropic ();…" at bounding box center [635, 744] width 591 height 520
click at [482, 454] on button "Wrap OpenAI SDK" at bounding box center [485, 469] width 76 height 30
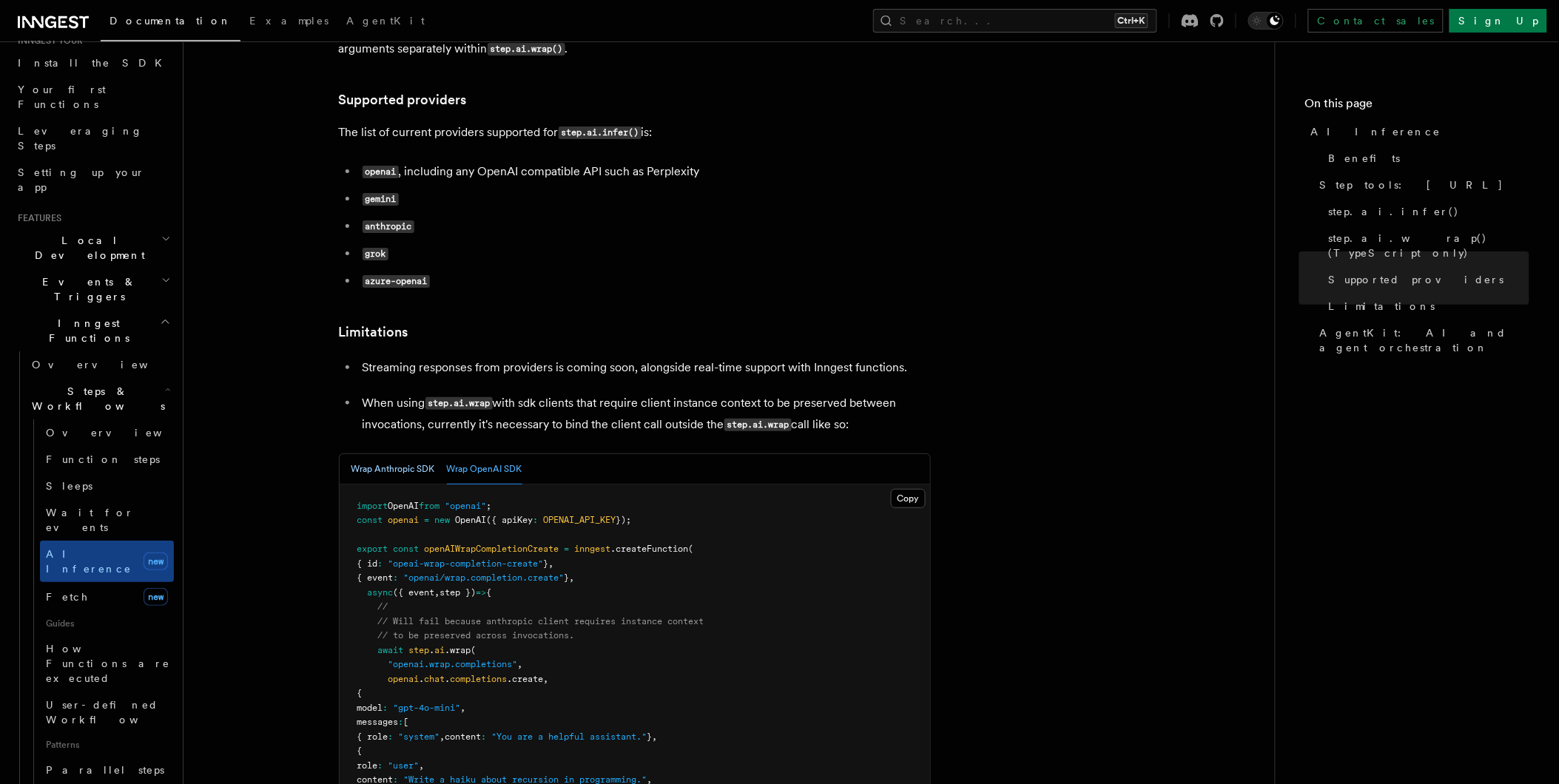
click at [391, 454] on button "Wrap Anthropic SDK" at bounding box center [394, 469] width 84 height 30
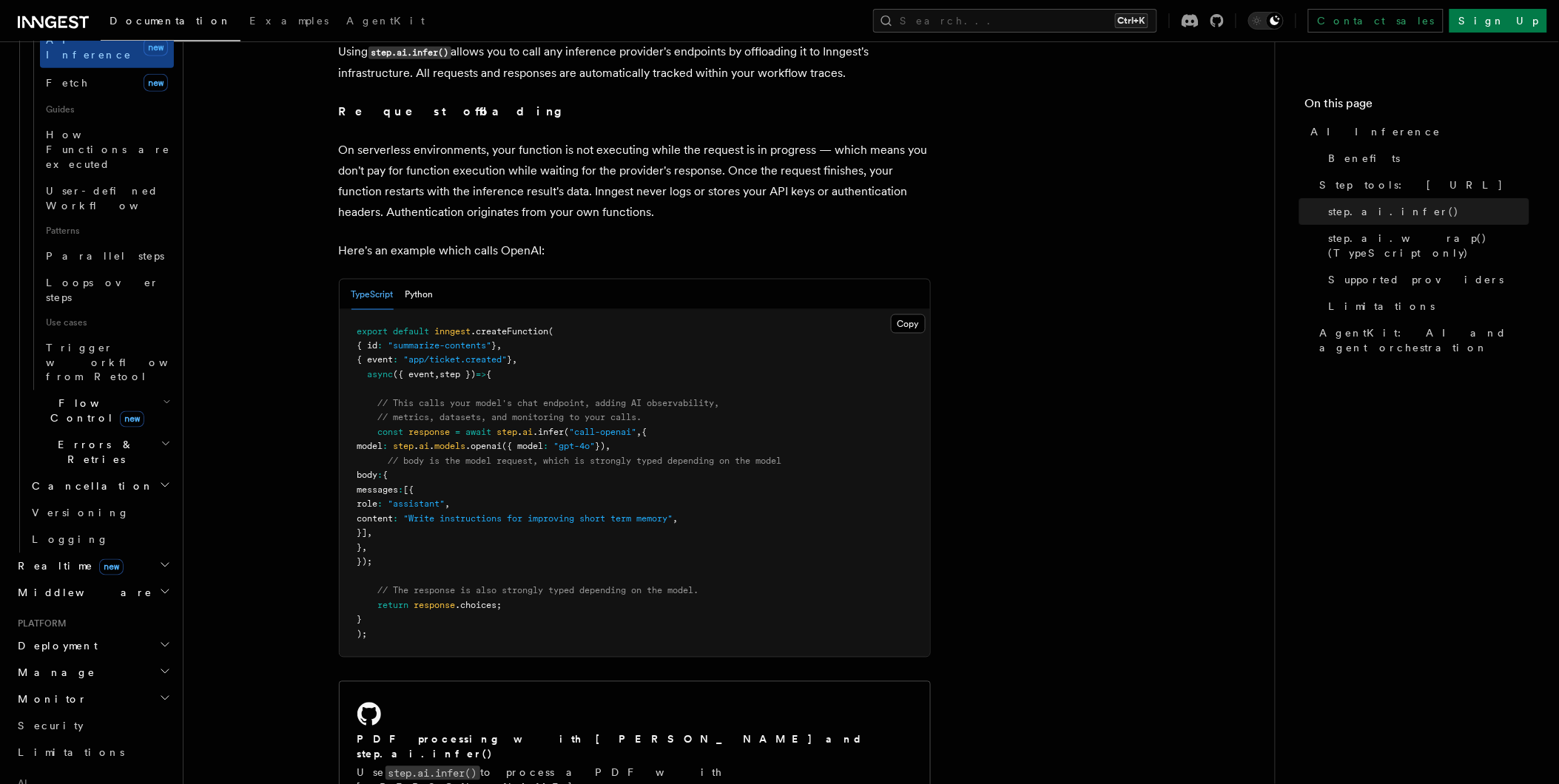
scroll to position [655, 0]
drag, startPoint x: 378, startPoint y: 342, endPoint x: 526, endPoint y: 344, distance: 148.0
click at [518, 354] on span "{ event : "app/ticket.created" } ," at bounding box center [437, 359] width 161 height 11
drag, startPoint x: 526, startPoint y: 344, endPoint x: 668, endPoint y: 375, distance: 145.3
click at [668, 375] on pre "export default inngest .createFunction ( { id : "summarize-contents" } , { even…" at bounding box center [635, 483] width 591 height 347
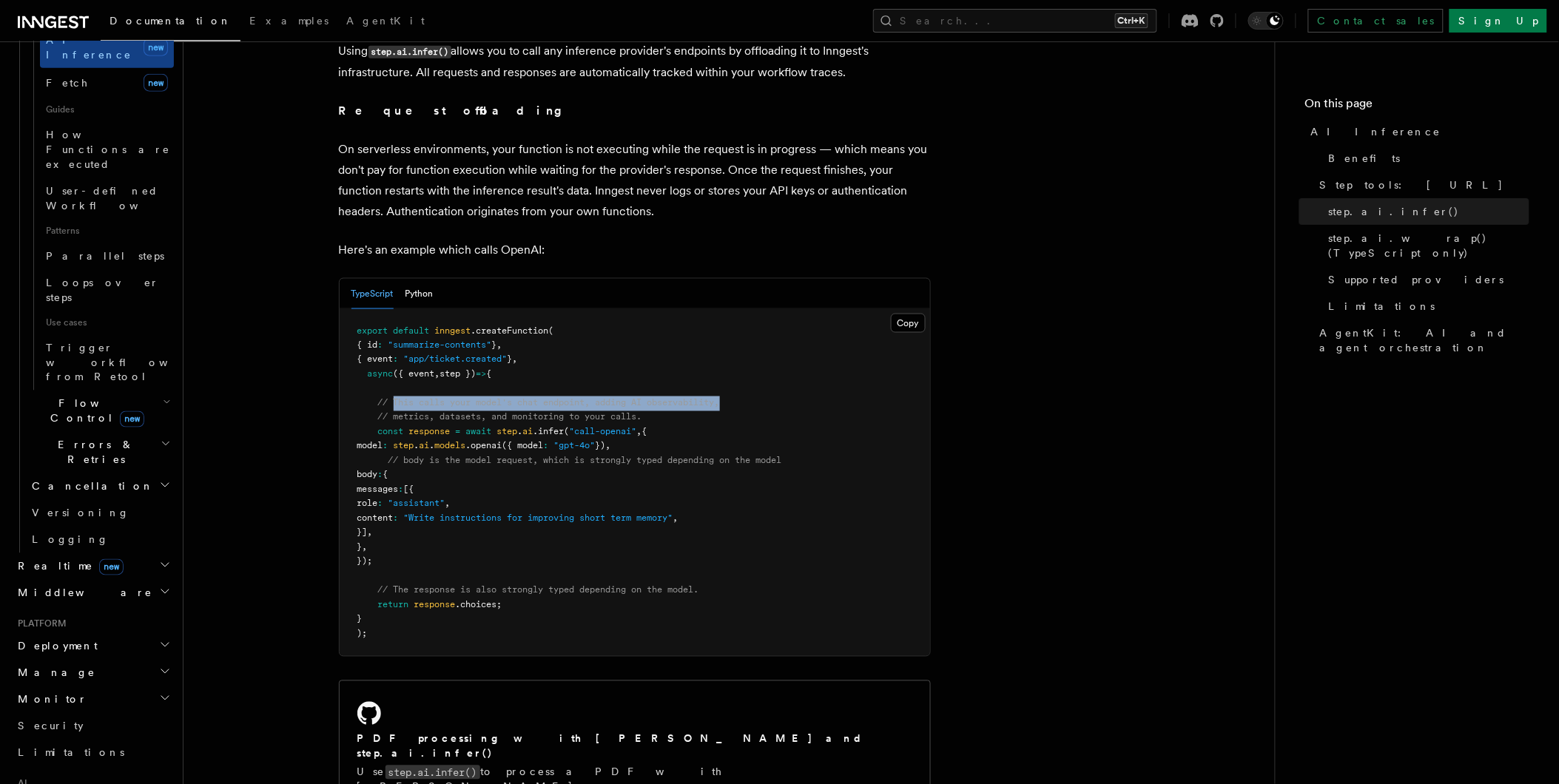
drag, startPoint x: 393, startPoint y: 387, endPoint x: 746, endPoint y: 382, distance: 353.0
click at [746, 382] on pre "export default inngest .createFunction ( { id : "summarize-contents" } , { even…" at bounding box center [635, 483] width 591 height 347
click at [404, 426] on span at bounding box center [407, 432] width 5 height 11
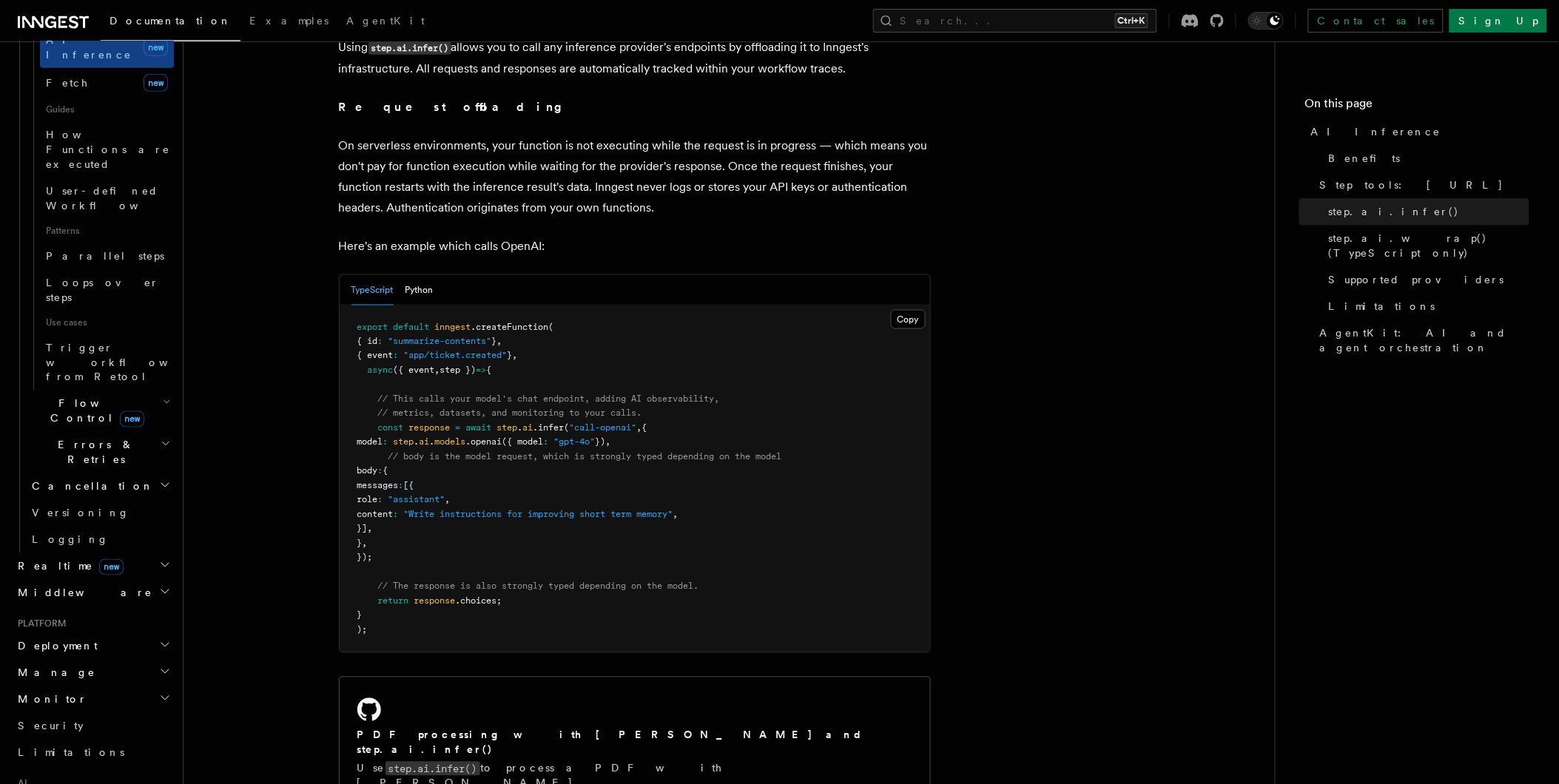
scroll to position [656, 0]
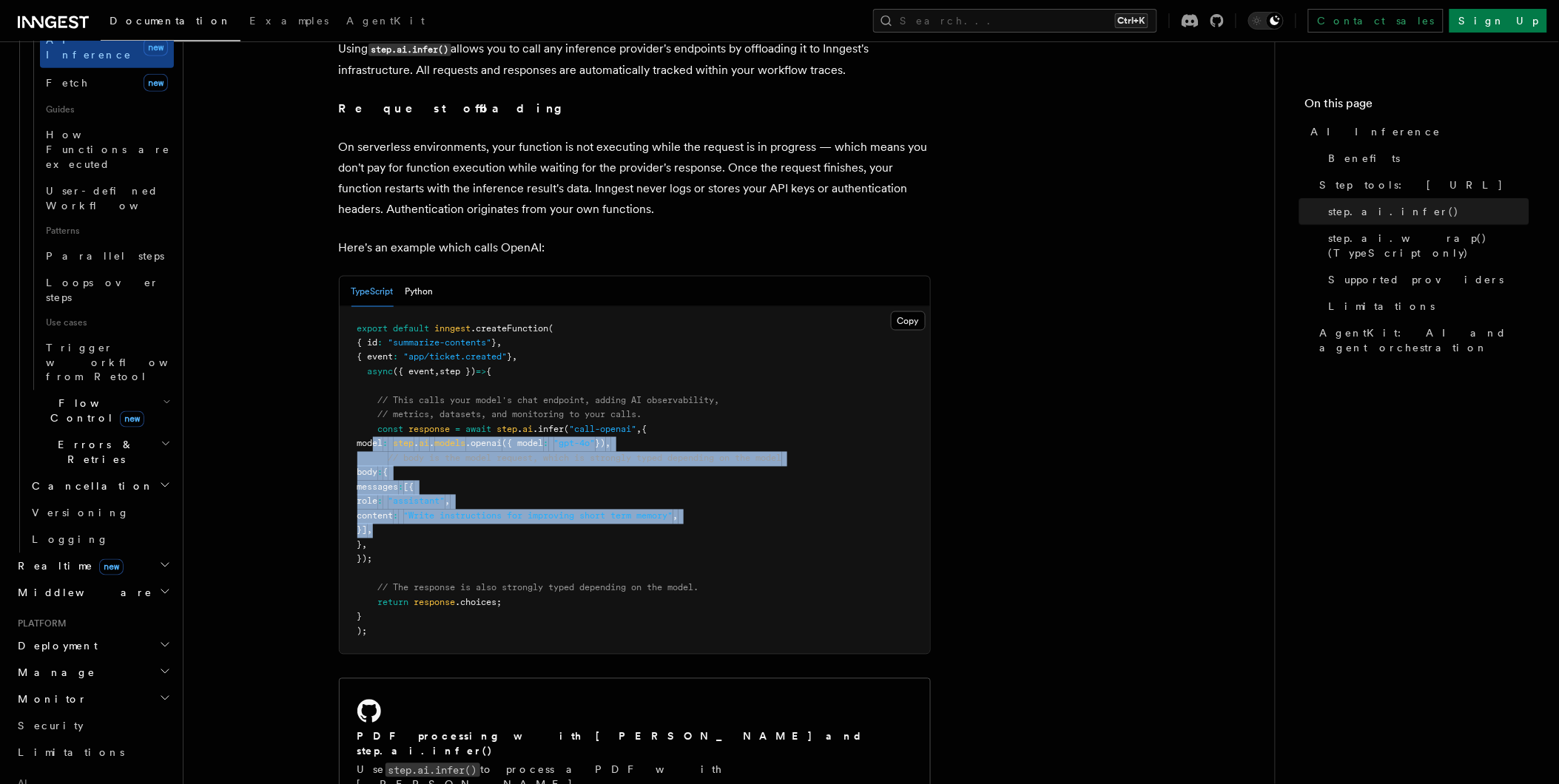
drag, startPoint x: 375, startPoint y: 424, endPoint x: 673, endPoint y: 505, distance: 308.8
click at [673, 505] on pre "export default inngest .createFunction ( { id : "summarize-contents" } , { even…" at bounding box center [635, 480] width 591 height 347
click at [383, 439] on span "model" at bounding box center [369, 444] width 26 height 11
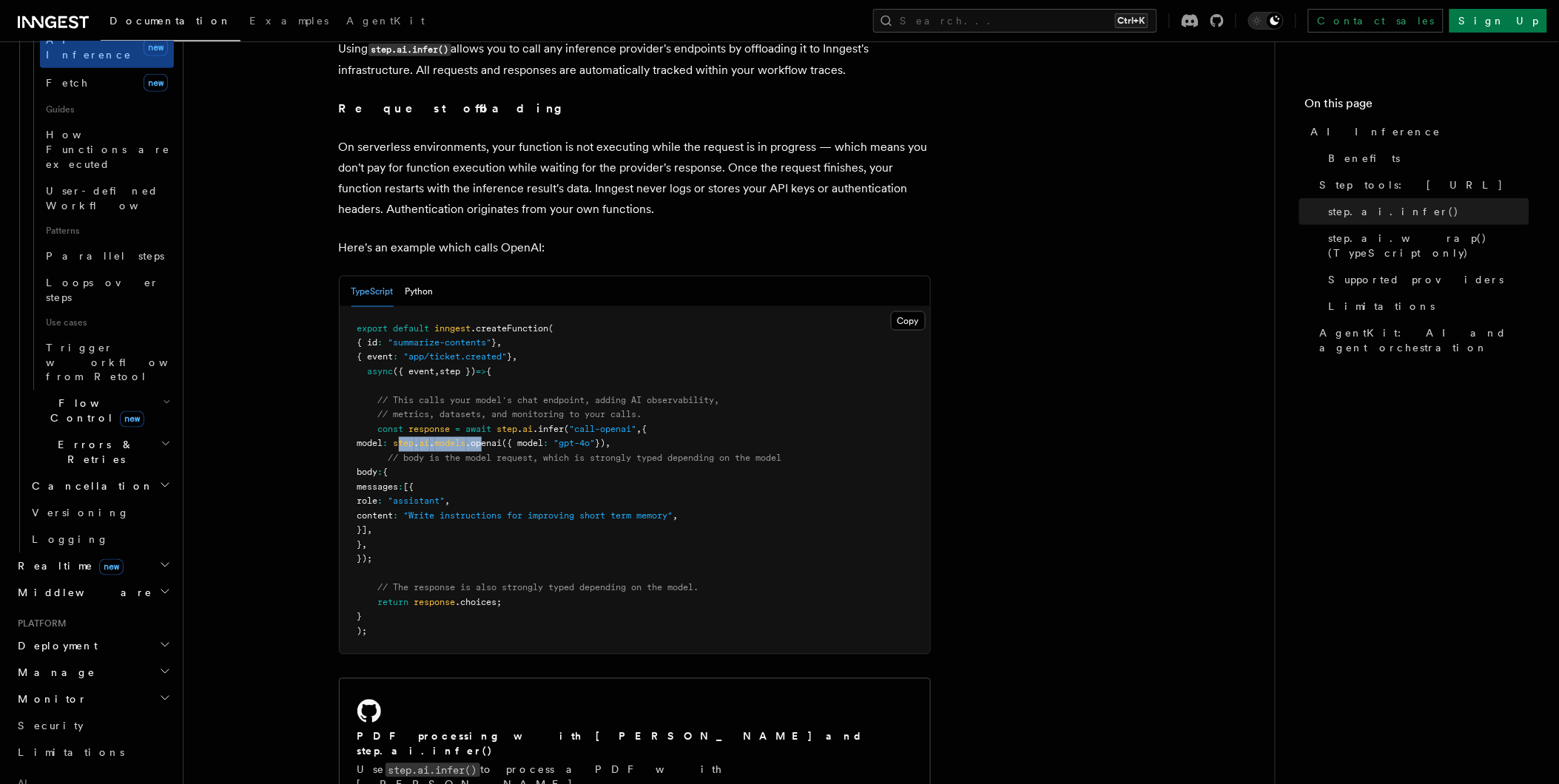
drag, startPoint x: 430, startPoint y: 422, endPoint x: 521, endPoint y: 439, distance: 92.6
click at [535, 439] on span "model : step . ai . models .openai ({ model : "gpt-4o" }) ," at bounding box center [484, 444] width 253 height 11
click at [521, 453] on span "// body is the model request, which is strongly typed depending on the model" at bounding box center [585, 458] width 394 height 11
click at [457, 453] on span "// body is the model request, which is strongly typed depending on the model" at bounding box center [585, 458] width 394 height 11
drag, startPoint x: 427, startPoint y: 425, endPoint x: 538, endPoint y: 422, distance: 111.0
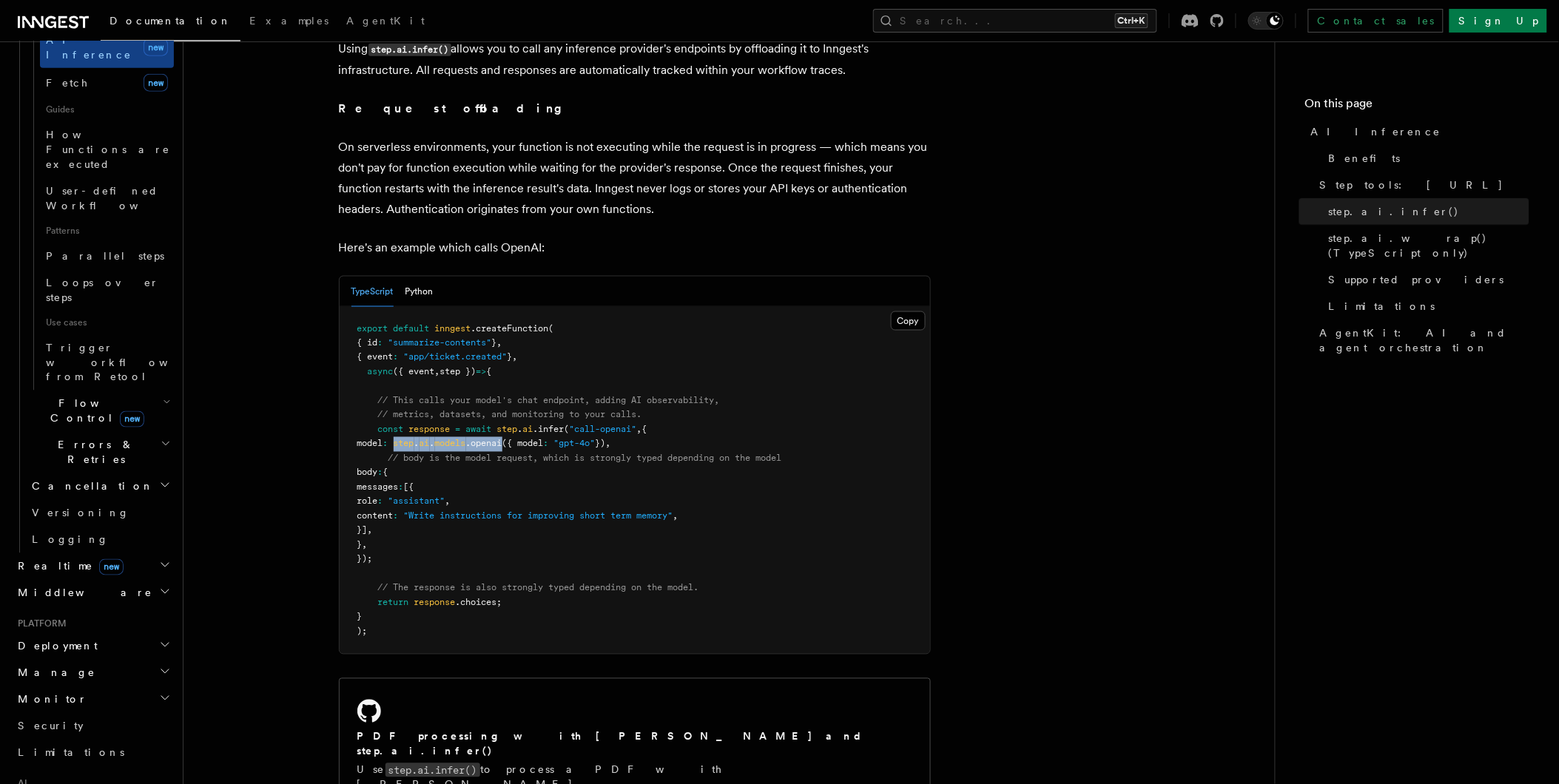
click at [538, 439] on span "model : step . ai . models .openai ({ model : "gpt-4o" }) ," at bounding box center [484, 444] width 253 height 11
drag, startPoint x: 538, startPoint y: 422, endPoint x: 576, endPoint y: 456, distance: 51.0
click at [576, 456] on pre "export default inngest .createFunction ( { id : "summarize-contents" } , { even…" at bounding box center [635, 480] width 591 height 347
click at [601, 439] on span "model : step . ai . models .openai ({ model : "gpt-4o" }) ," at bounding box center [484, 444] width 253 height 11
drag, startPoint x: 601, startPoint y: 420, endPoint x: 565, endPoint y: 476, distance: 66.6
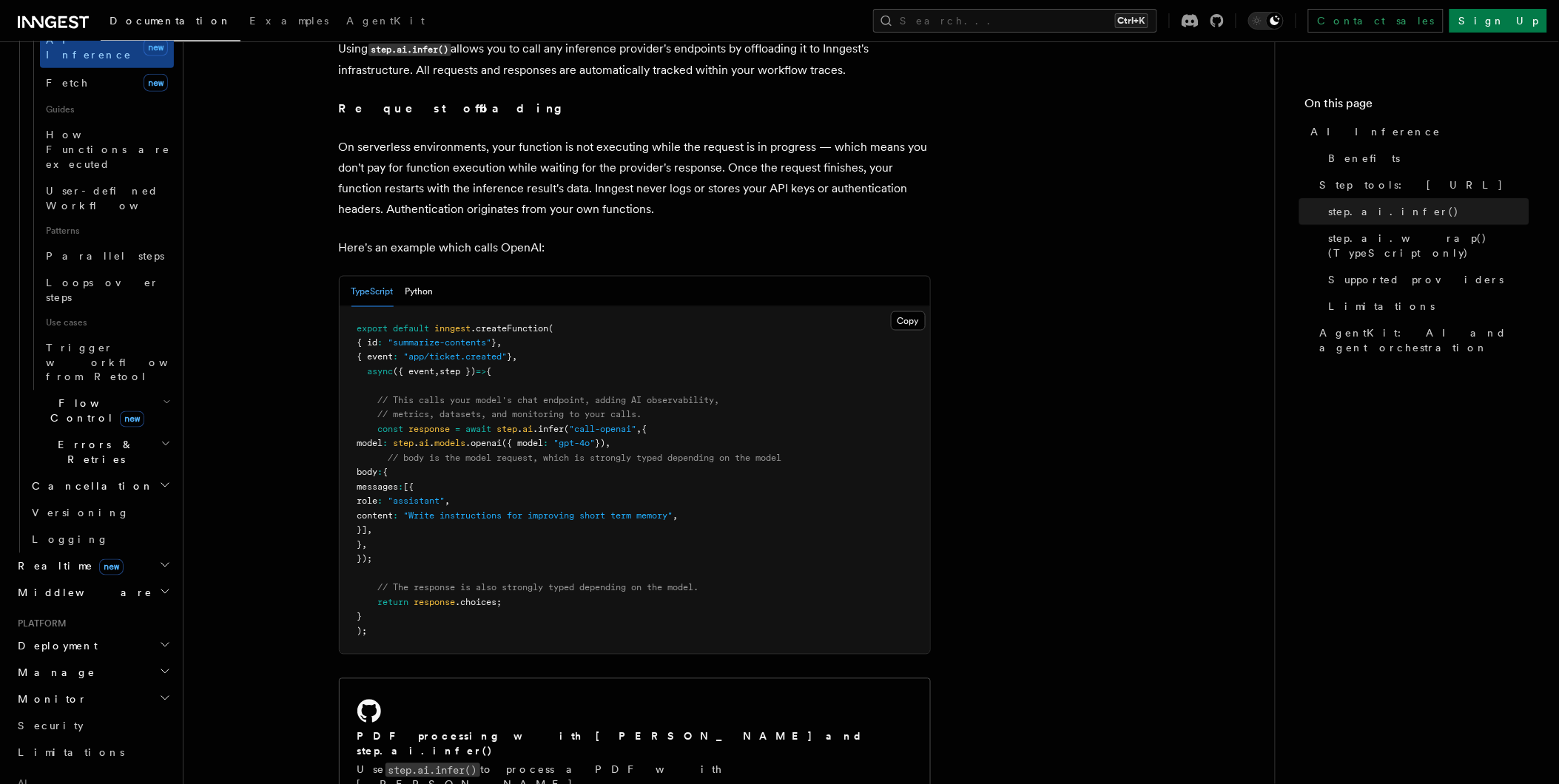
click at [565, 476] on pre "export default inngest .createFunction ( { id : "summarize-contents" } , { even…" at bounding box center [635, 480] width 591 height 347
drag, startPoint x: 405, startPoint y: 440, endPoint x: 536, endPoint y: 440, distance: 131.0
click at [536, 453] on span "// body is the model request, which is strongly typed depending on the model" at bounding box center [585, 458] width 394 height 11
drag, startPoint x: 536, startPoint y: 440, endPoint x: 691, endPoint y: 465, distance: 157.0
click at [691, 465] on pre "export default inngest .createFunction ( { id : "summarize-contents" } , { even…" at bounding box center [635, 480] width 591 height 347
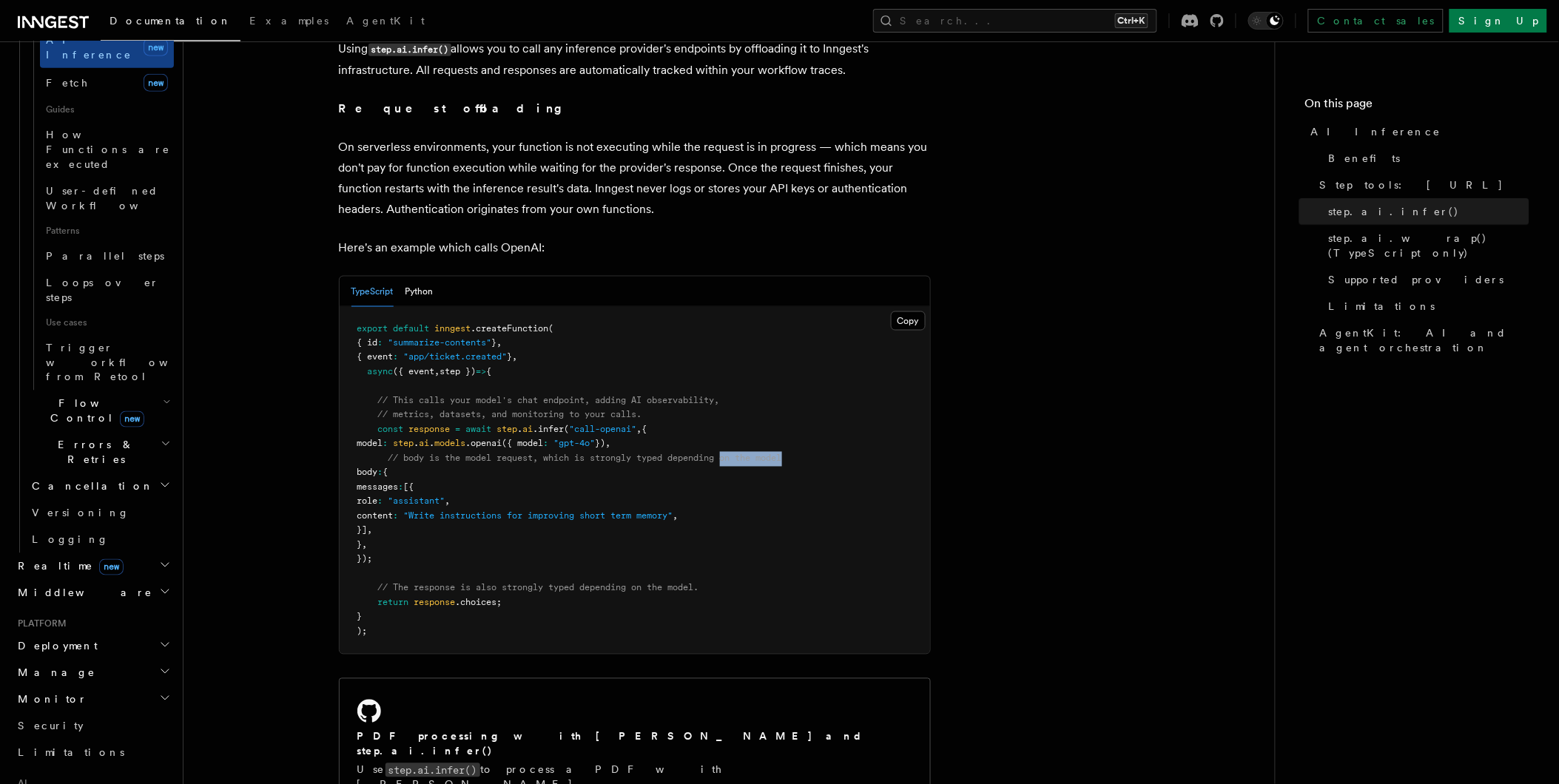
drag, startPoint x: 729, startPoint y: 440, endPoint x: 797, endPoint y: 437, distance: 68.1
click at [797, 437] on pre "export default inngest .createFunction ( { id : "summarize-contents" } , { even…" at bounding box center [635, 480] width 591 height 347
drag, startPoint x: 797, startPoint y: 437, endPoint x: 686, endPoint y: 478, distance: 118.3
click at [686, 478] on pre "export default inngest .createFunction ( { id : "summarize-contents" } , { even…" at bounding box center [635, 480] width 591 height 347
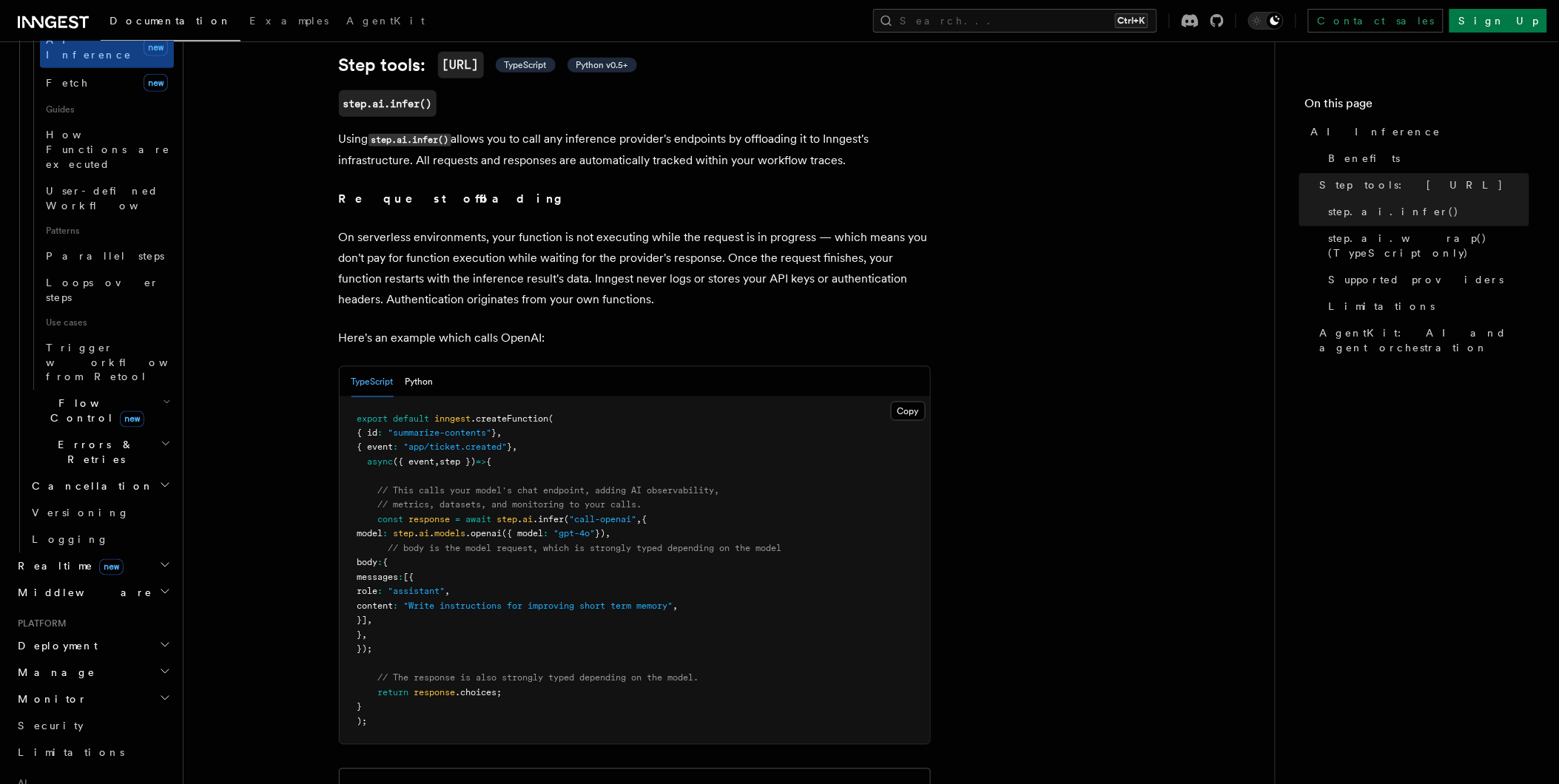
scroll to position [565, 0]
click at [240, 30] on link "Examples" at bounding box center [288, 22] width 97 height 36
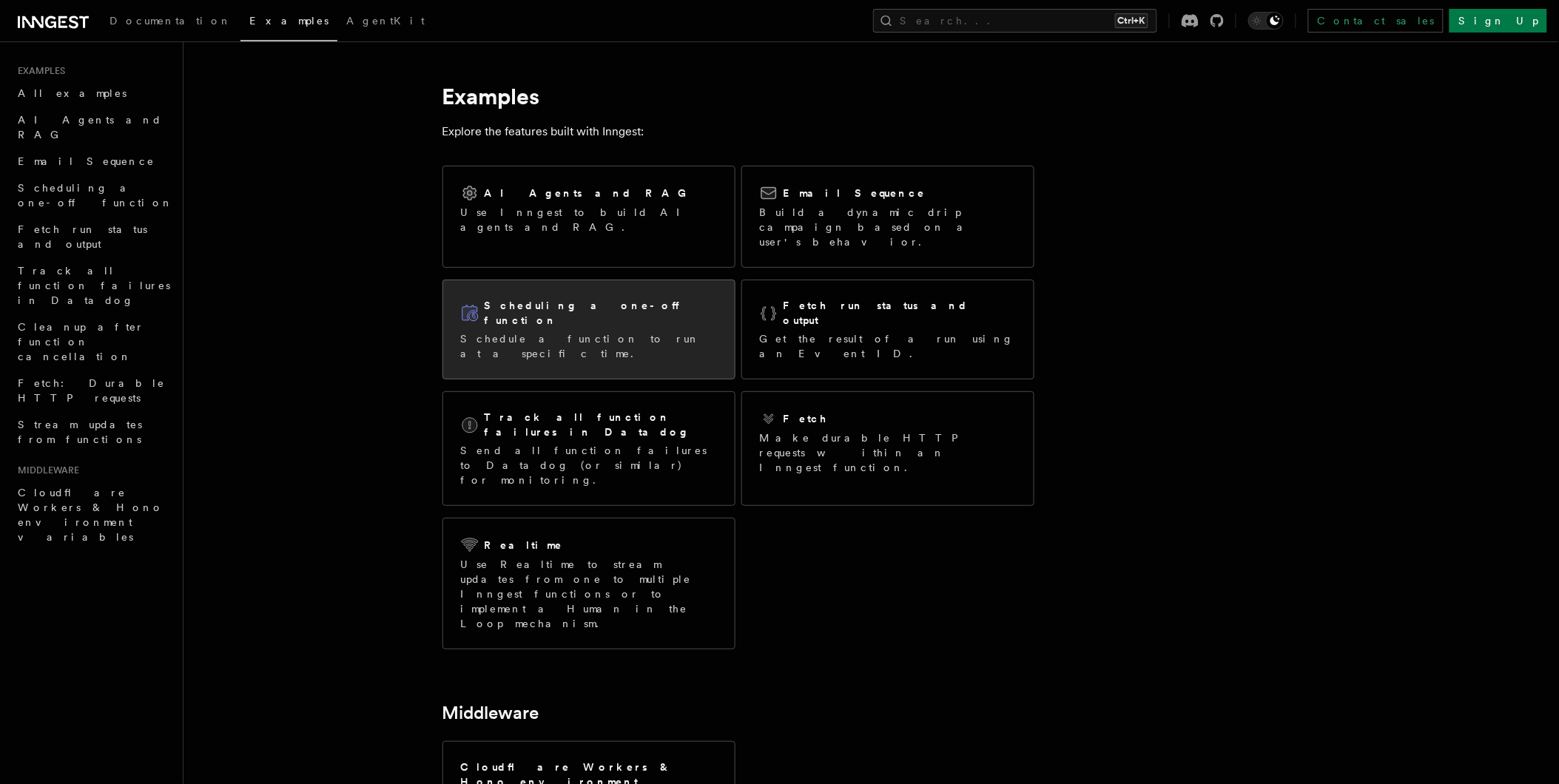
click at [593, 298] on h2 "Scheduling a one-off function" at bounding box center [601, 312] width 232 height 29
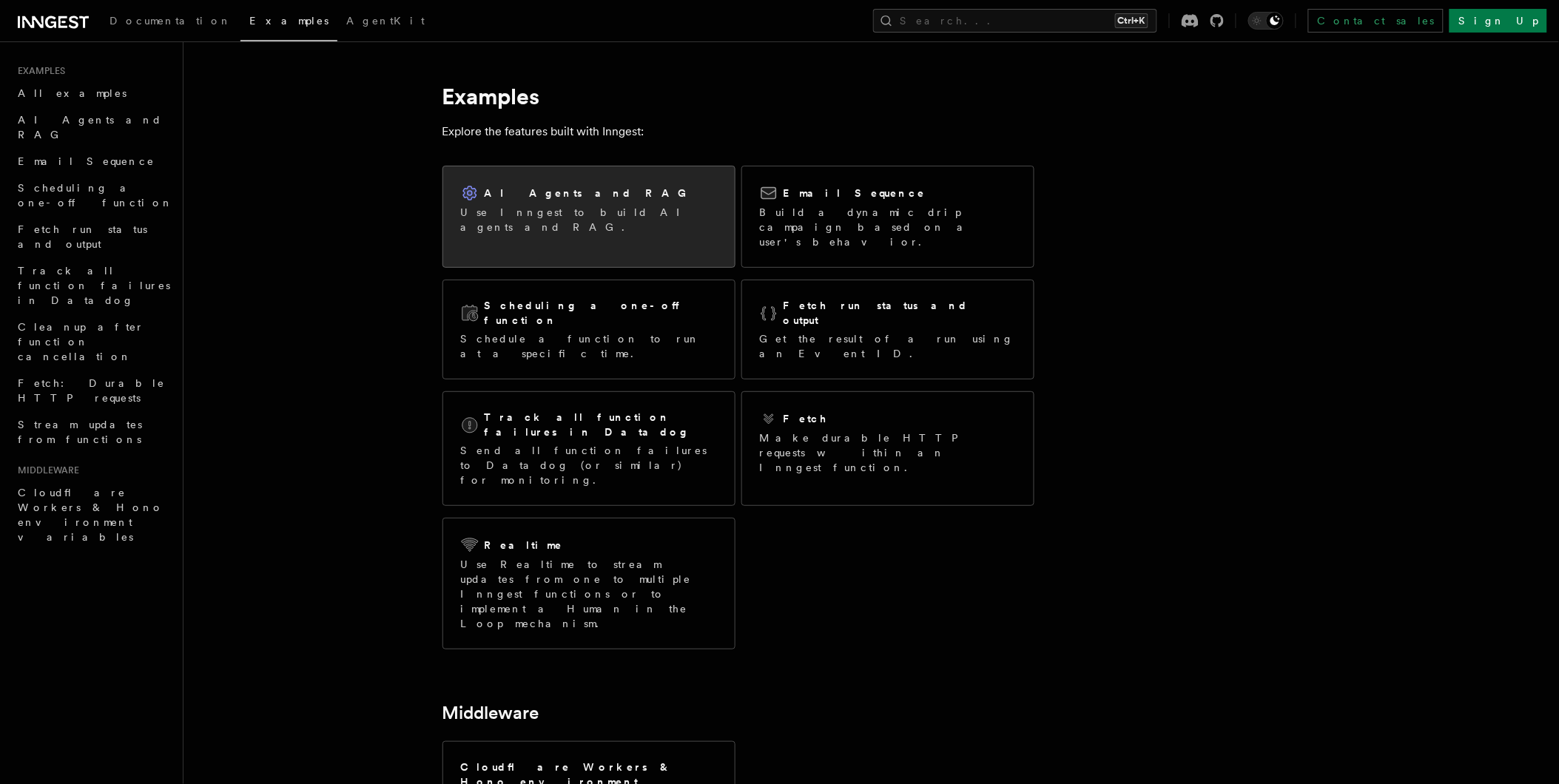
click at [500, 205] on p "Use Inngest to build AI agents and RAG." at bounding box center [589, 219] width 256 height 29
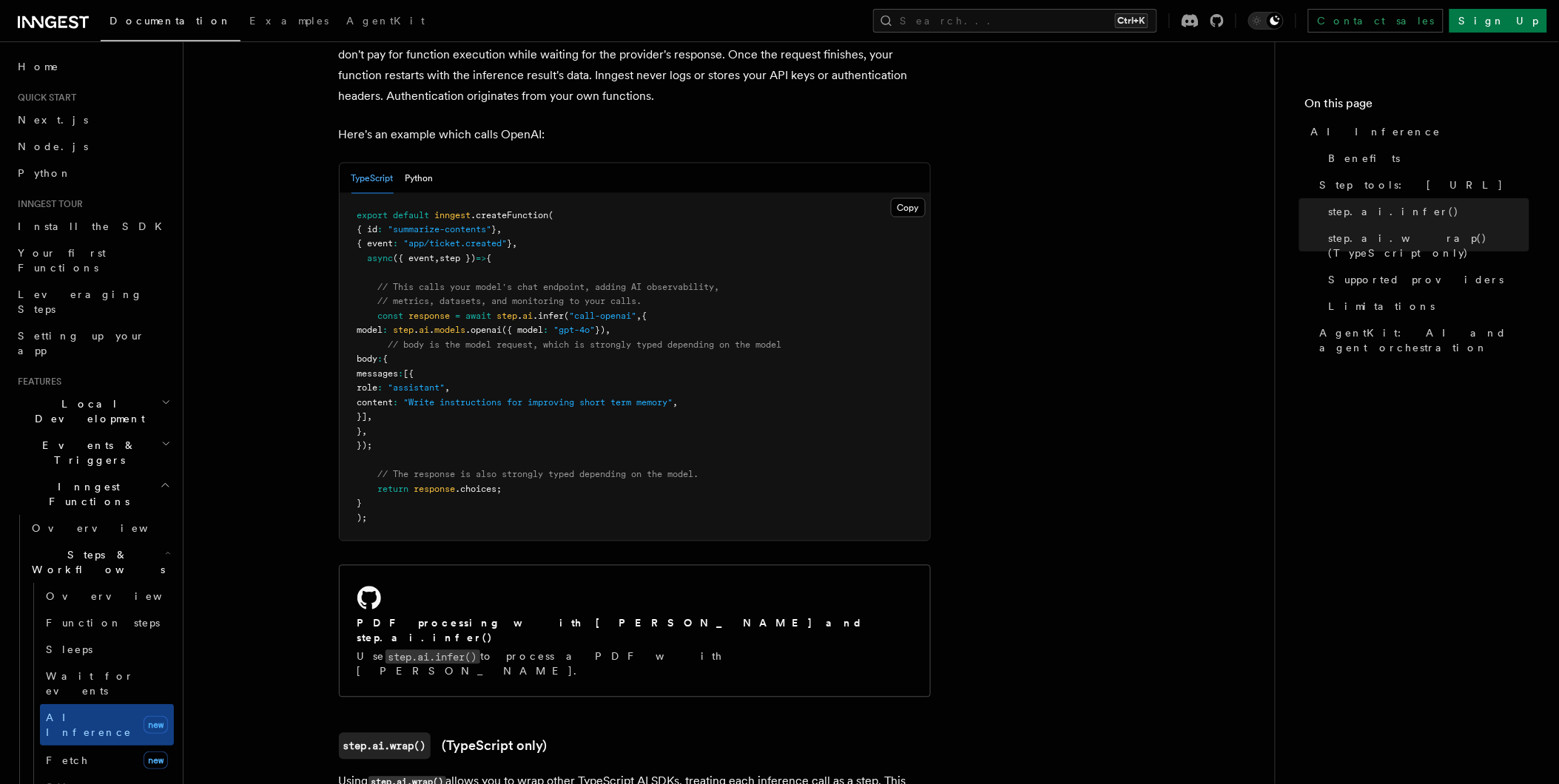
scroll to position [772, 0]
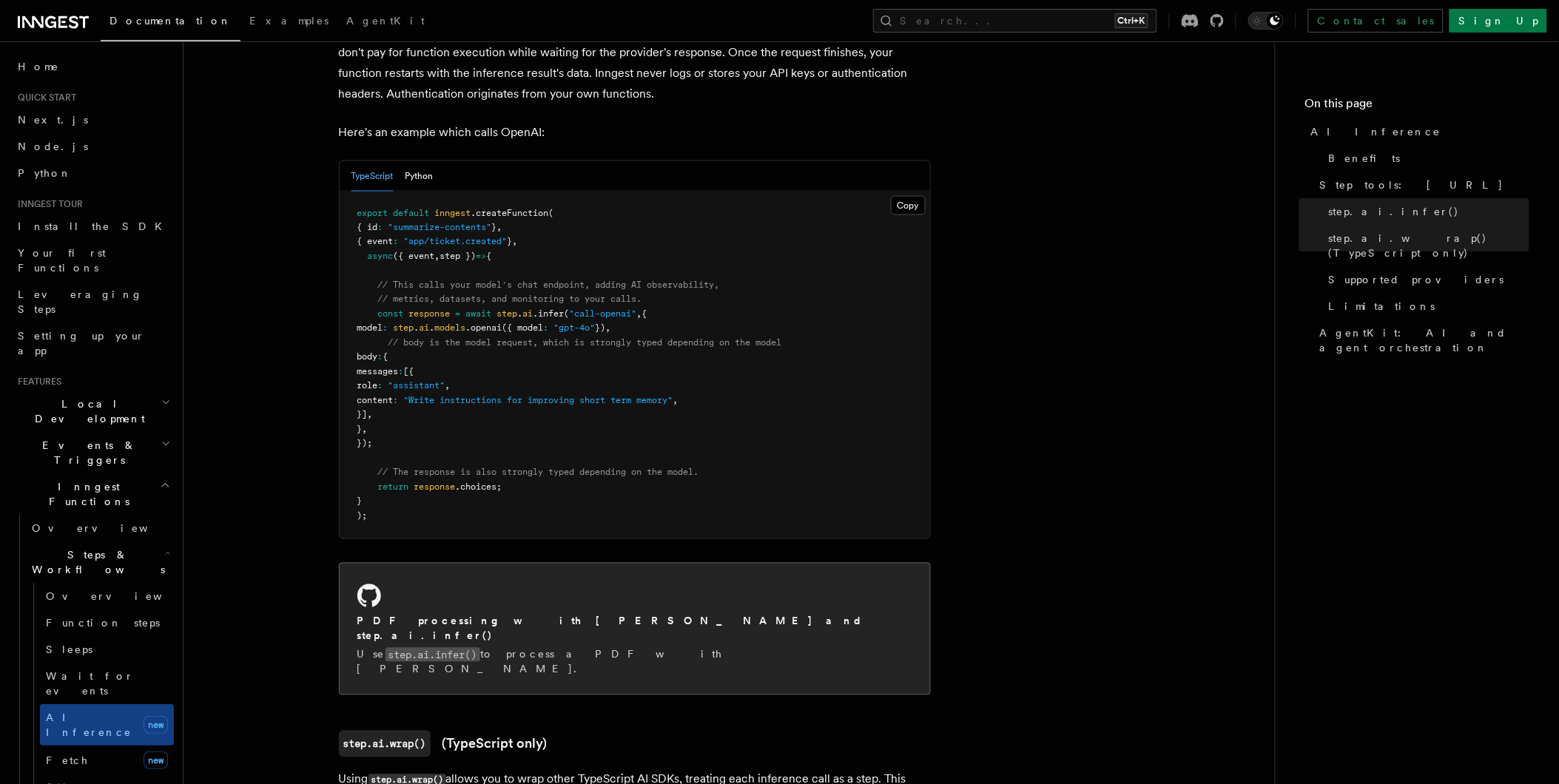
click at [401, 648] on code "step.ai.infer()" at bounding box center [433, 655] width 95 height 14
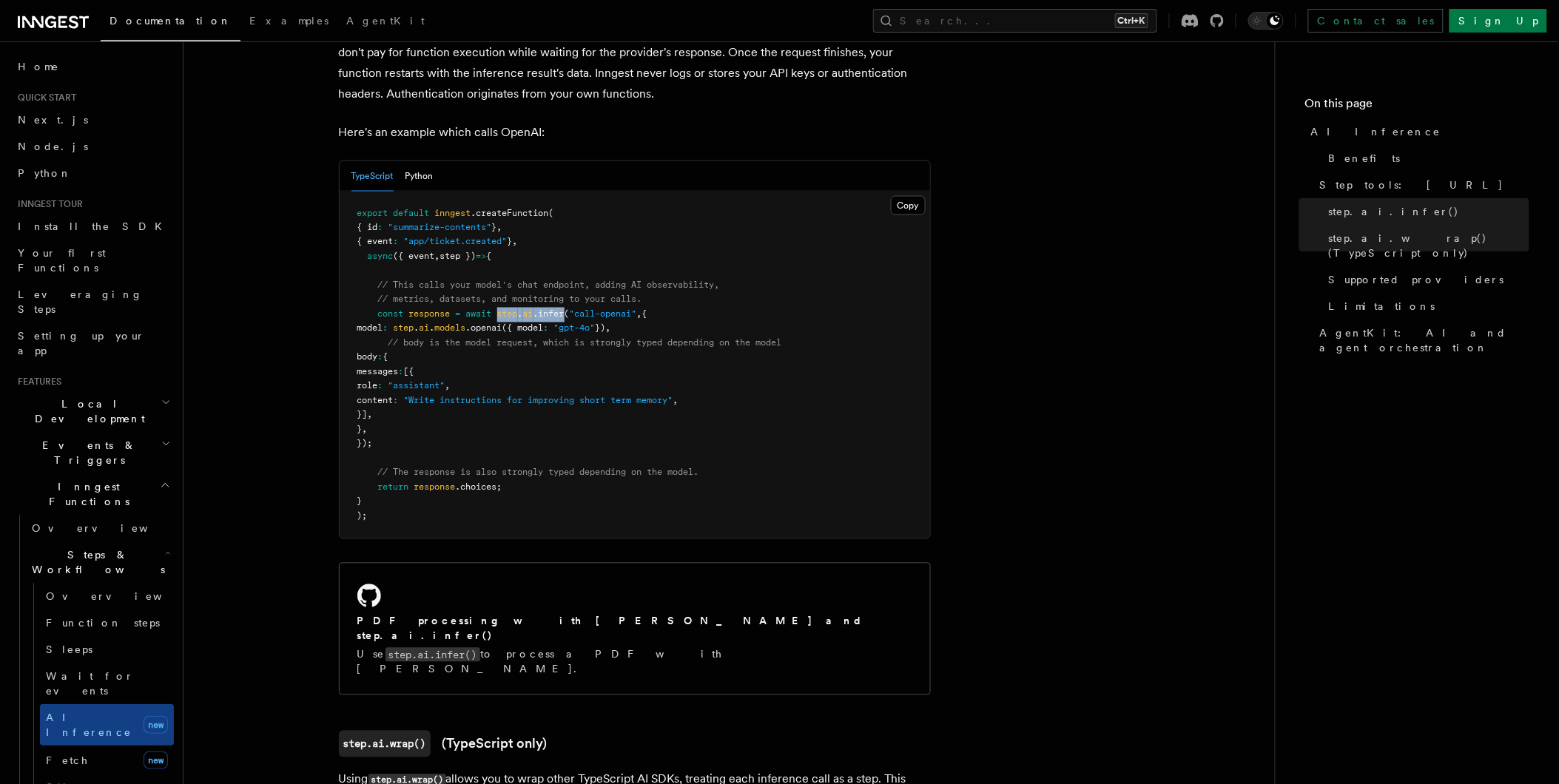
drag, startPoint x: 504, startPoint y: 293, endPoint x: 568, endPoint y: 292, distance: 64.0
click at [568, 309] on span "const response = await step . ai .infer ( "call-openai" , {" at bounding box center [502, 315] width 290 height 11
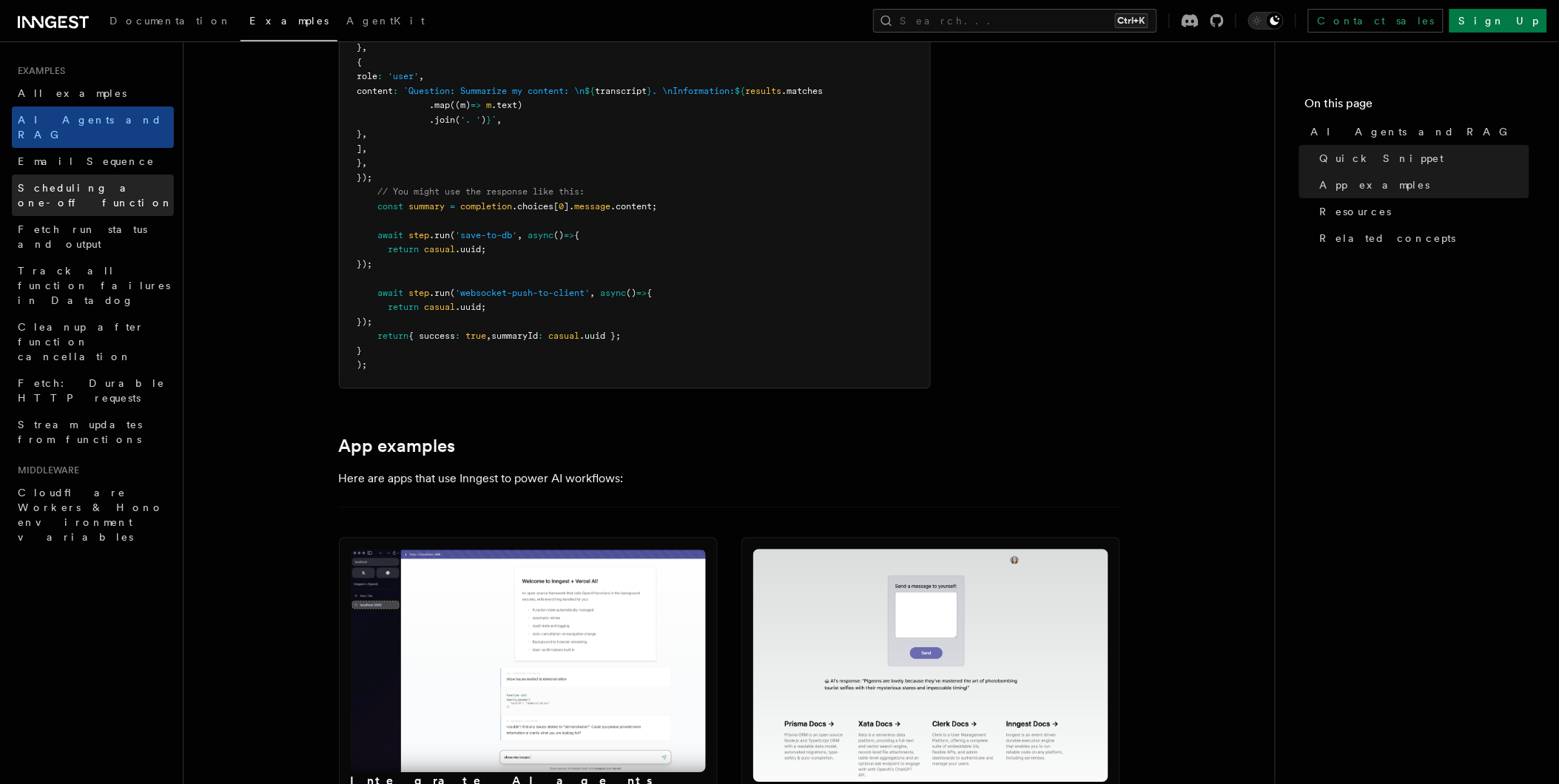
scroll to position [1132, 0]
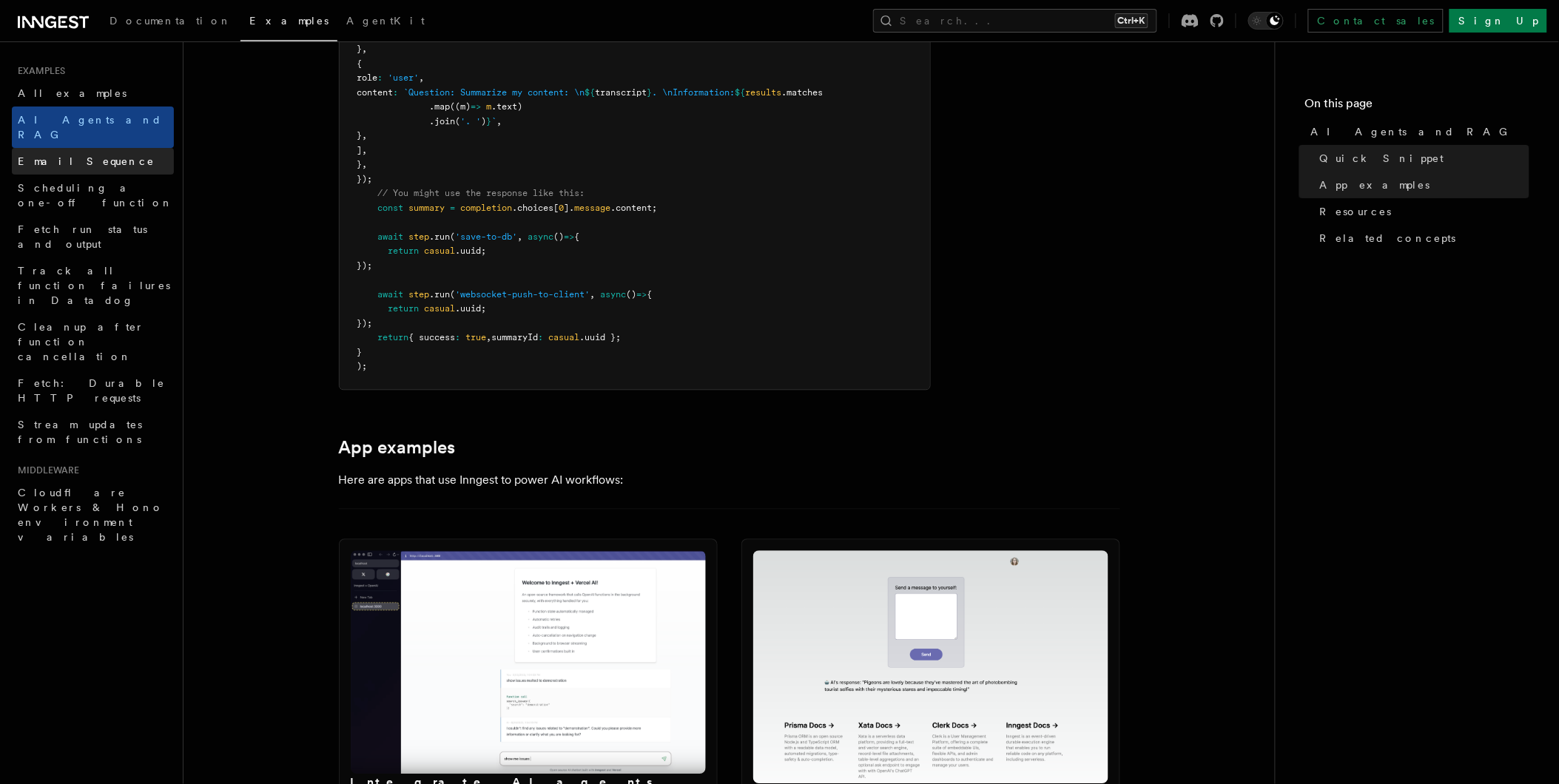
click at [67, 153] on span "Email Sequence" at bounding box center [86, 161] width 137 height 15
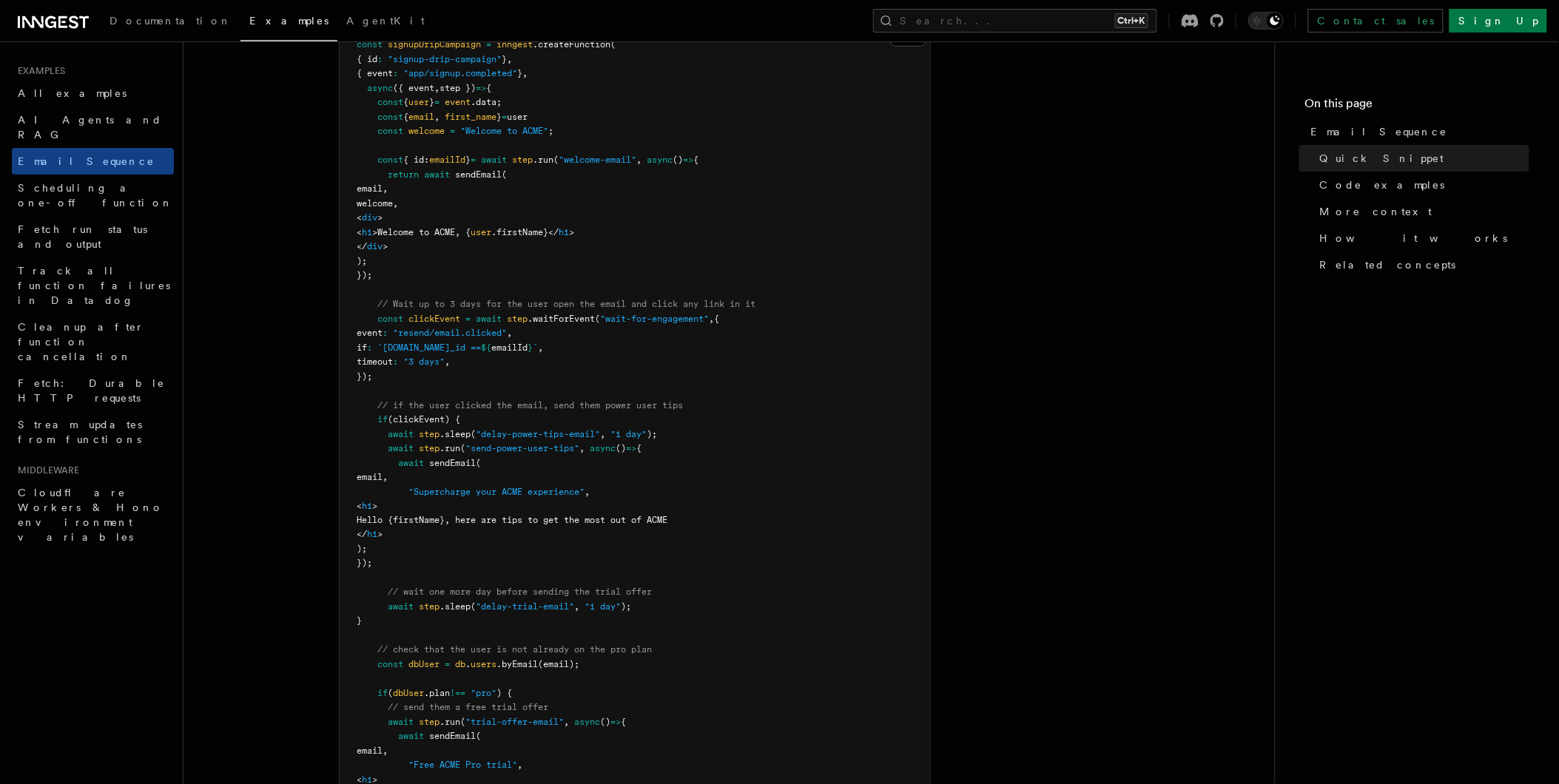
scroll to position [488, 0]
click at [1265, 20] on icon "Toggle dark mode" at bounding box center [1256, 21] width 15 height 15
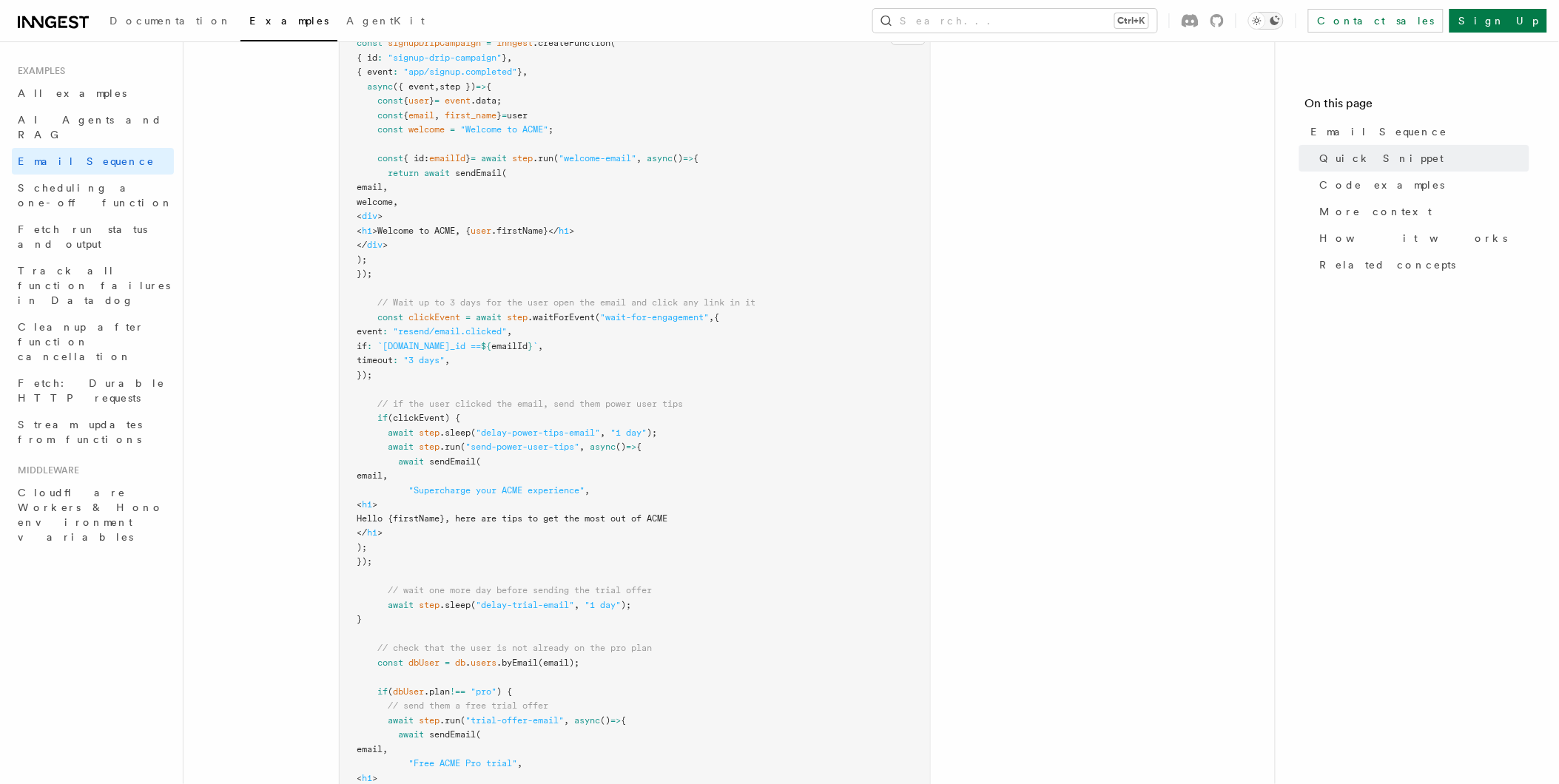
click at [1281, 20] on icon "Toggle dark mode" at bounding box center [1274, 21] width 12 height 12
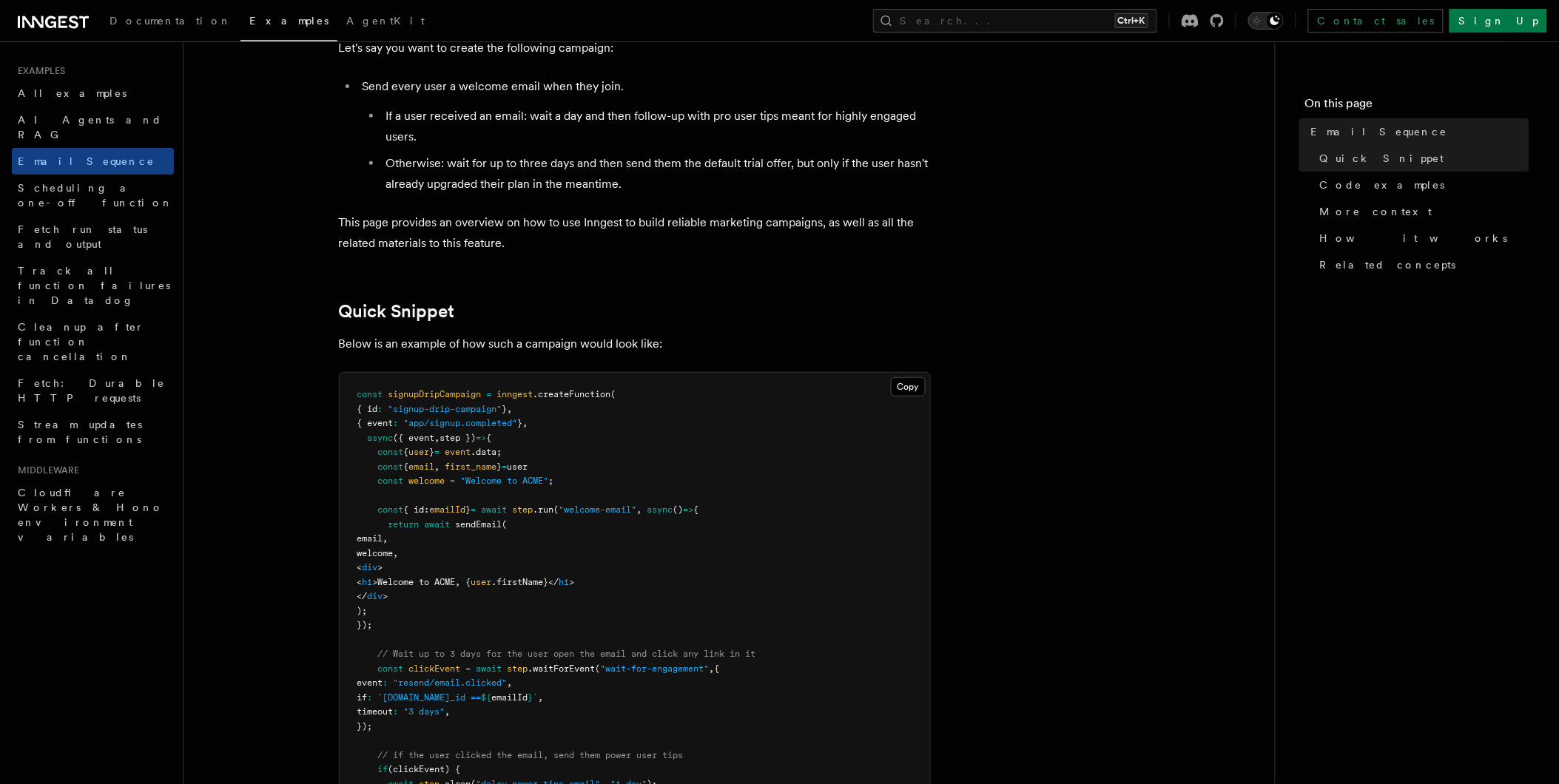
scroll to position [0, 0]
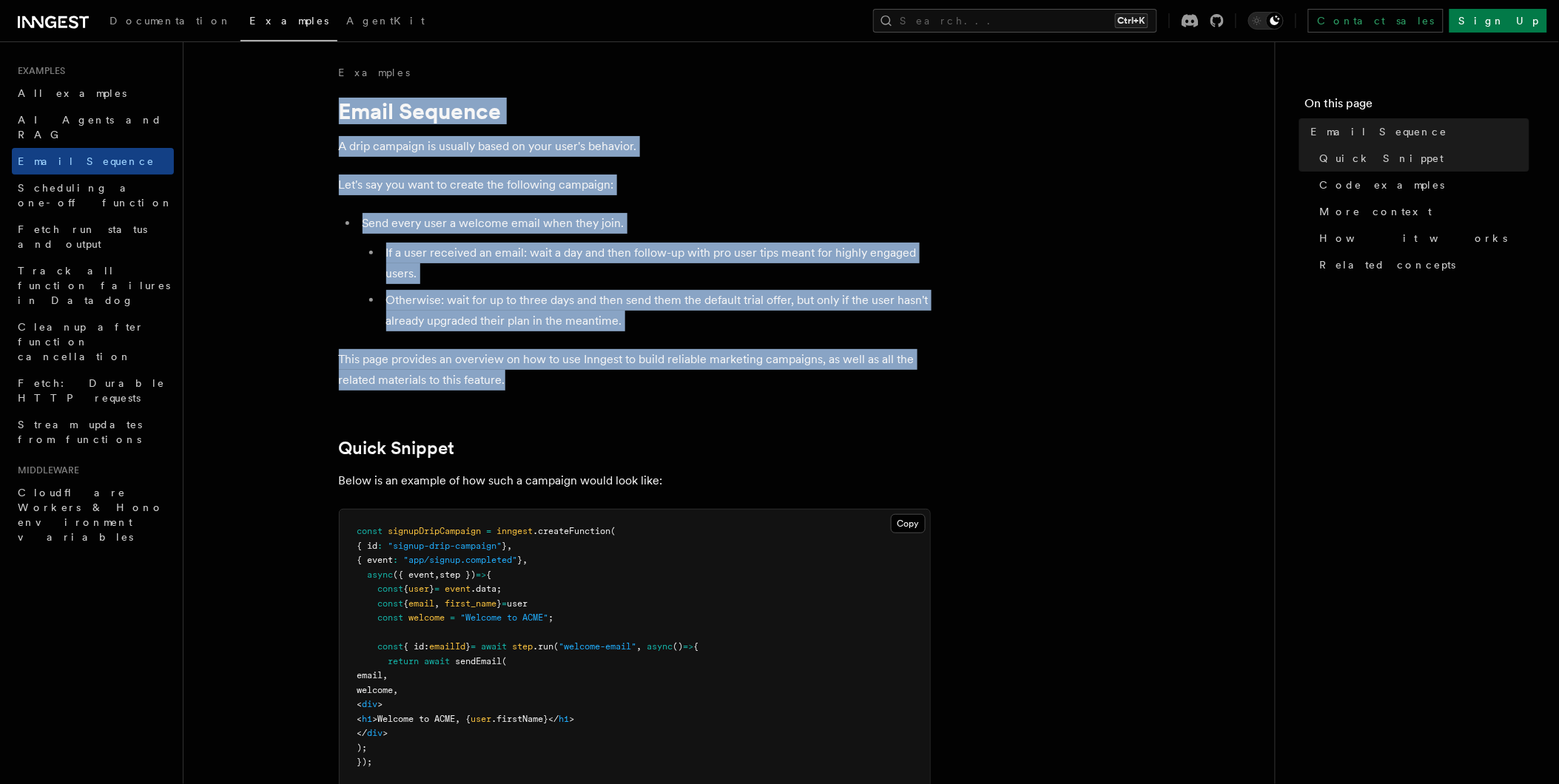
drag, startPoint x: 341, startPoint y: 110, endPoint x: 508, endPoint y: 386, distance: 322.6
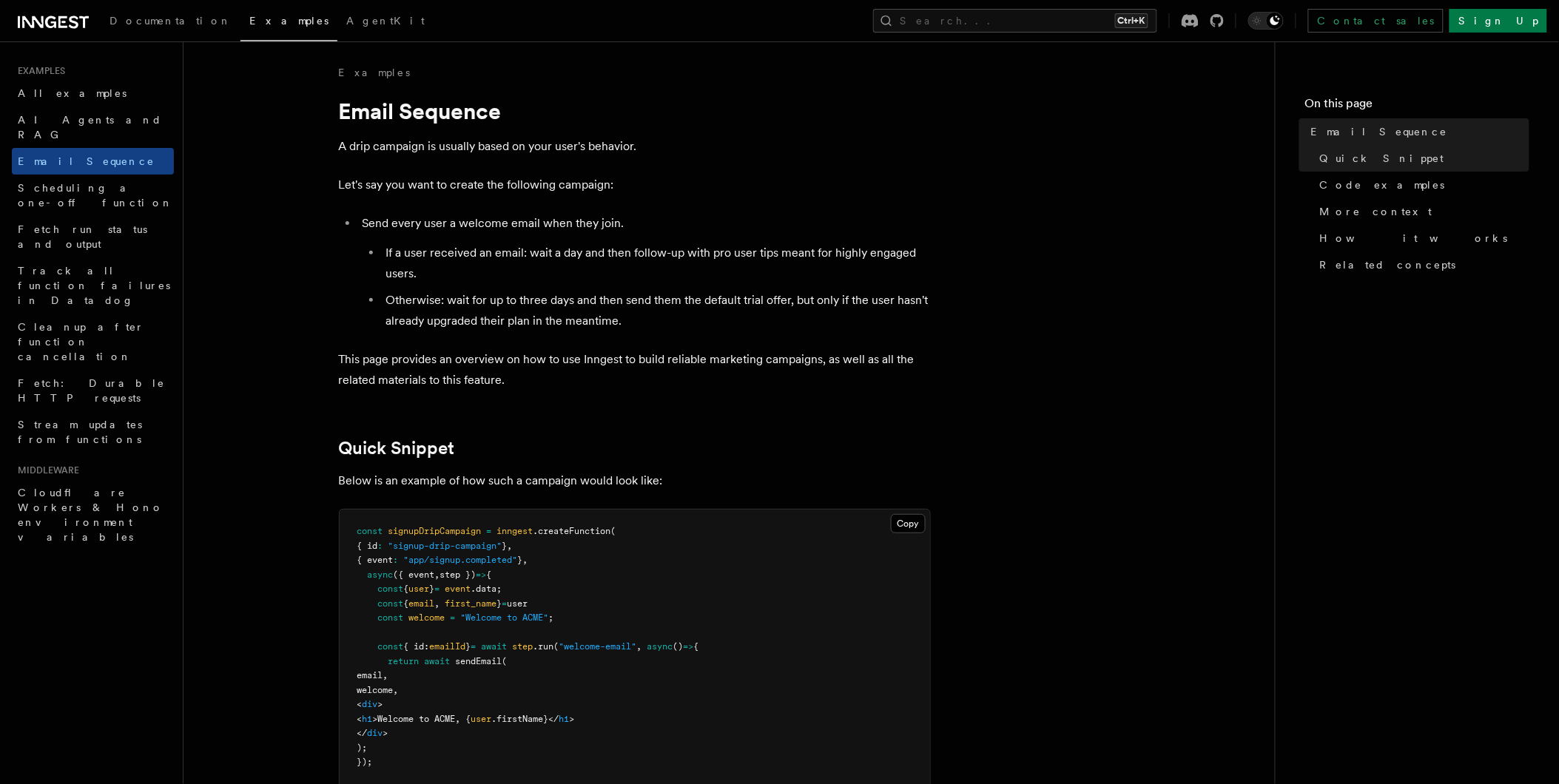
drag, startPoint x: 508, startPoint y: 386, endPoint x: 500, endPoint y: 404, distance: 19.7
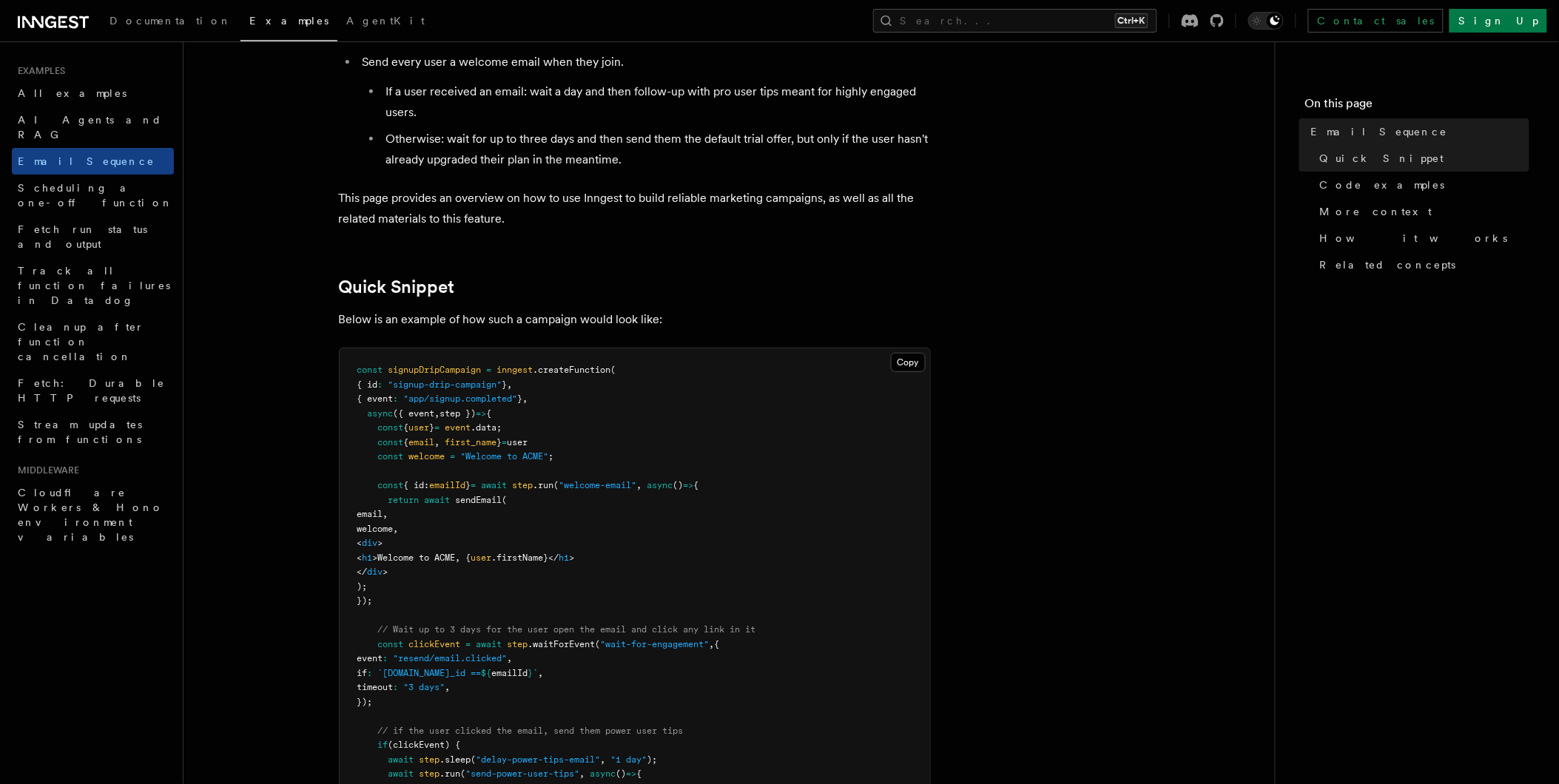
scroll to position [162, 0]
drag, startPoint x: 336, startPoint y: 315, endPoint x: 674, endPoint y: 315, distance: 338.0
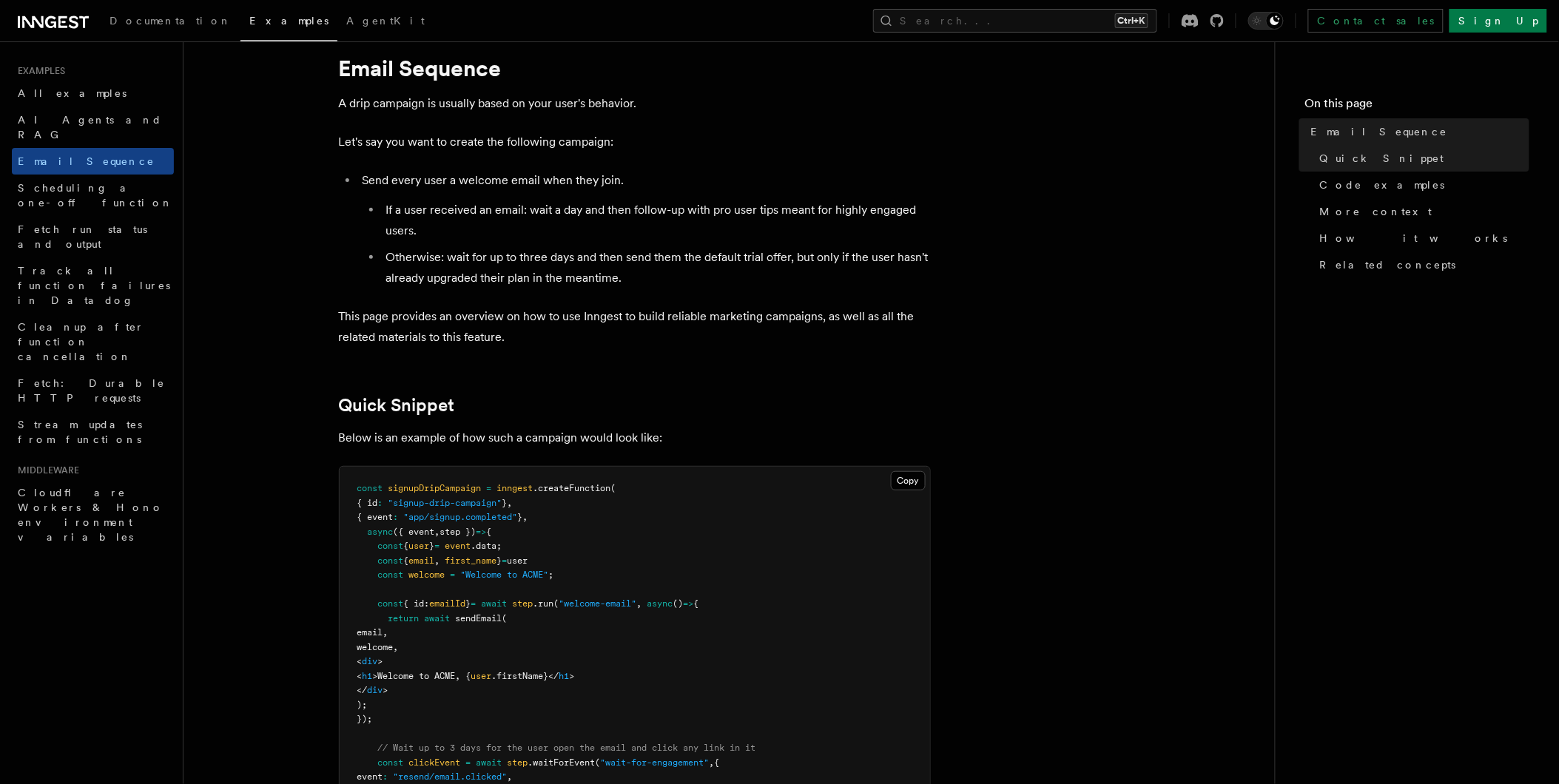
scroll to position [0, 0]
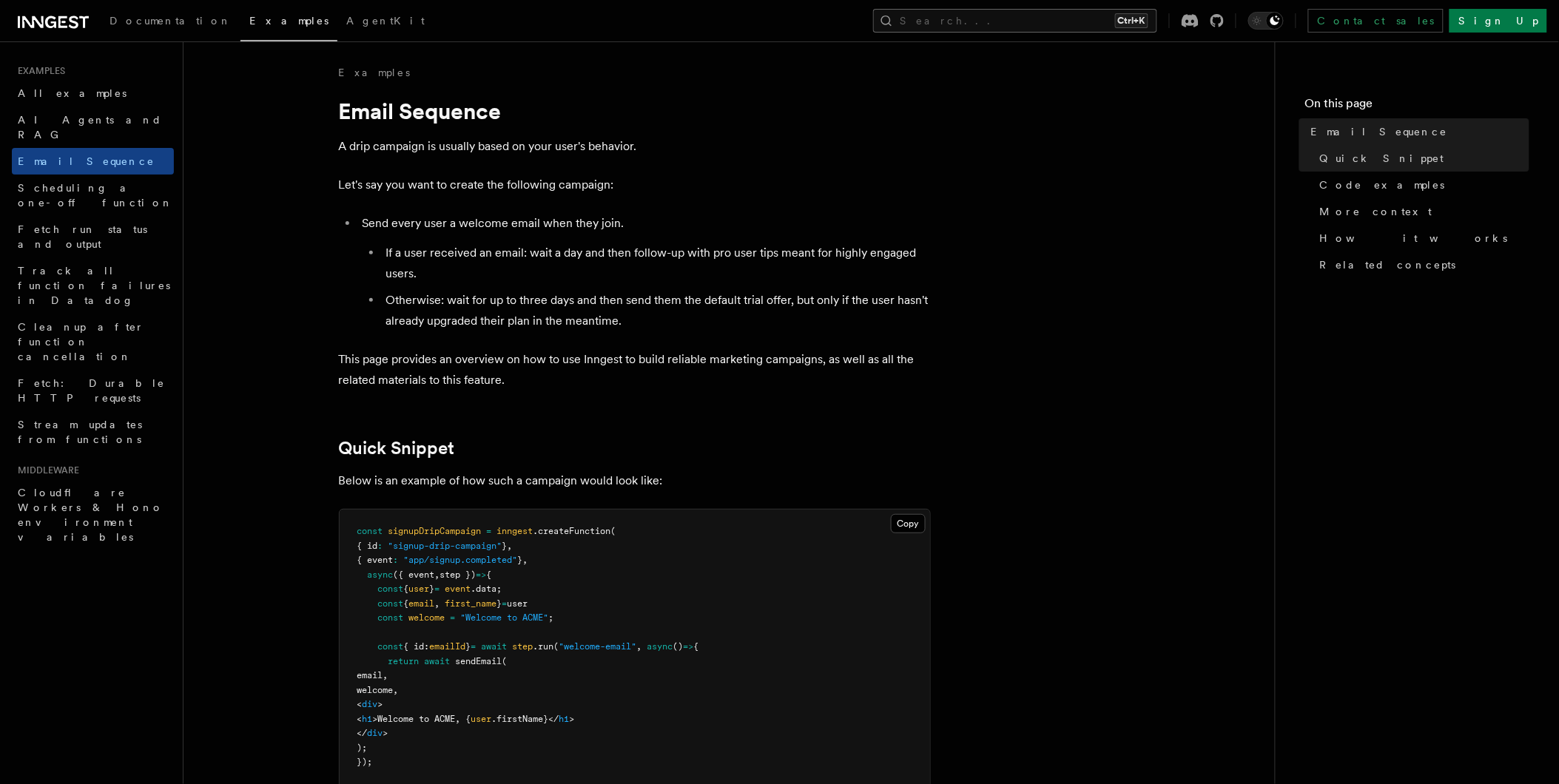
click at [1097, 21] on button "Search... Ctrl+K" at bounding box center [1015, 21] width 284 height 24
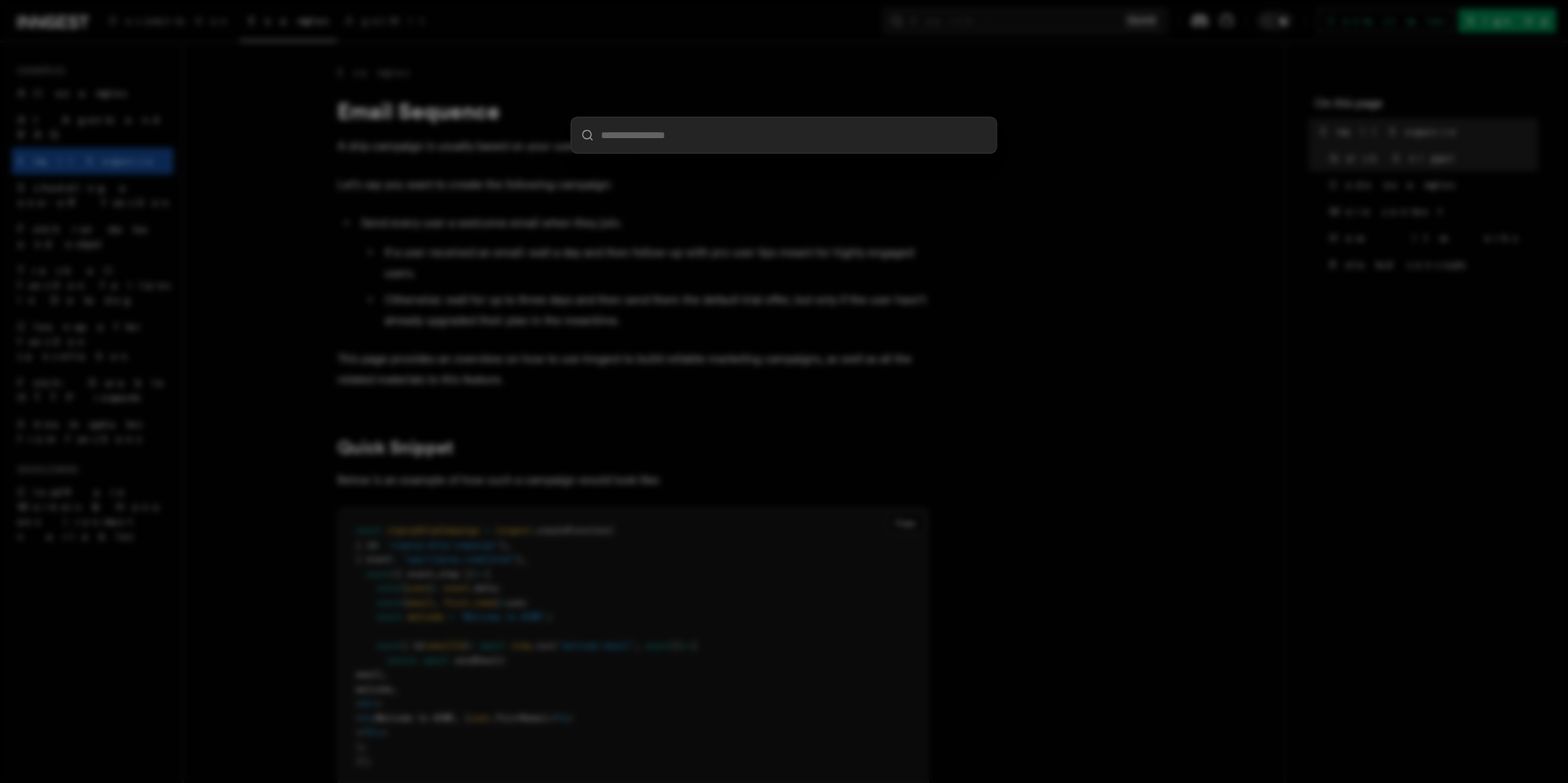
click at [524, 114] on div at bounding box center [784, 391] width 1568 height 783
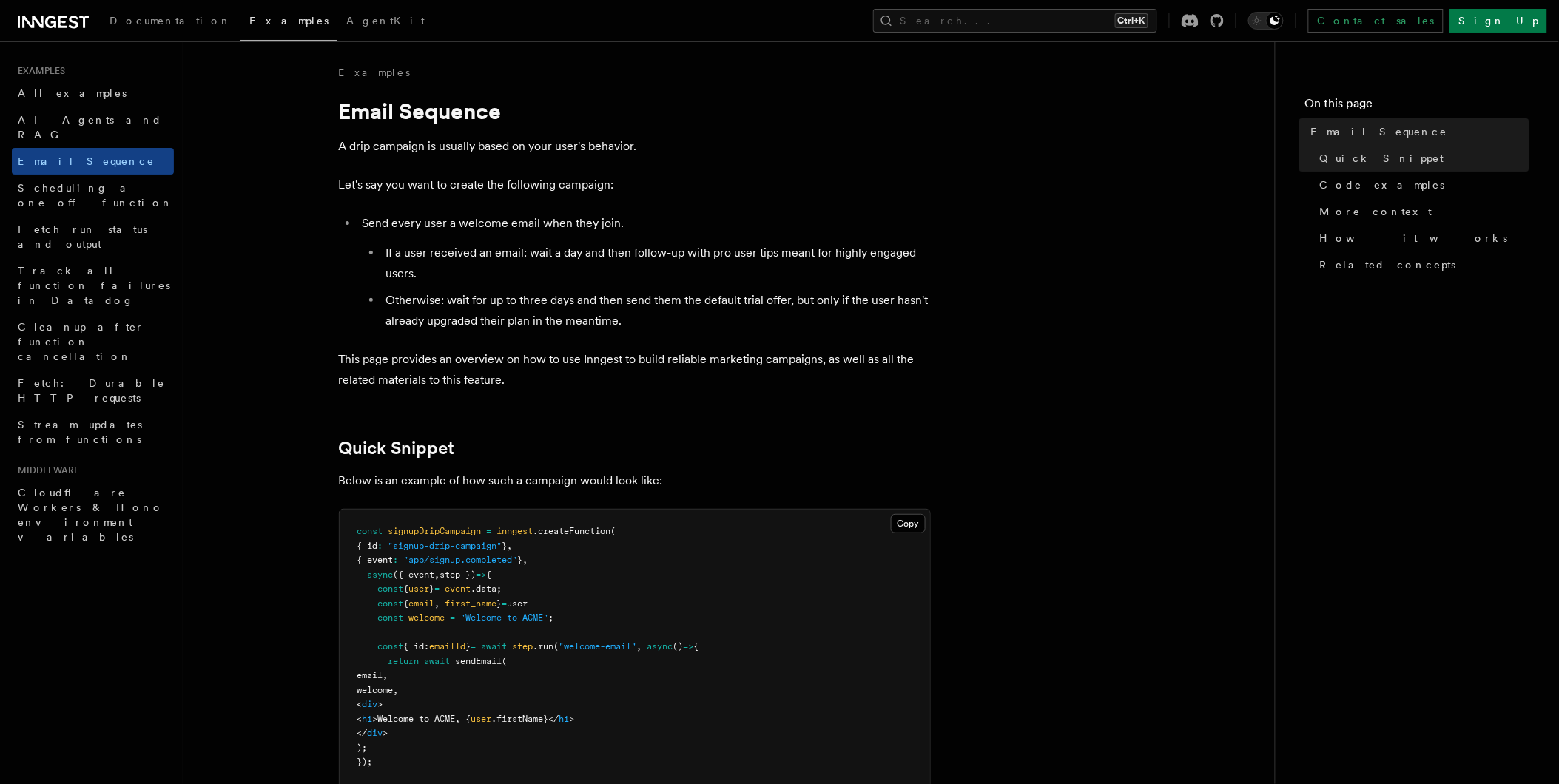
scroll to position [1132, 0]
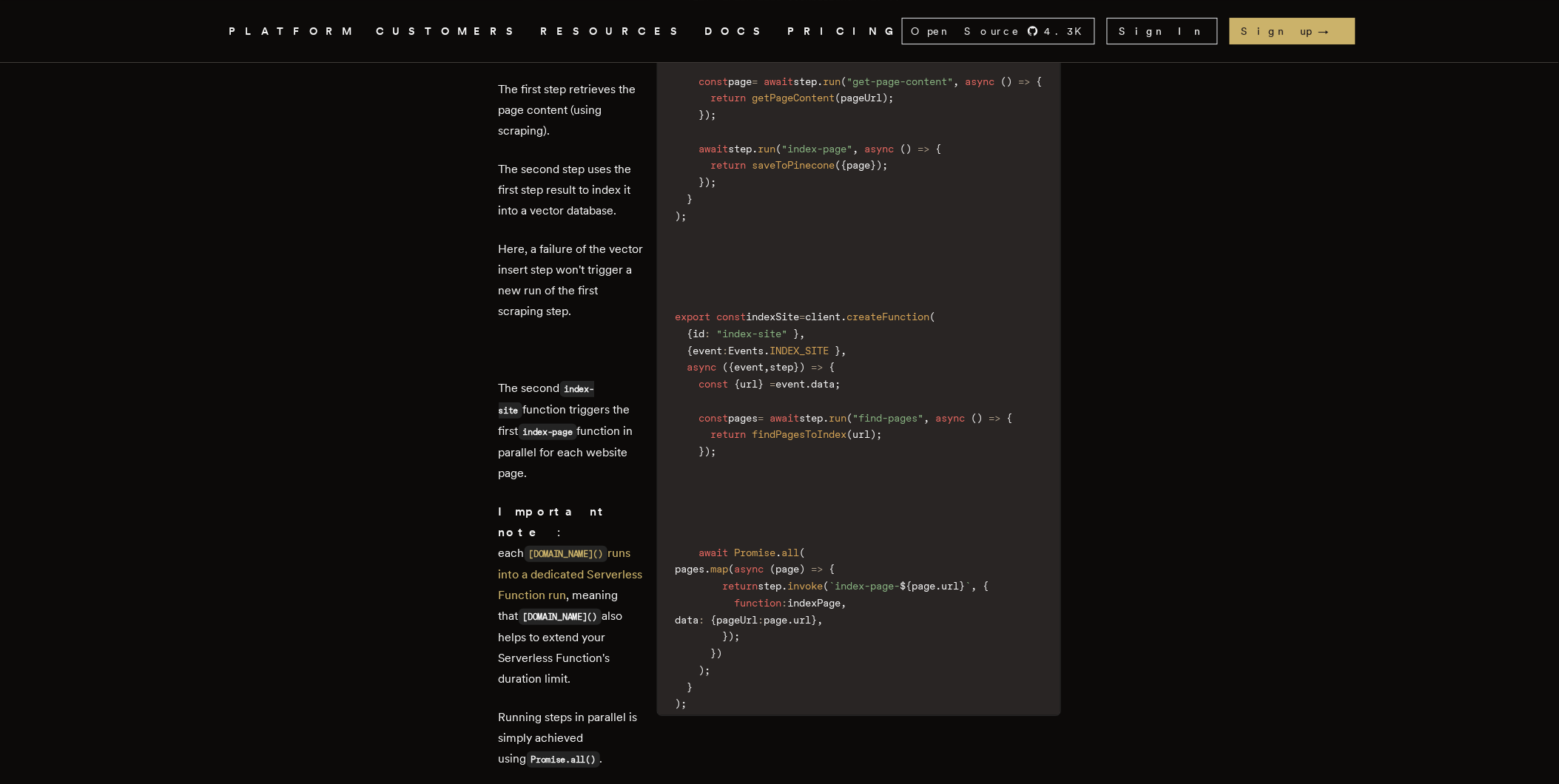
scroll to position [1947, 0]
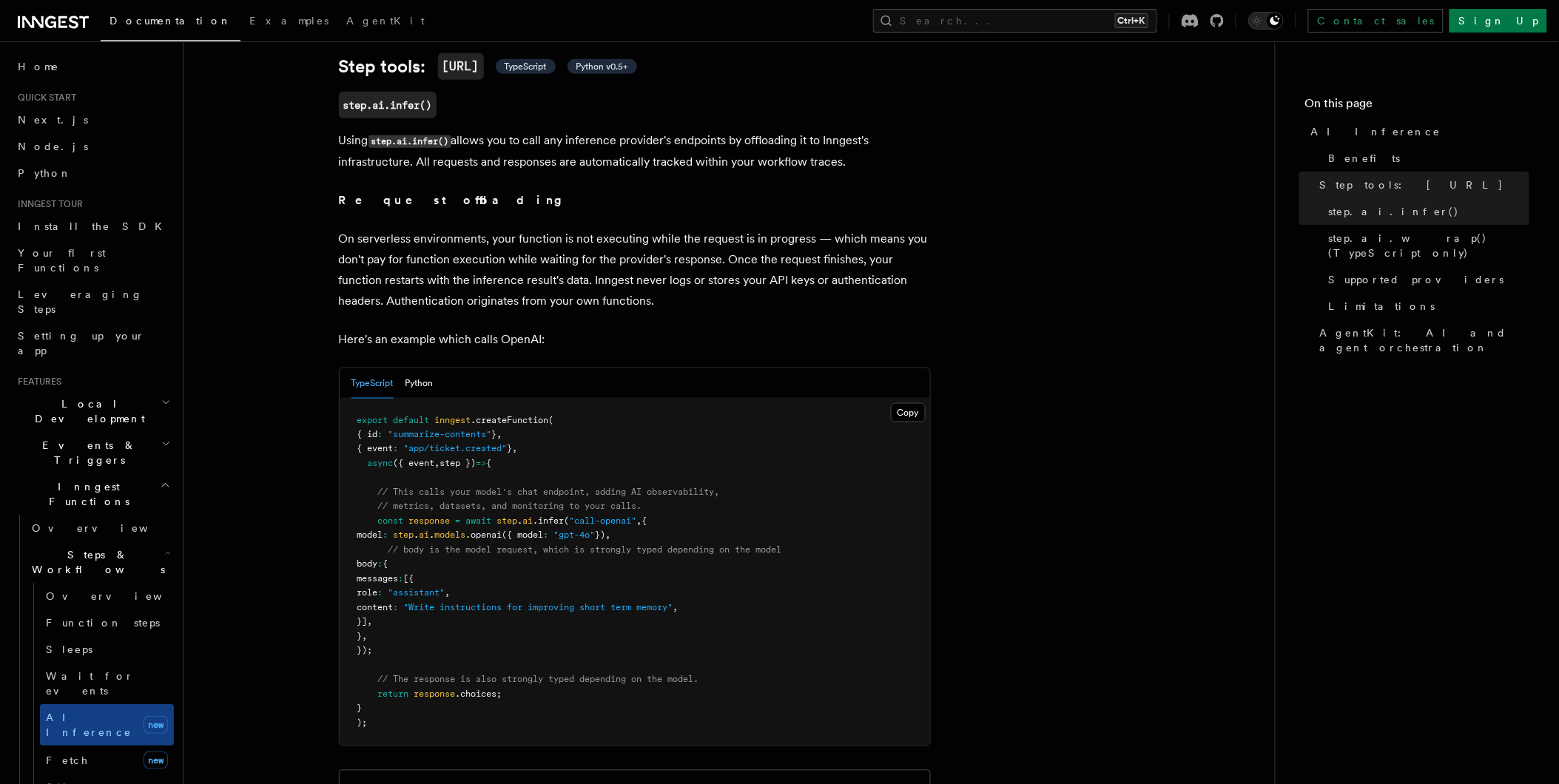
scroll to position [569, 0]
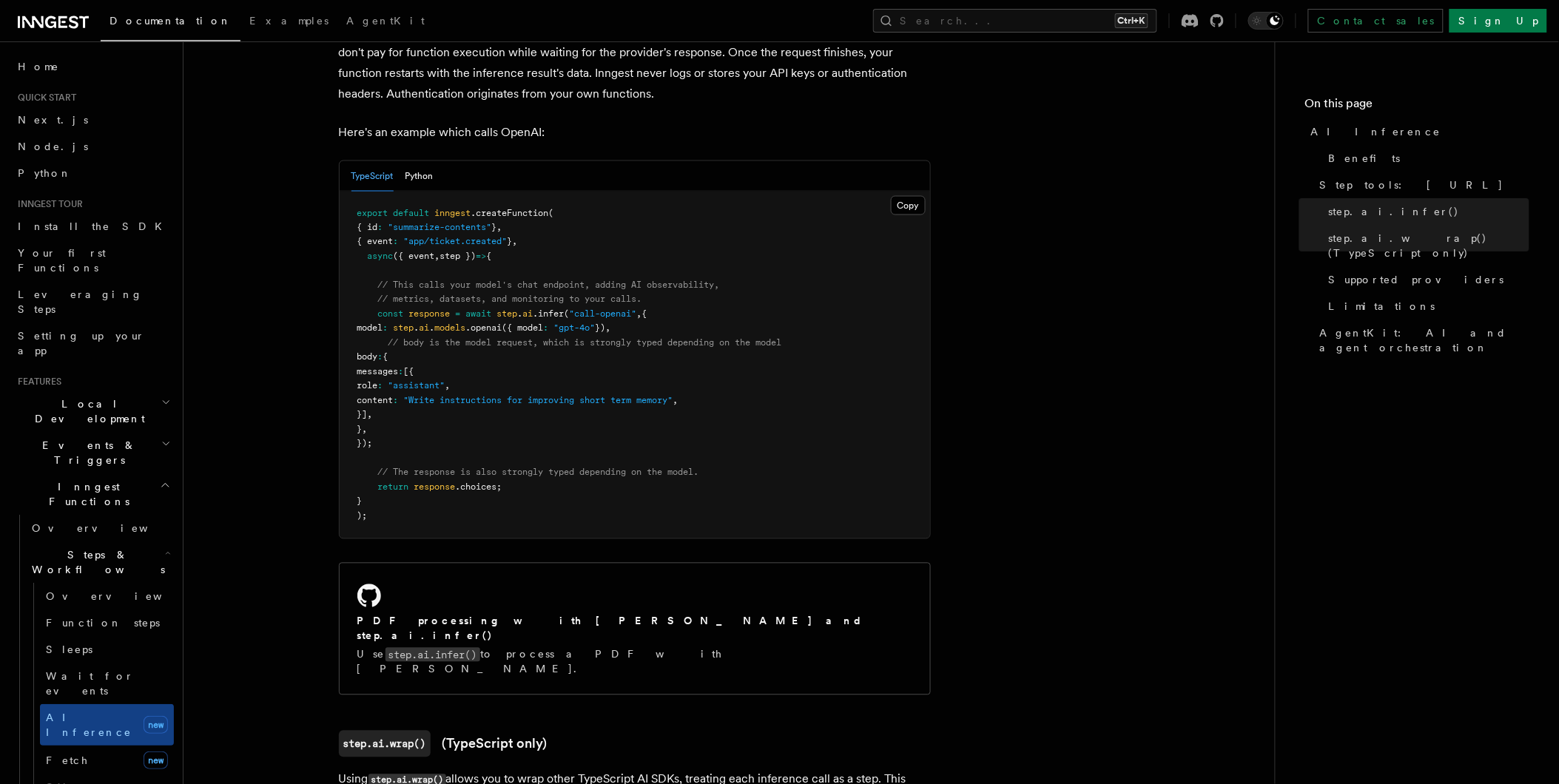
click at [399, 367] on span "messages" at bounding box center [377, 372] width 41 height 11
click at [378, 381] on span "role" at bounding box center [367, 386] width 21 height 11
click at [394, 396] on span "content" at bounding box center [375, 401] width 37 height 11
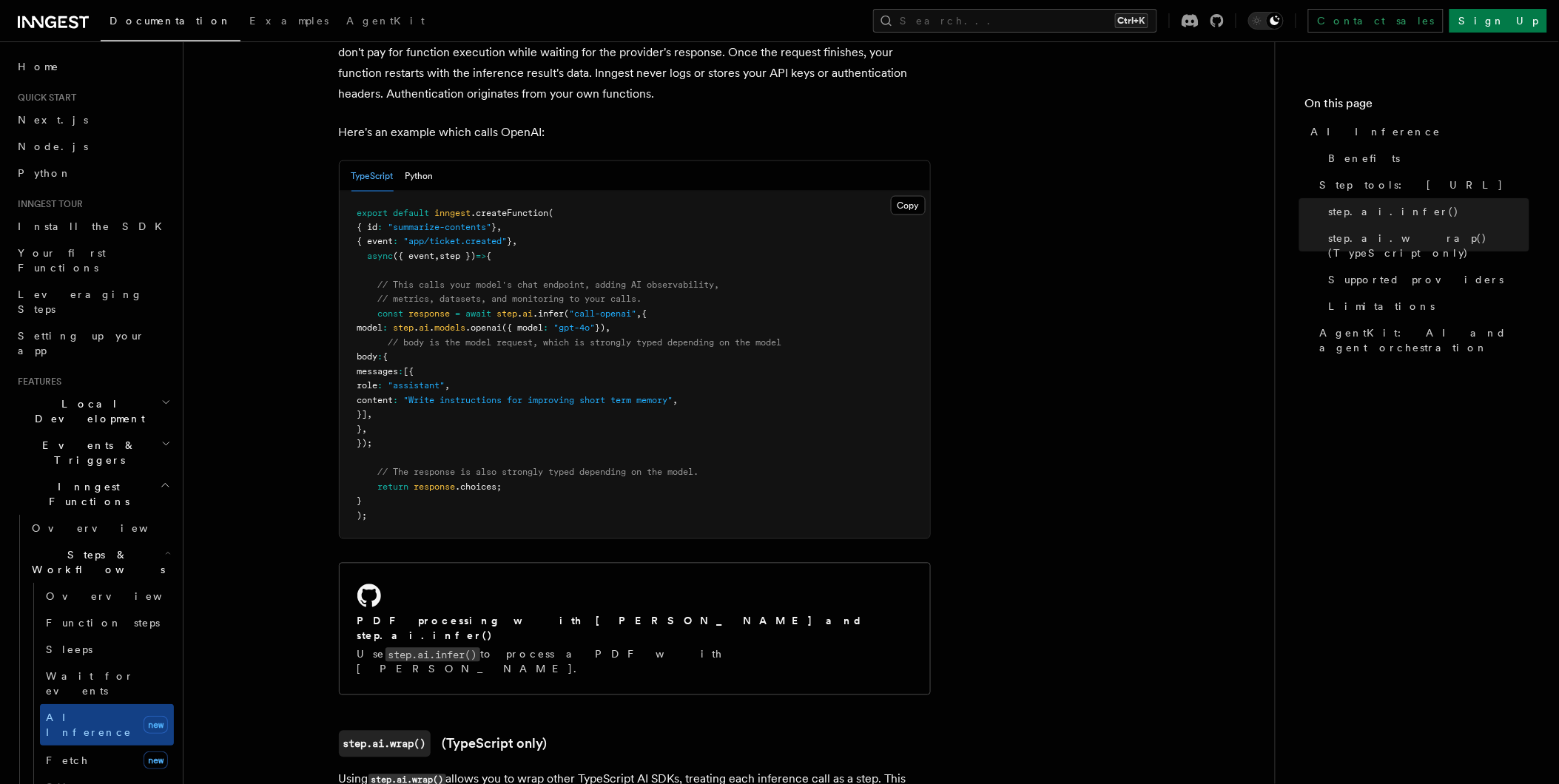
drag, startPoint x: 419, startPoint y: 363, endPoint x: 419, endPoint y: 380, distance: 17.0
click at [394, 396] on span "content" at bounding box center [375, 401] width 37 height 11
drag, startPoint x: 419, startPoint y: 380, endPoint x: 416, endPoint y: 350, distance: 30.1
click at [399, 367] on span "messages" at bounding box center [377, 372] width 41 height 11
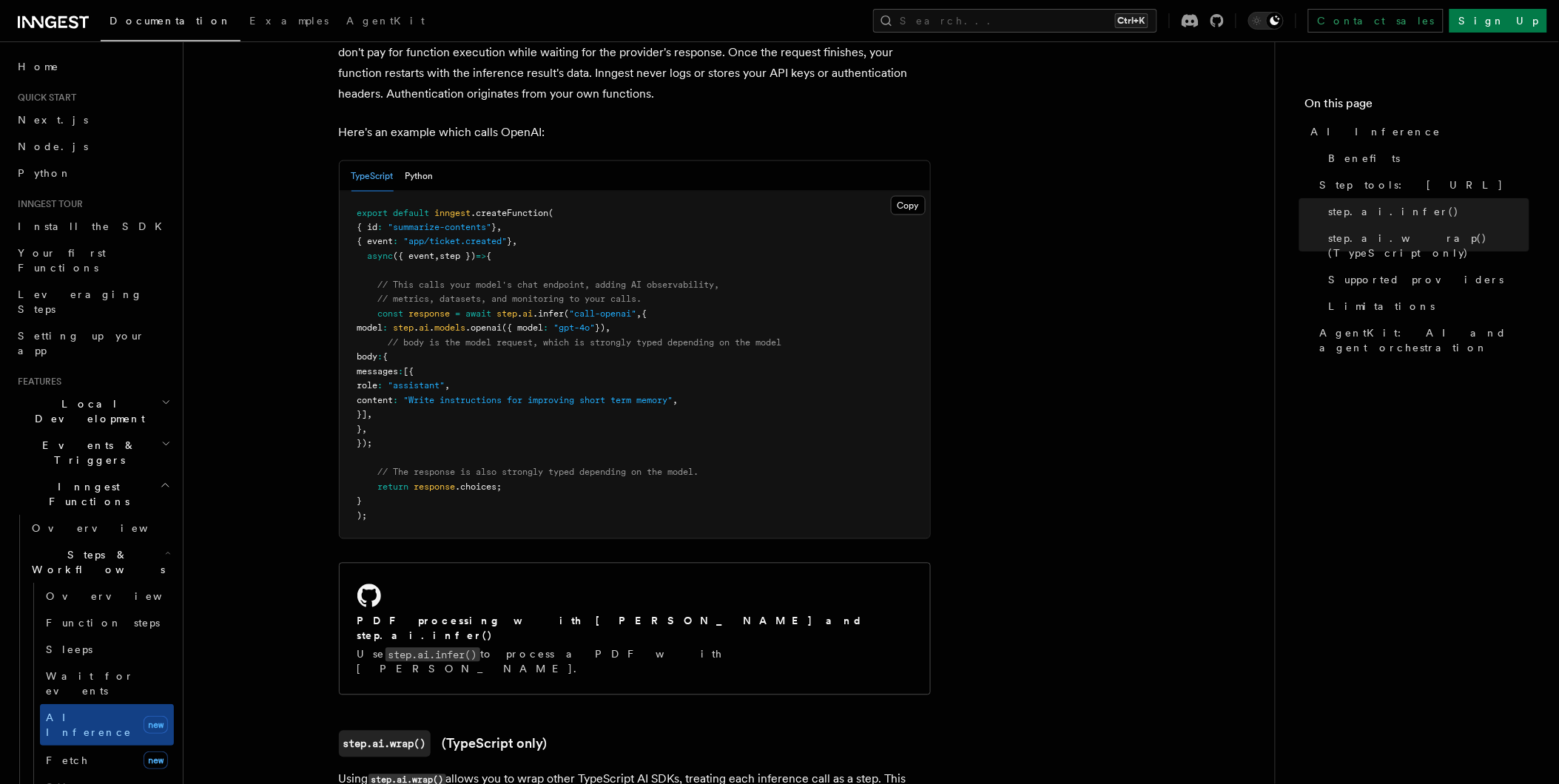
drag, startPoint x: 416, startPoint y: 350, endPoint x: 401, endPoint y: 341, distance: 17.5
click at [378, 352] on span "body" at bounding box center [367, 358] width 21 height 11
drag, startPoint x: 401, startPoint y: 341, endPoint x: 427, endPoint y: 400, distance: 64.5
click at [427, 400] on pre "export default inngest .createFunction ( { id : "summarize-contents" } , { even…" at bounding box center [635, 365] width 591 height 347
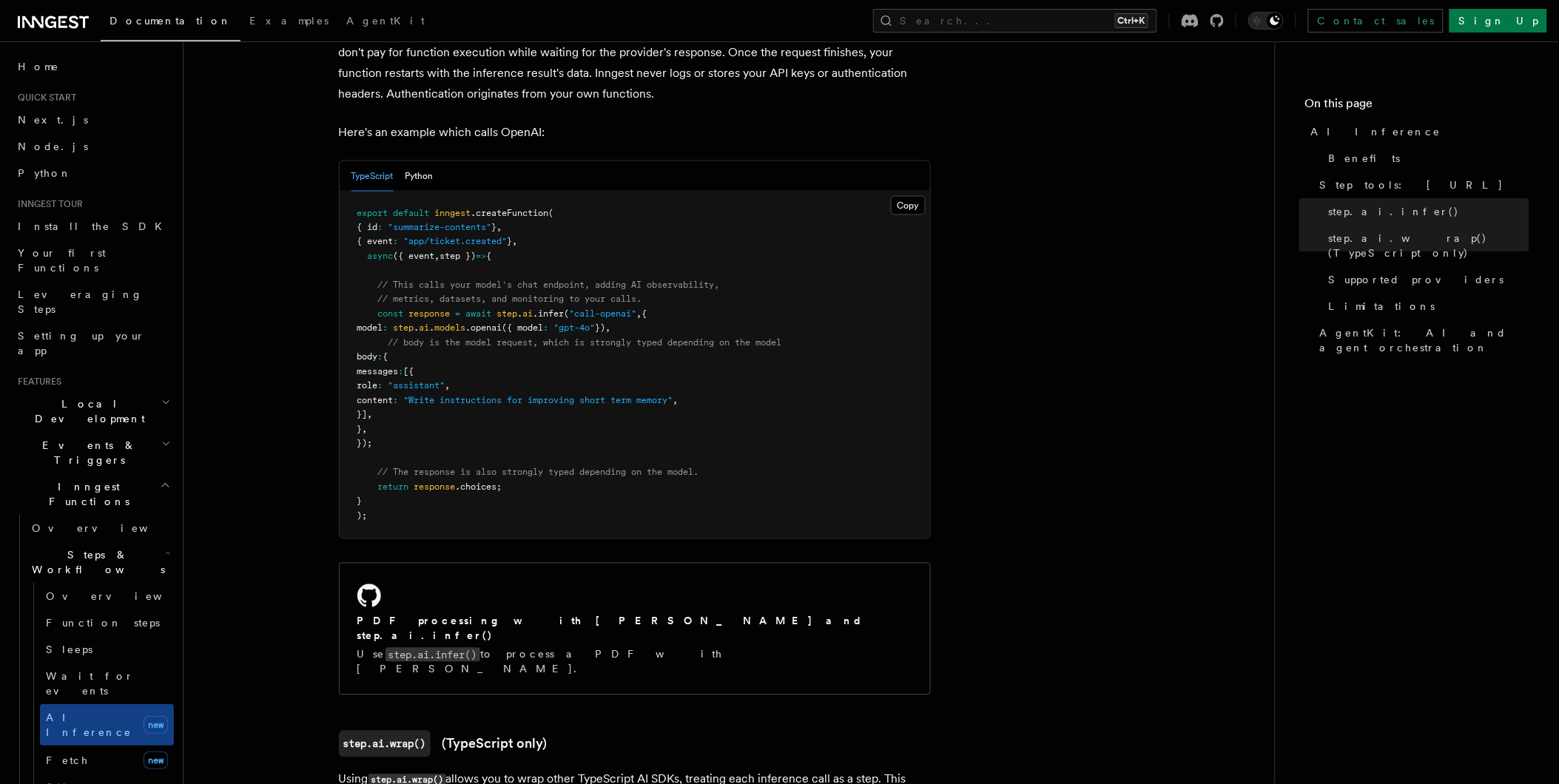
click at [455, 404] on pre "export default inngest .createFunction ( { id : "summarize-contents" } , { even…" at bounding box center [635, 365] width 591 height 347
drag, startPoint x: 455, startPoint y: 404, endPoint x: 469, endPoint y: 430, distance: 29.5
click at [469, 430] on pre "export default inngest .createFunction ( { id : "summarize-contents" } , { even…" at bounding box center [635, 365] width 591 height 347
click at [483, 483] on span ".choices;" at bounding box center [479, 488] width 46 height 11
